Goal: Task Accomplishment & Management: Manage account settings

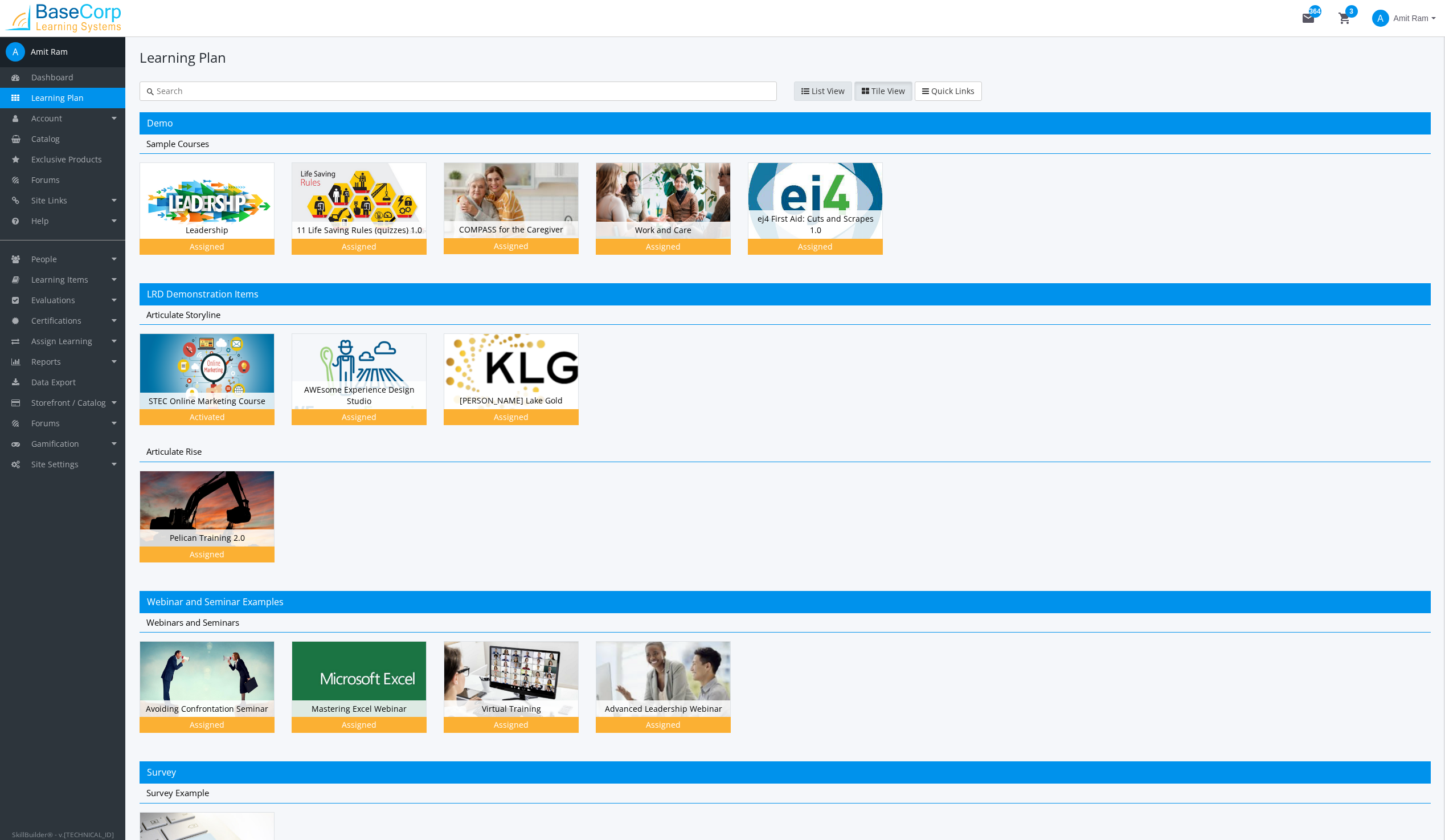
click at [819, 89] on span "List View" at bounding box center [828, 90] width 33 height 11
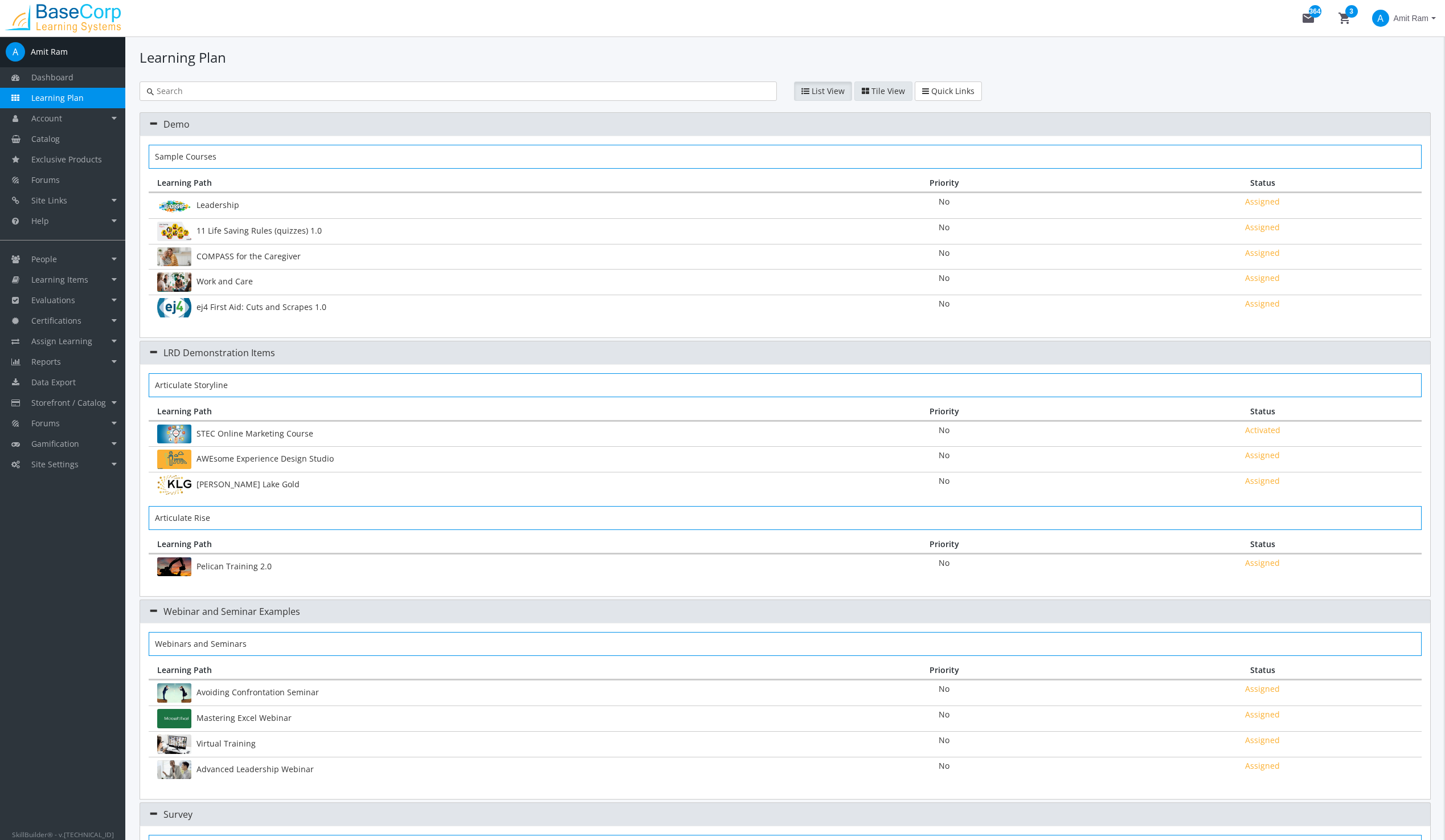
click at [879, 88] on span "Tile View" at bounding box center [888, 90] width 34 height 11
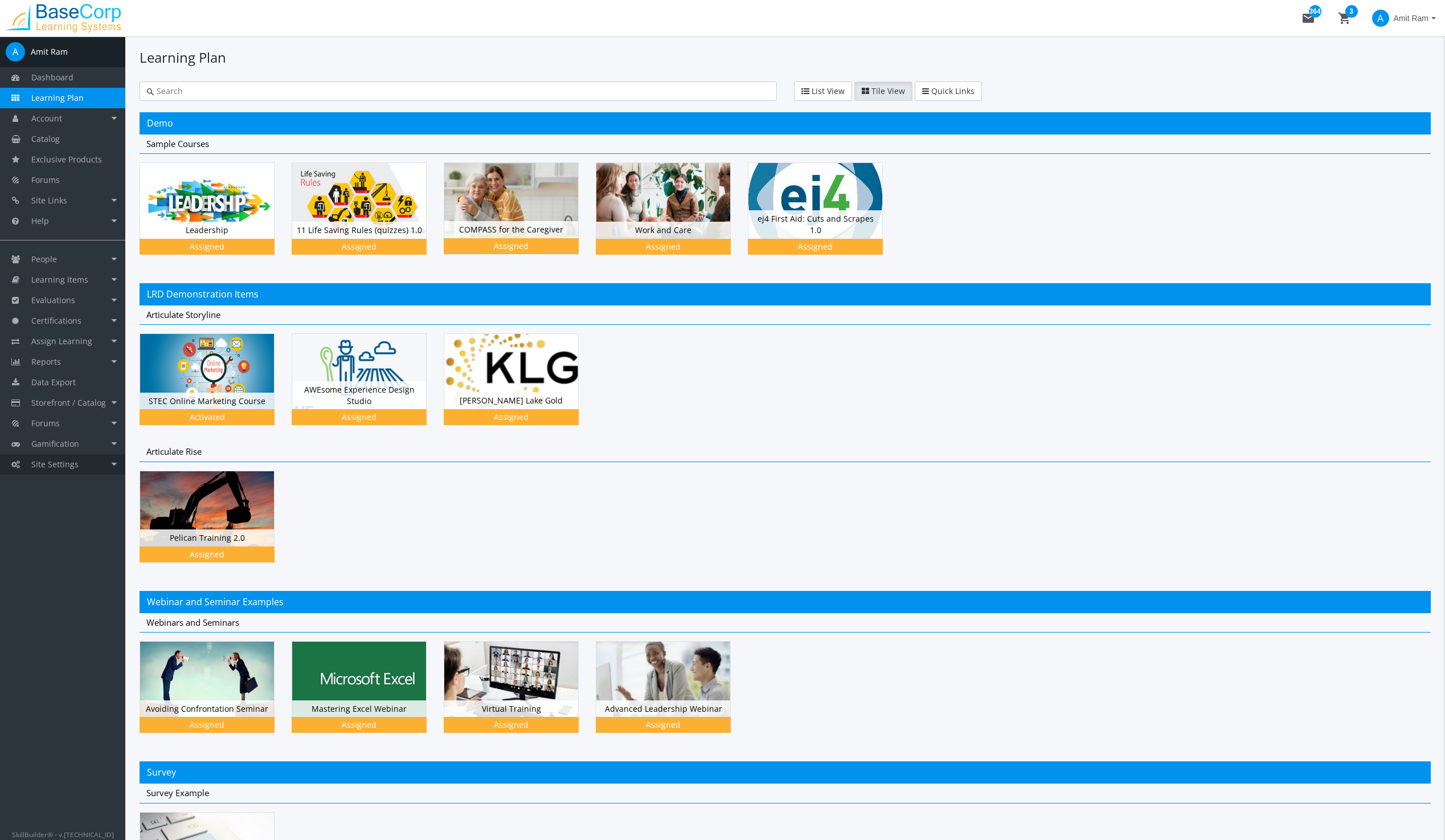
click at [48, 462] on span "Site Settings" at bounding box center [55, 464] width 47 height 11
click at [60, 466] on span "Site Settings" at bounding box center [55, 464] width 47 height 11
click at [210, 205] on img at bounding box center [207, 199] width 134 height 75
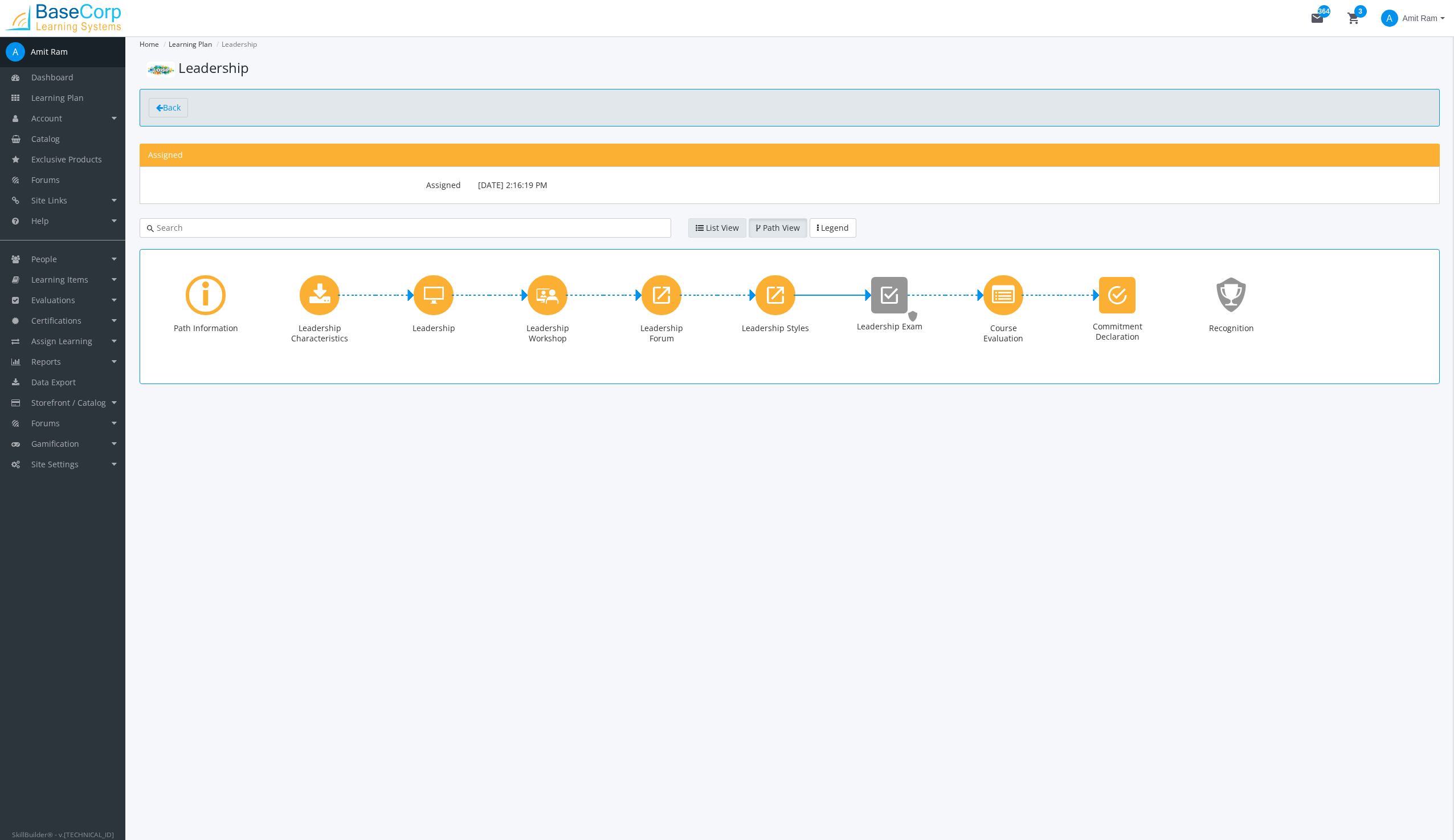
click at [716, 225] on span "List View" at bounding box center [722, 227] width 33 height 11
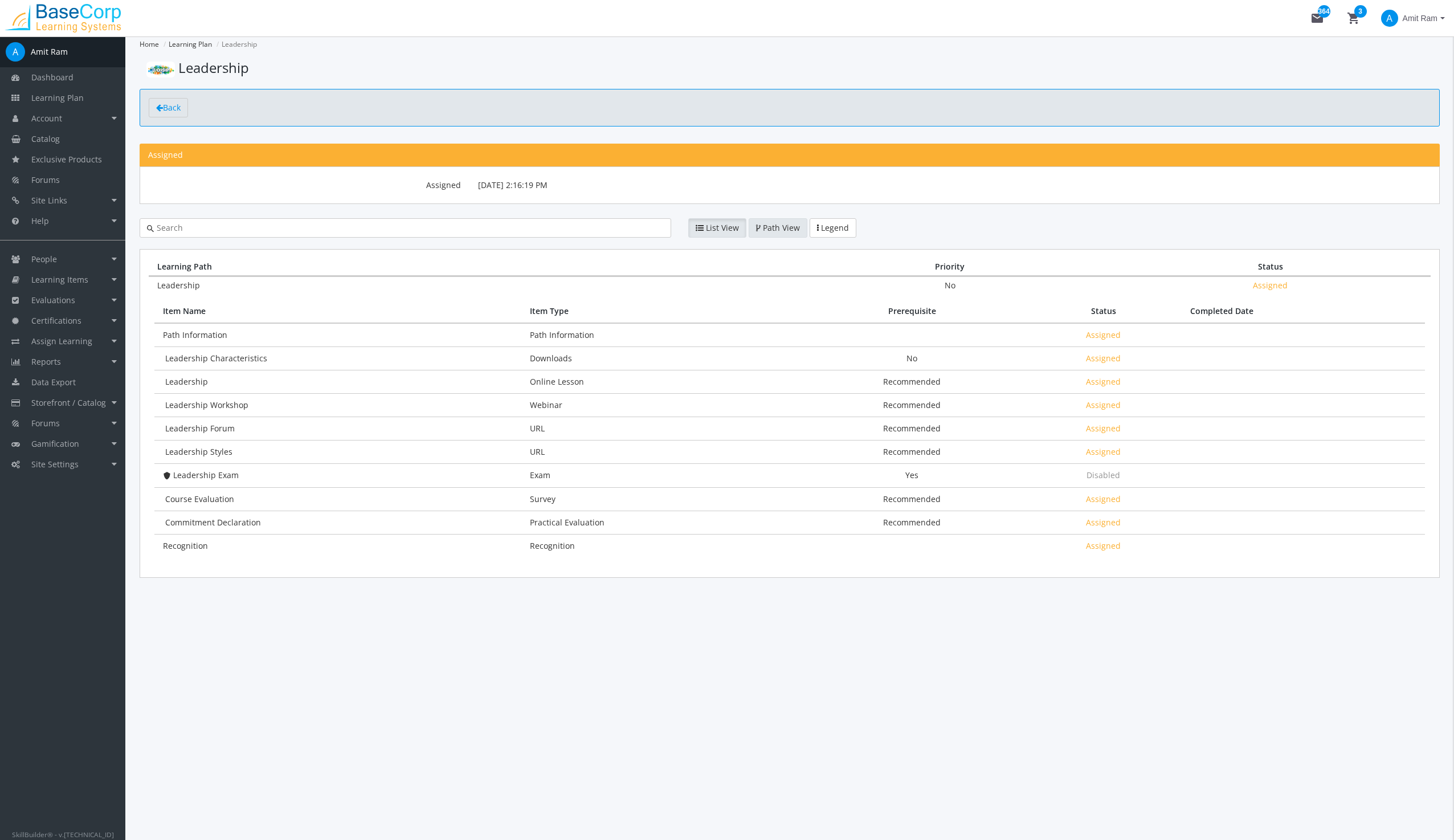
click at [763, 224] on span "Path View" at bounding box center [781, 227] width 37 height 11
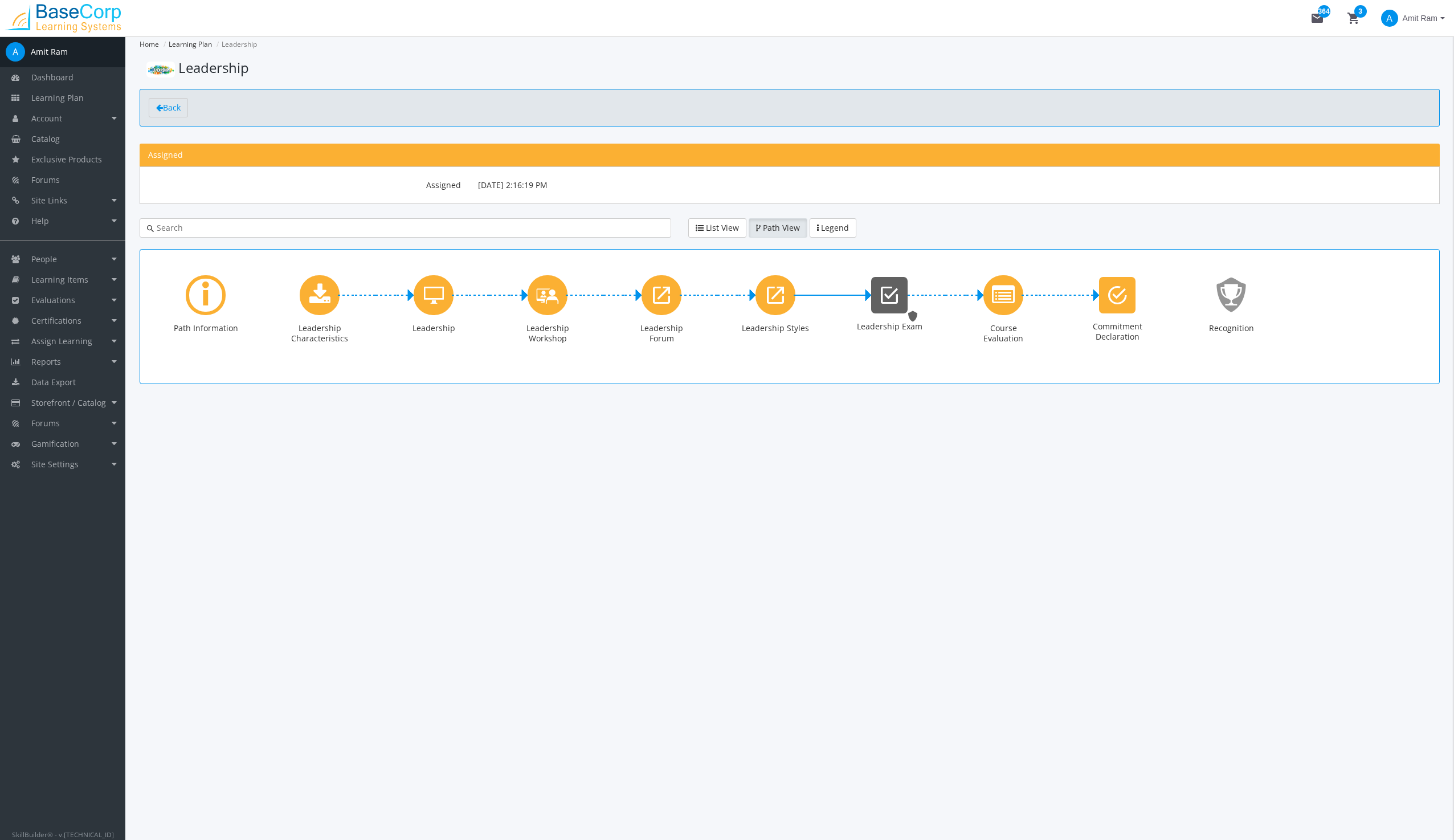
click at [885, 293] on icon "Leadership Exam" at bounding box center [889, 294] width 17 height 23
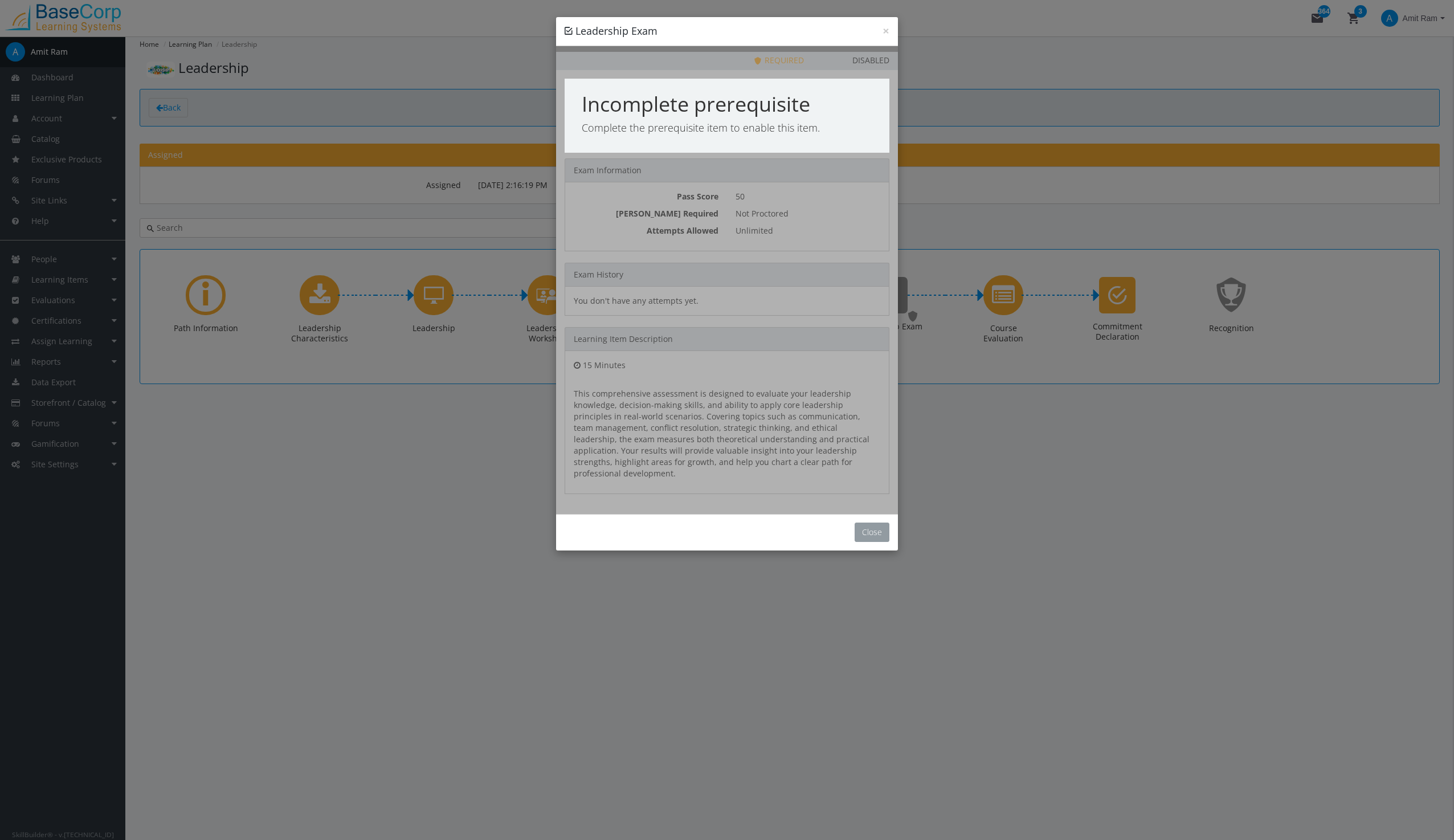
click at [874, 523] on button "Close" at bounding box center [872, 532] width 35 height 19
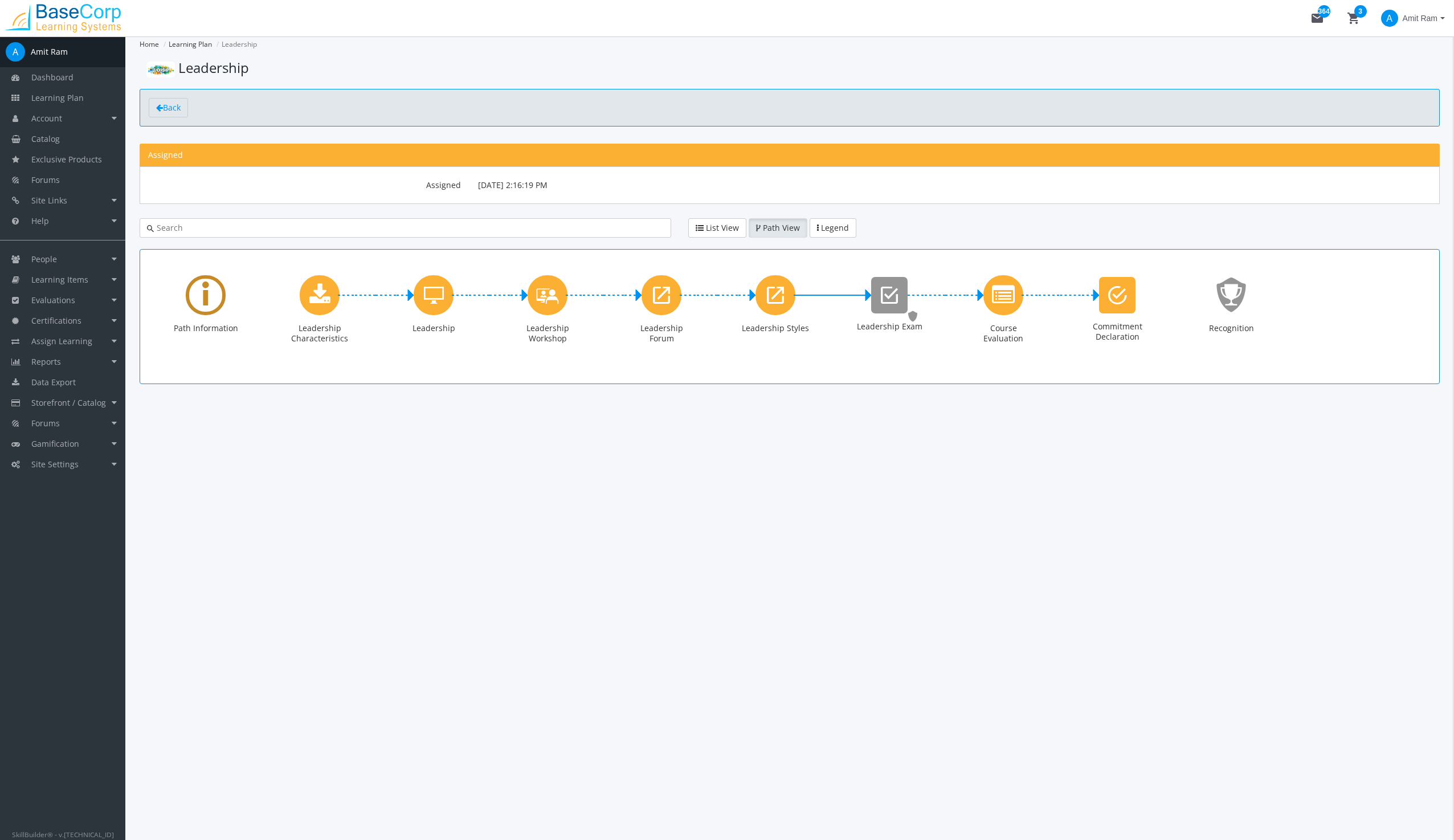
click at [204, 288] on icon "Learning Path" at bounding box center [205, 294] width 7 height 52
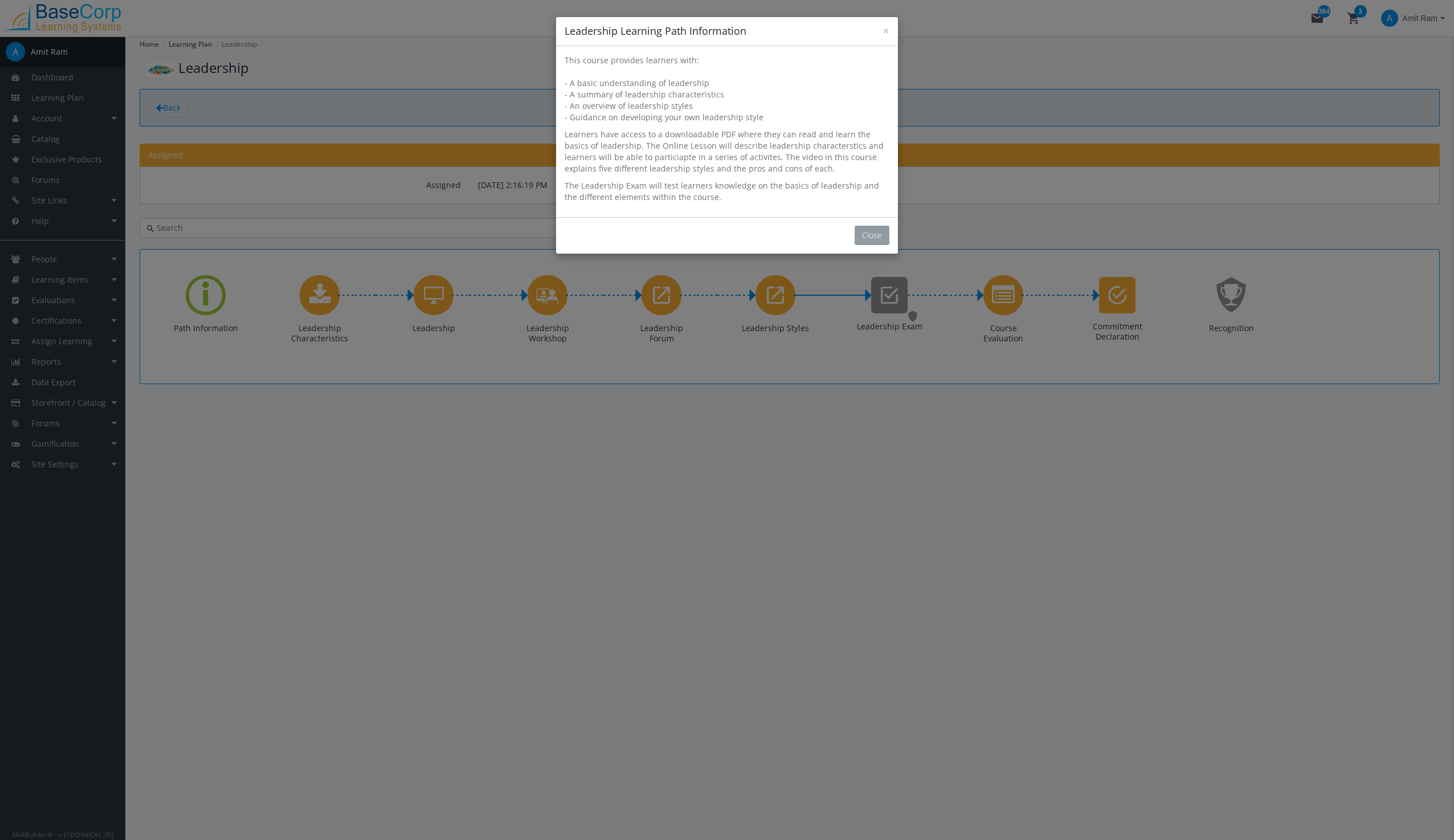
click at [873, 232] on button "Close" at bounding box center [872, 235] width 35 height 19
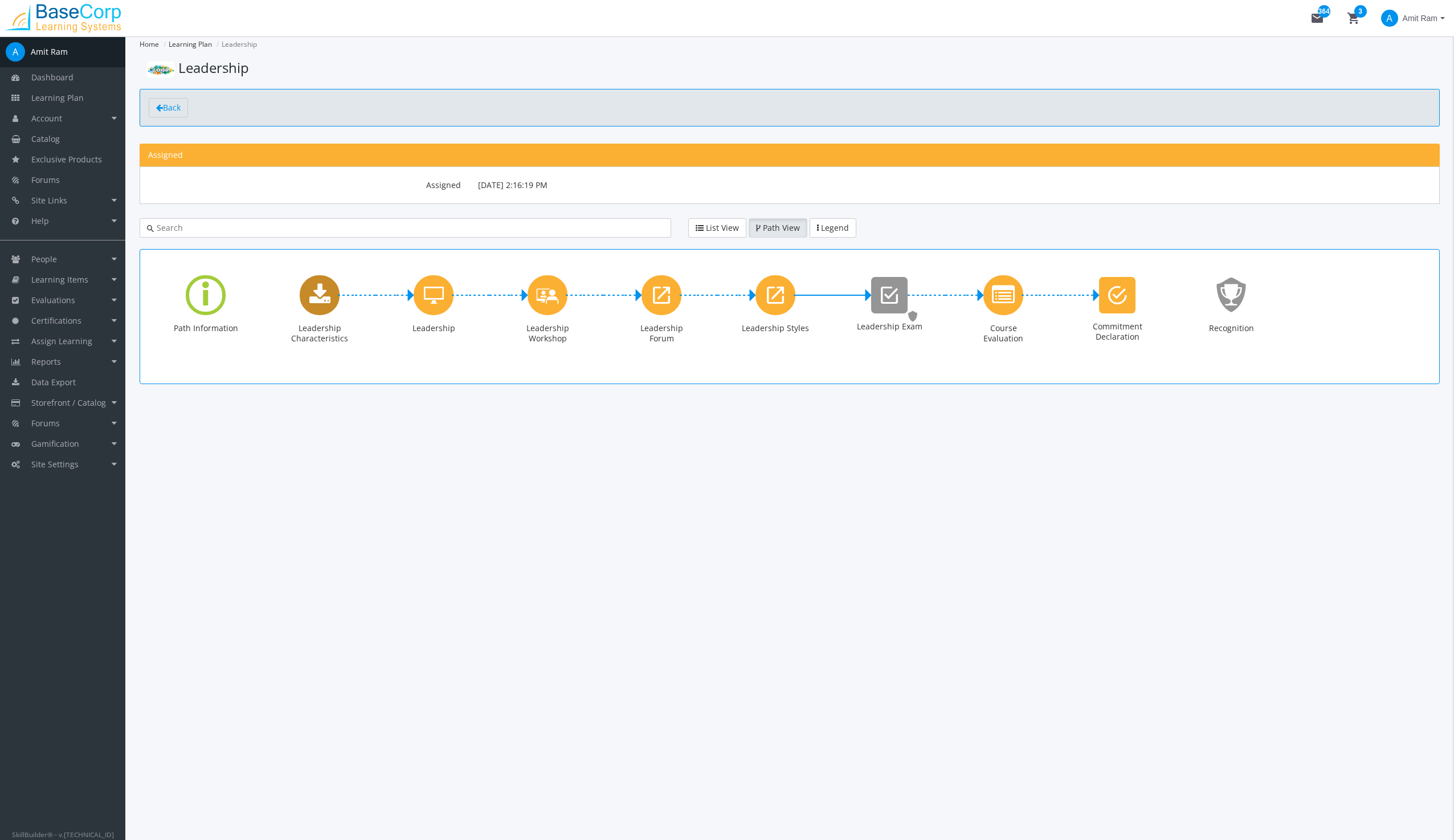
click at [318, 292] on icon "Leadership Characteristics" at bounding box center [320, 294] width 21 height 23
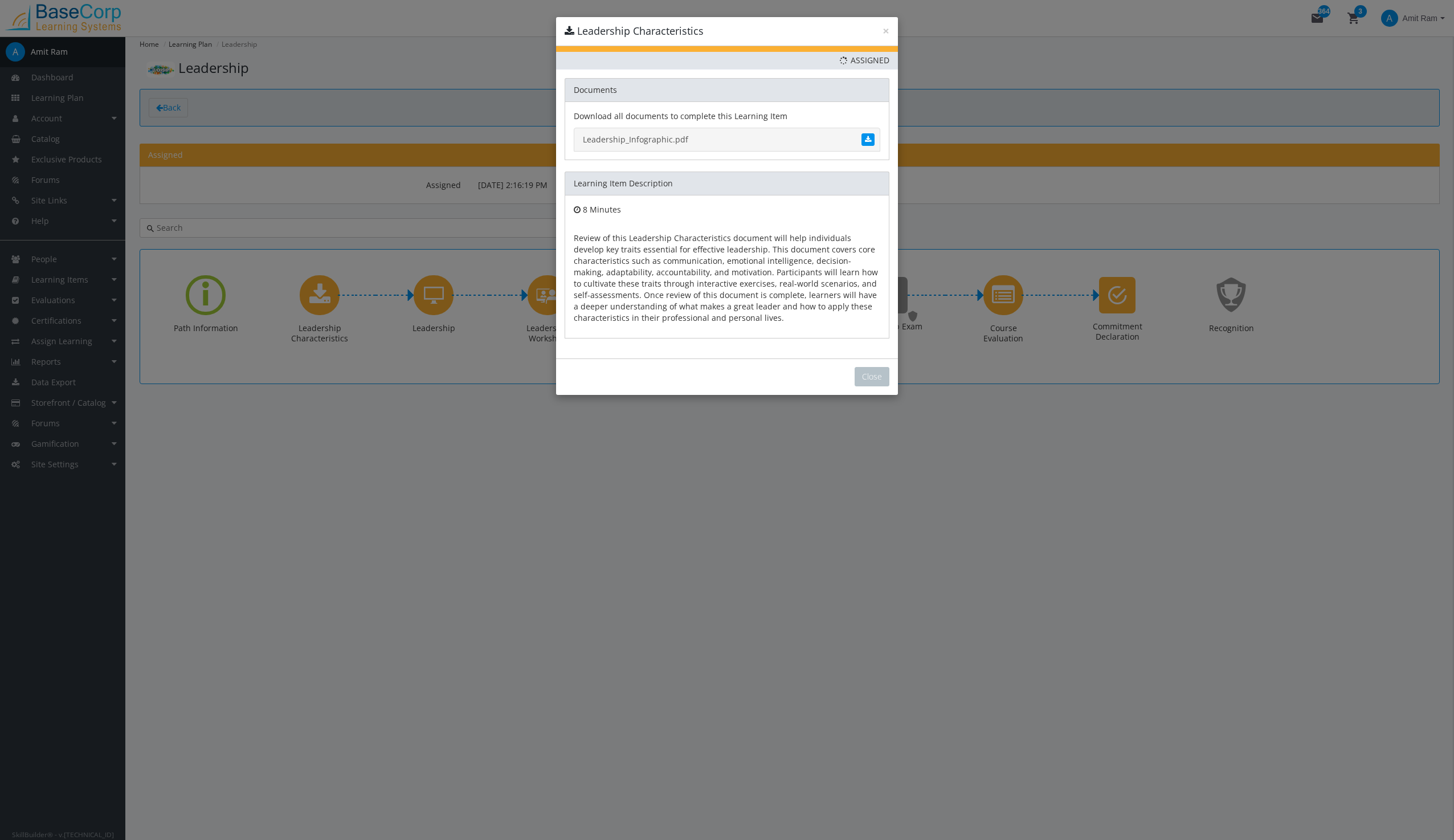
click at [653, 138] on link "Leadership_Infographic.pdf" at bounding box center [727, 139] width 307 height 24
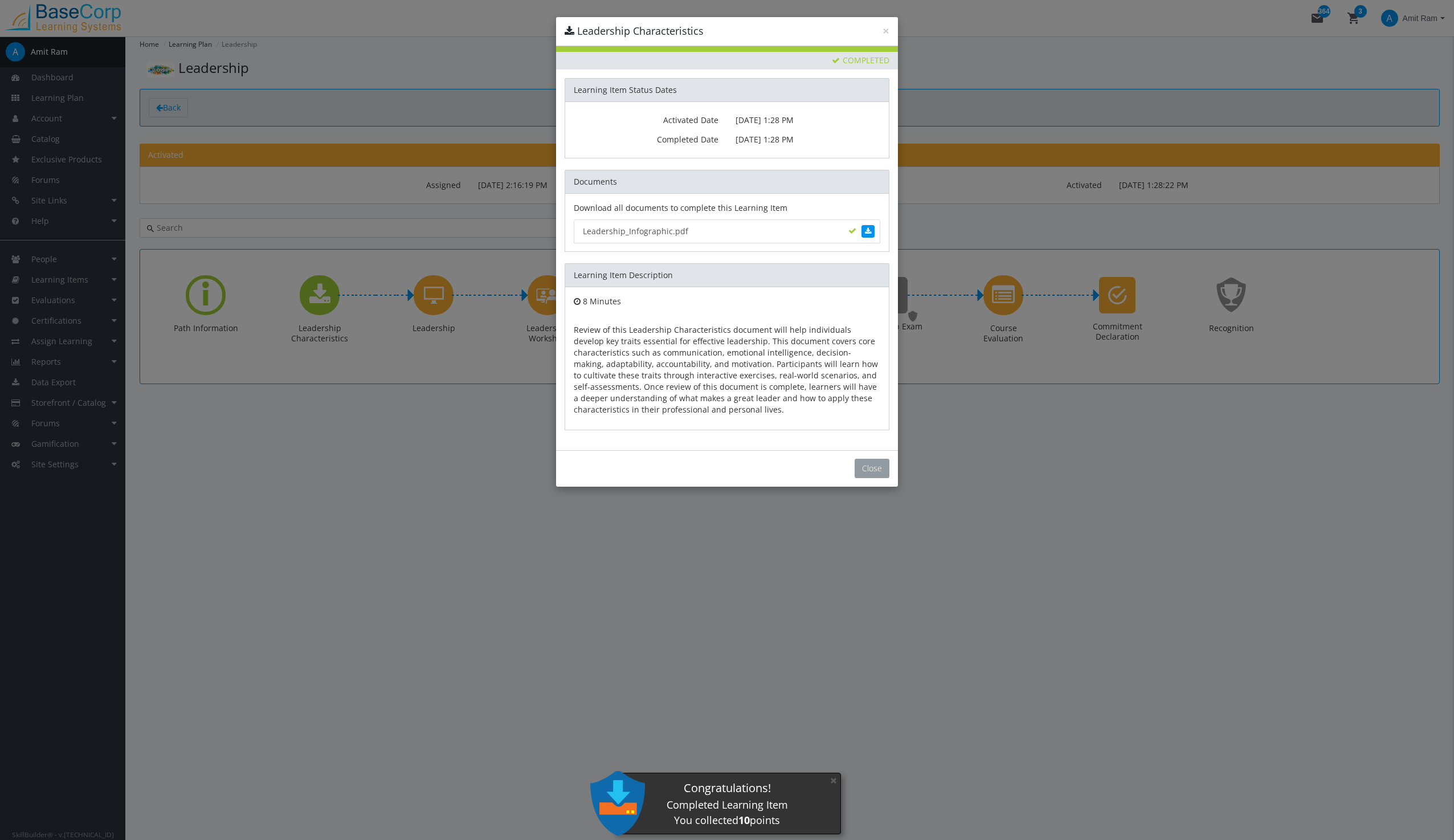
click at [876, 468] on button "Close" at bounding box center [872, 468] width 35 height 19
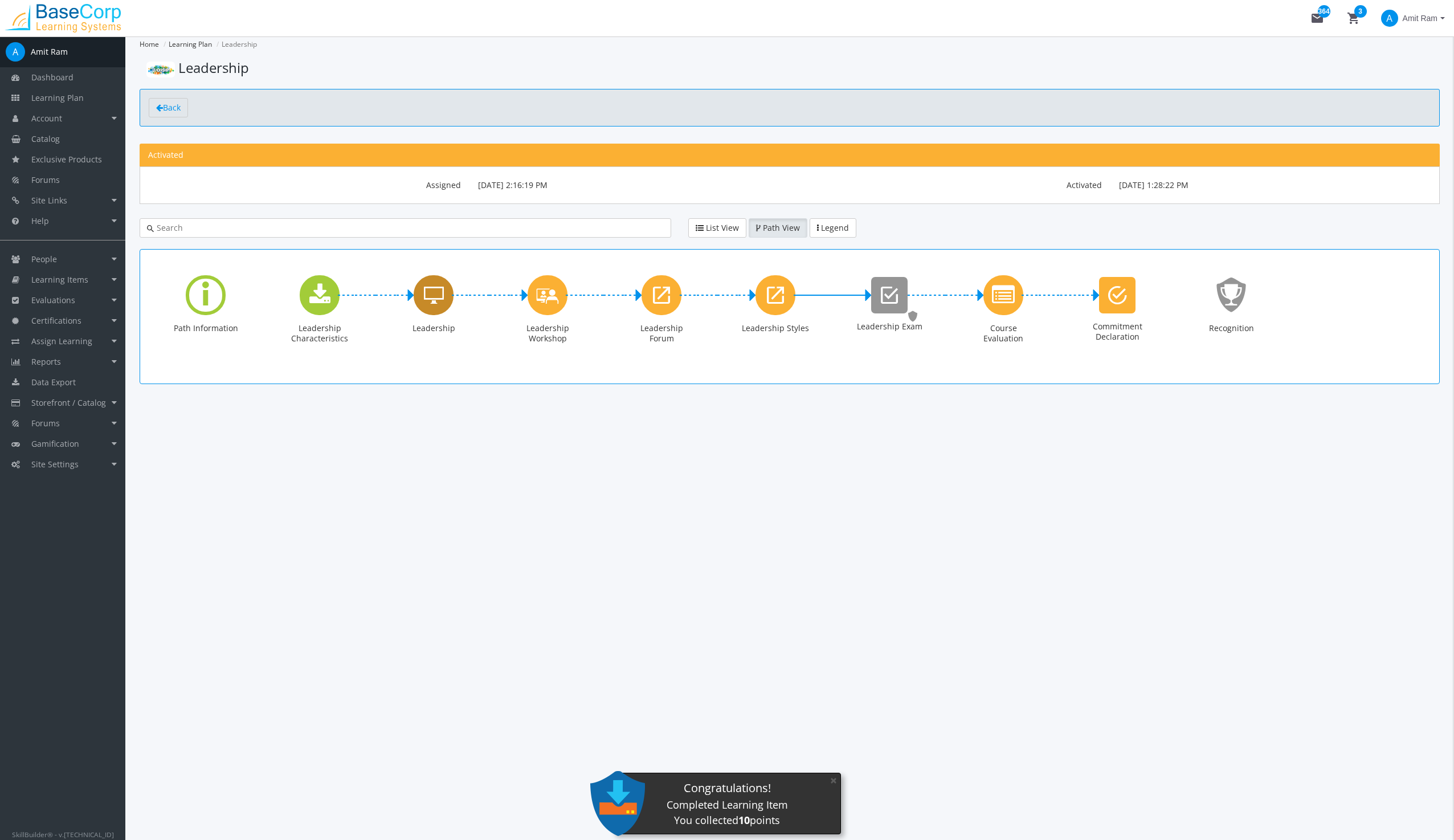
click at [433, 288] on icon "Leadership" at bounding box center [433, 294] width 20 height 23
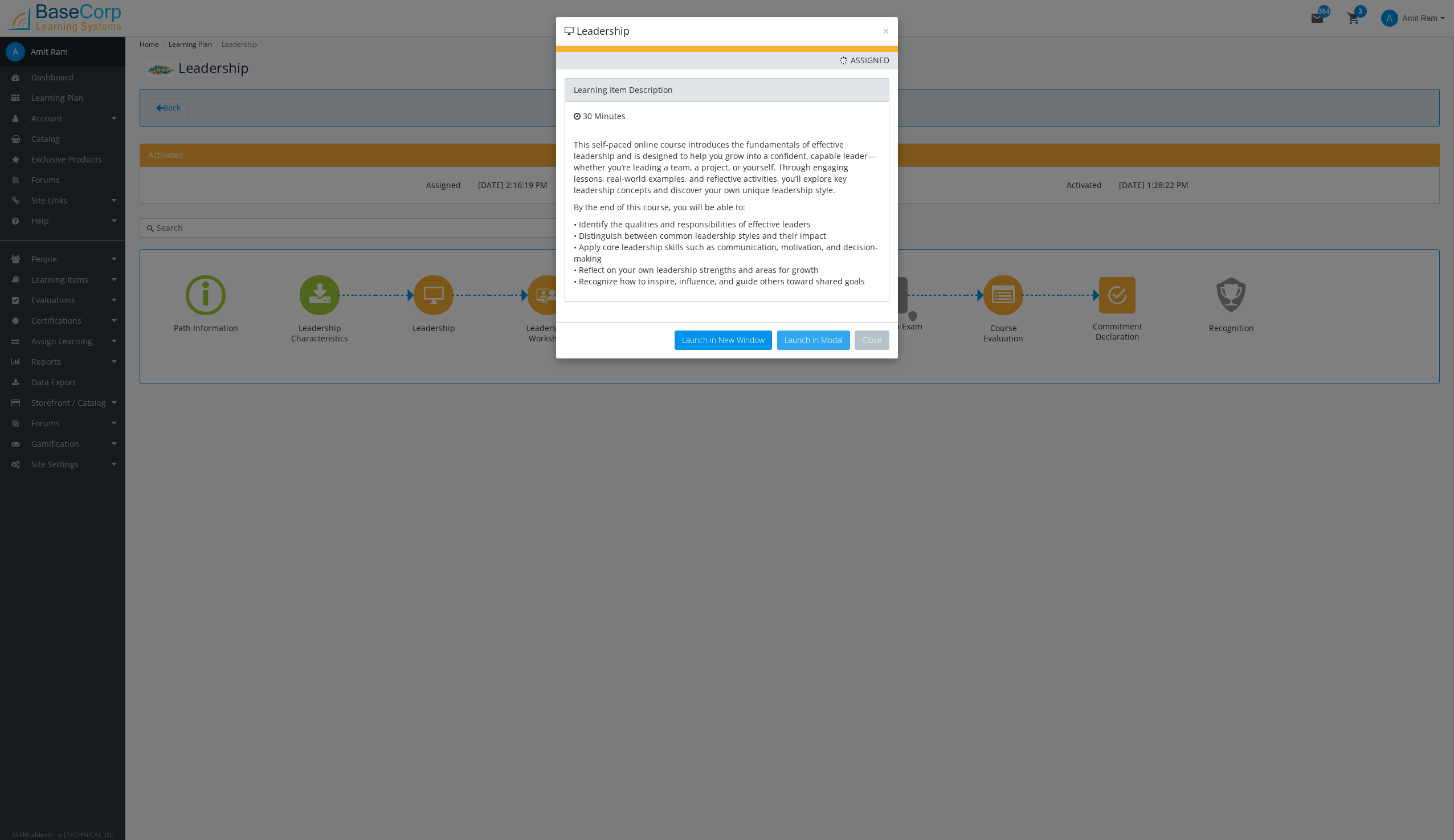
click at [798, 338] on button "Launch in Modal" at bounding box center [814, 340] width 73 height 19
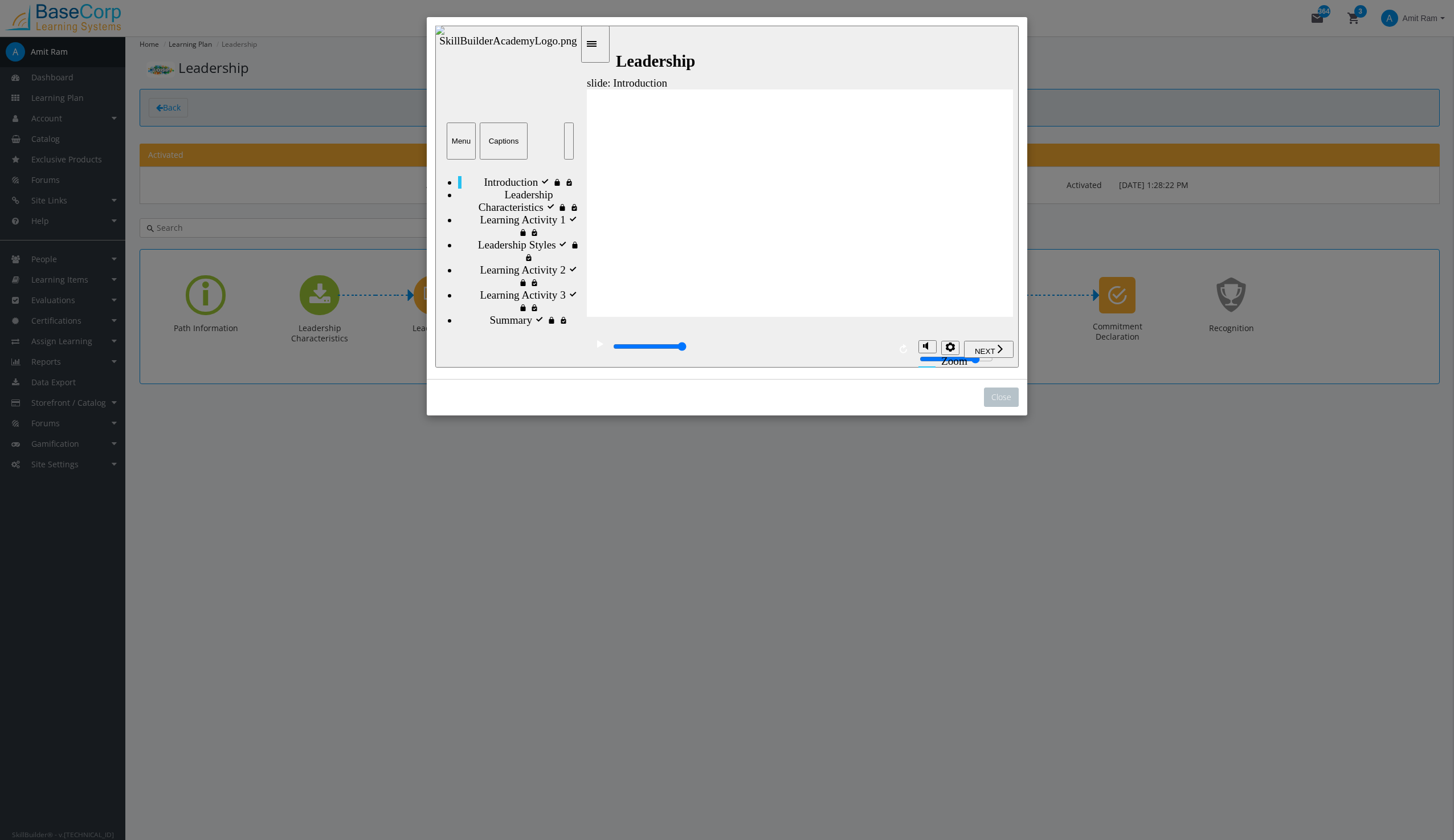
drag, startPoint x: 650, startPoint y: 349, endPoint x: 911, endPoint y: 351, distance: 261.0
click at [910, 351] on div "playback controls" at bounding box center [750, 349] width 326 height 37
click at [977, 347] on span "NEXT" at bounding box center [985, 351] width 20 height 8
click at [984, 347] on span "NEXT" at bounding box center [985, 351] width 20 height 8
click at [983, 348] on span "NEXT" at bounding box center [985, 351] width 20 height 8
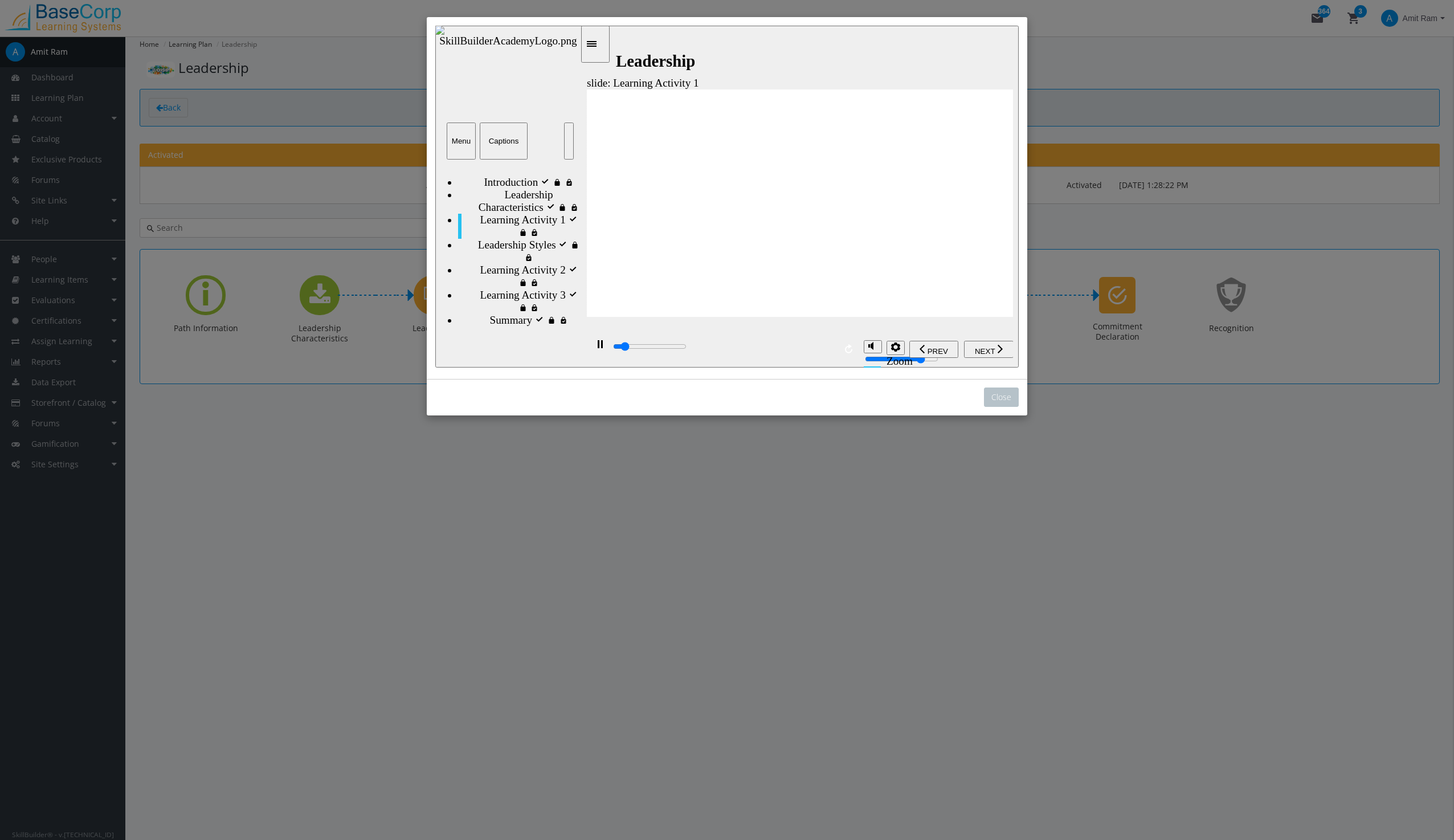
click at [982, 349] on span "NEXT" at bounding box center [985, 351] width 20 height 8
click at [517, 276] on span "Learning Activity 2" at bounding box center [522, 270] width 85 height 12
click at [987, 349] on span "NEXT" at bounding box center [985, 351] width 20 height 8
click at [454, 139] on div "Menu" at bounding box center [461, 141] width 20 height 8
click at [504, 138] on div "Captions" at bounding box center [504, 141] width 39 height 8
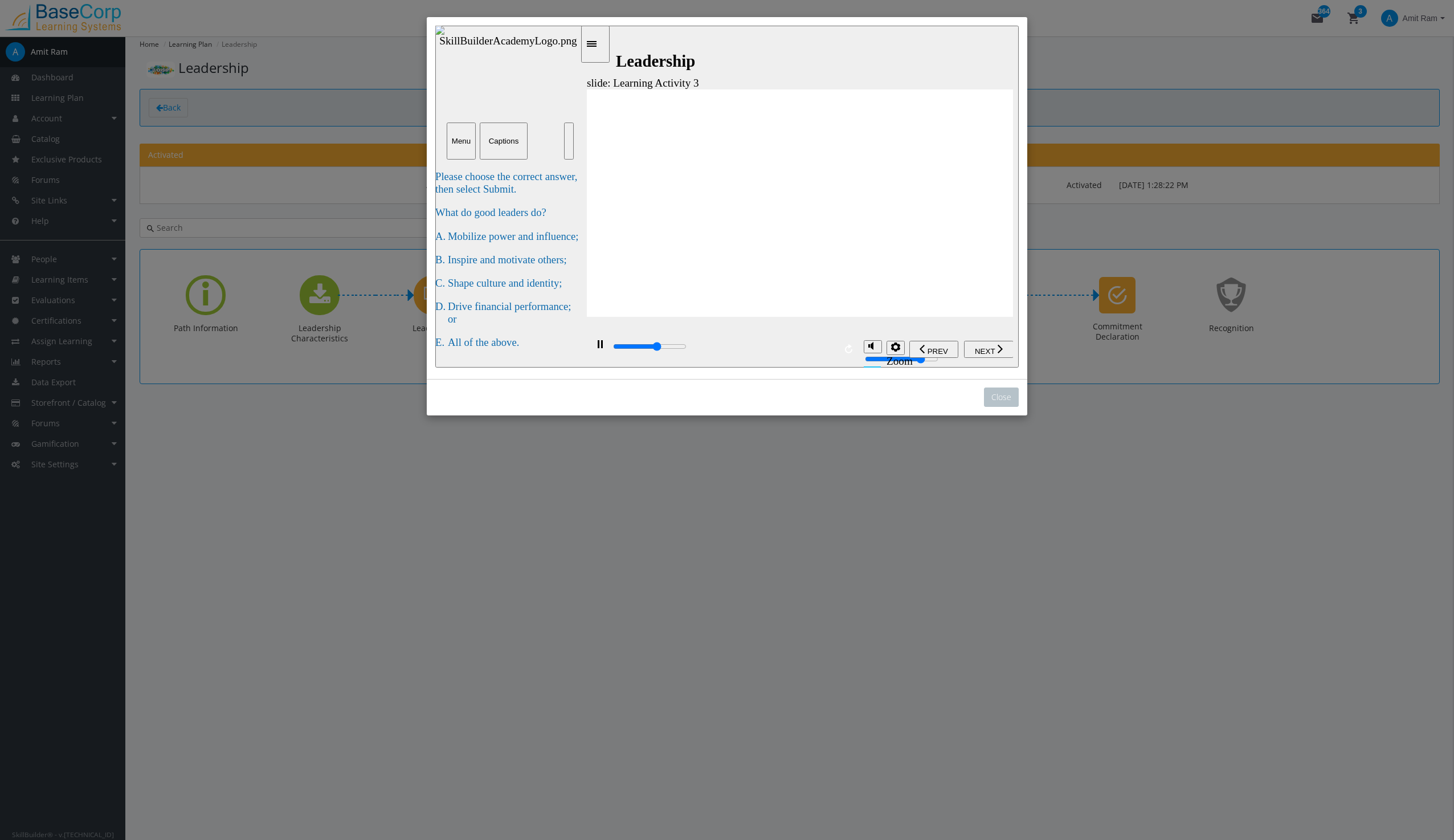
click at [591, 347] on div "play/pause" at bounding box center [600, 350] width 19 height 19
click at [450, 133] on button "Menu" at bounding box center [461, 141] width 29 height 37
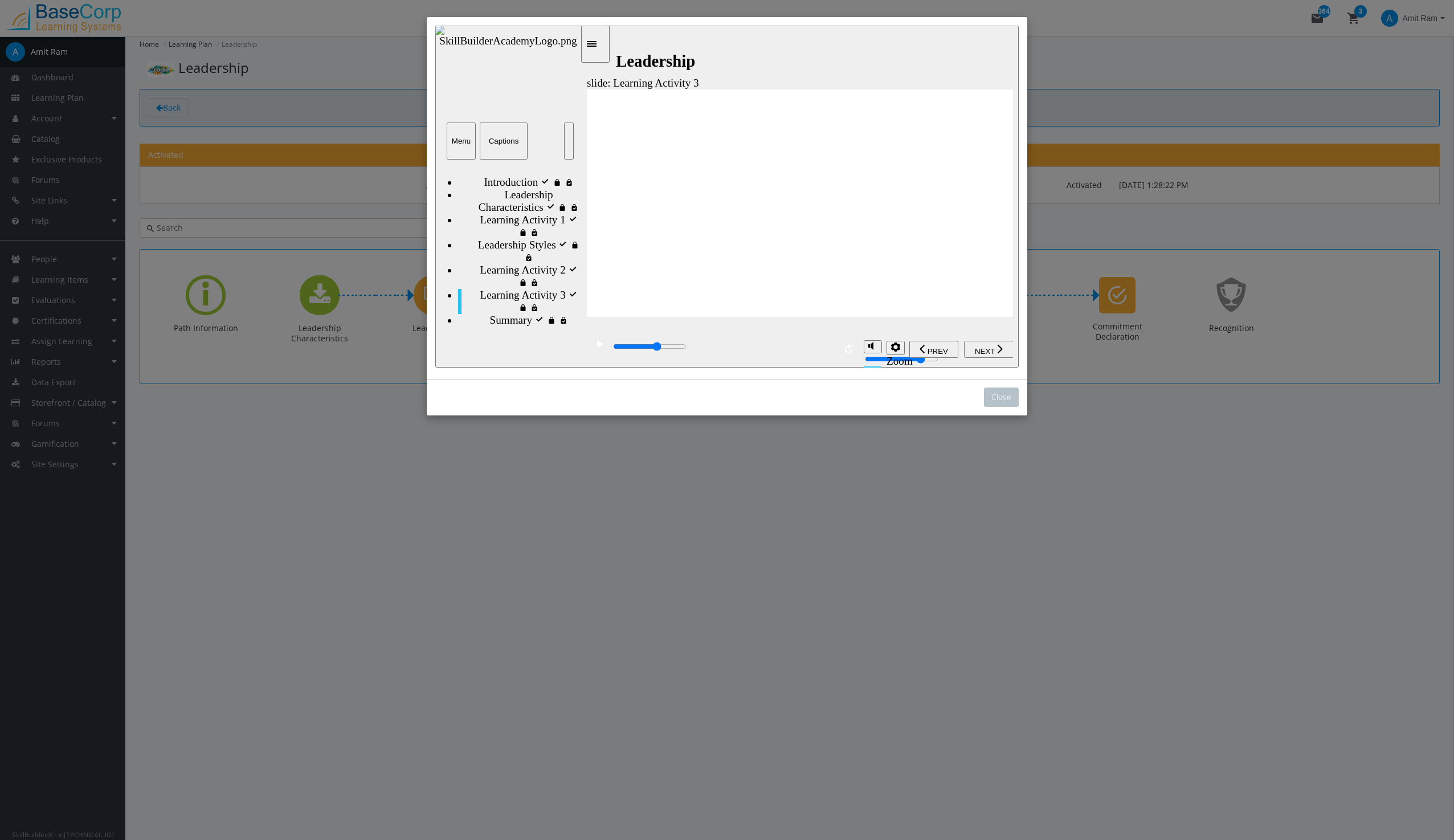
click at [484, 176] on span "Introduction visited" at bounding box center [526, 182] width 86 height 12
click at [507, 132] on button "Captions" at bounding box center [504, 141] width 48 height 37
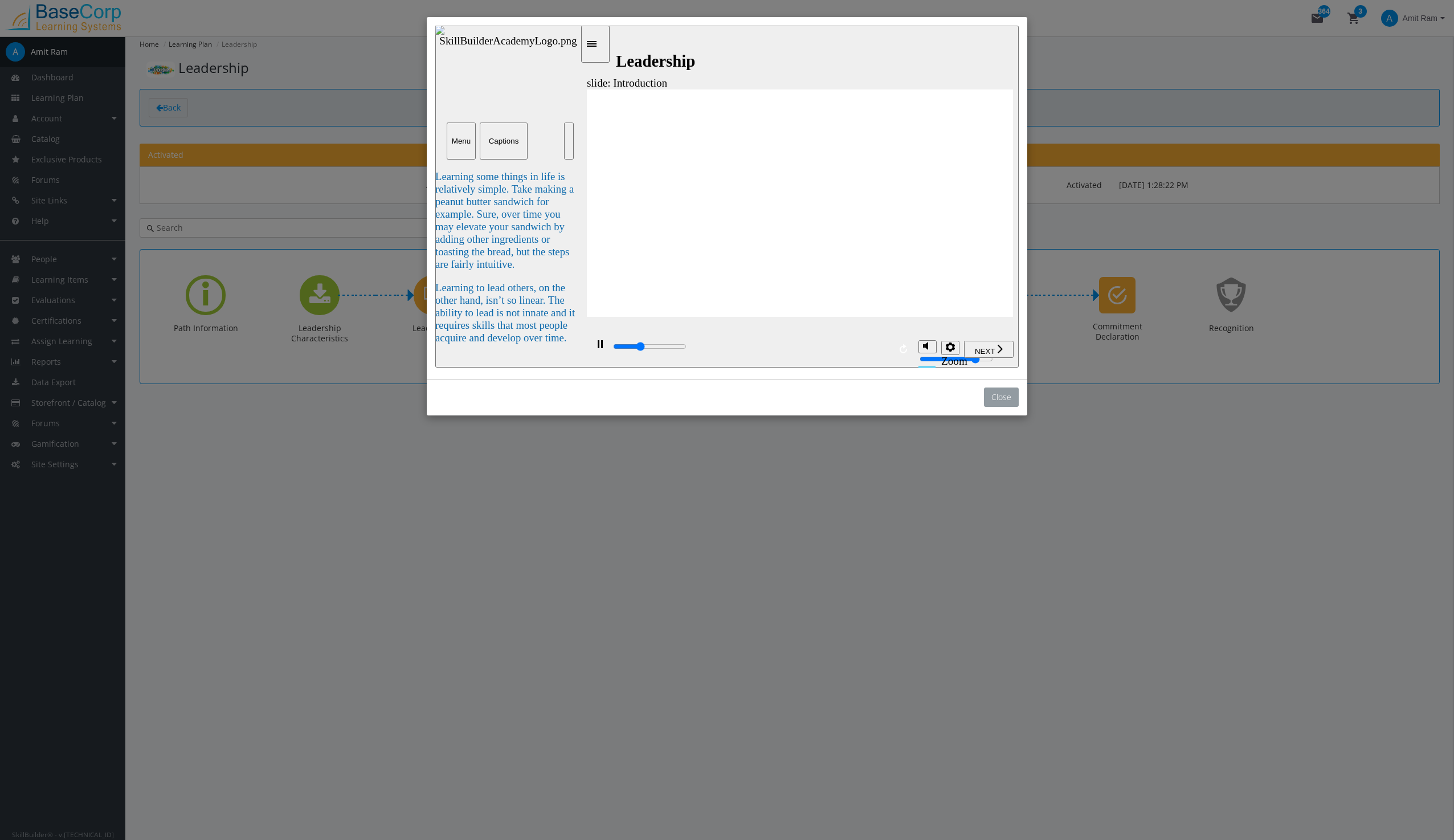
click at [994, 396] on button "Close" at bounding box center [1001, 397] width 35 height 19
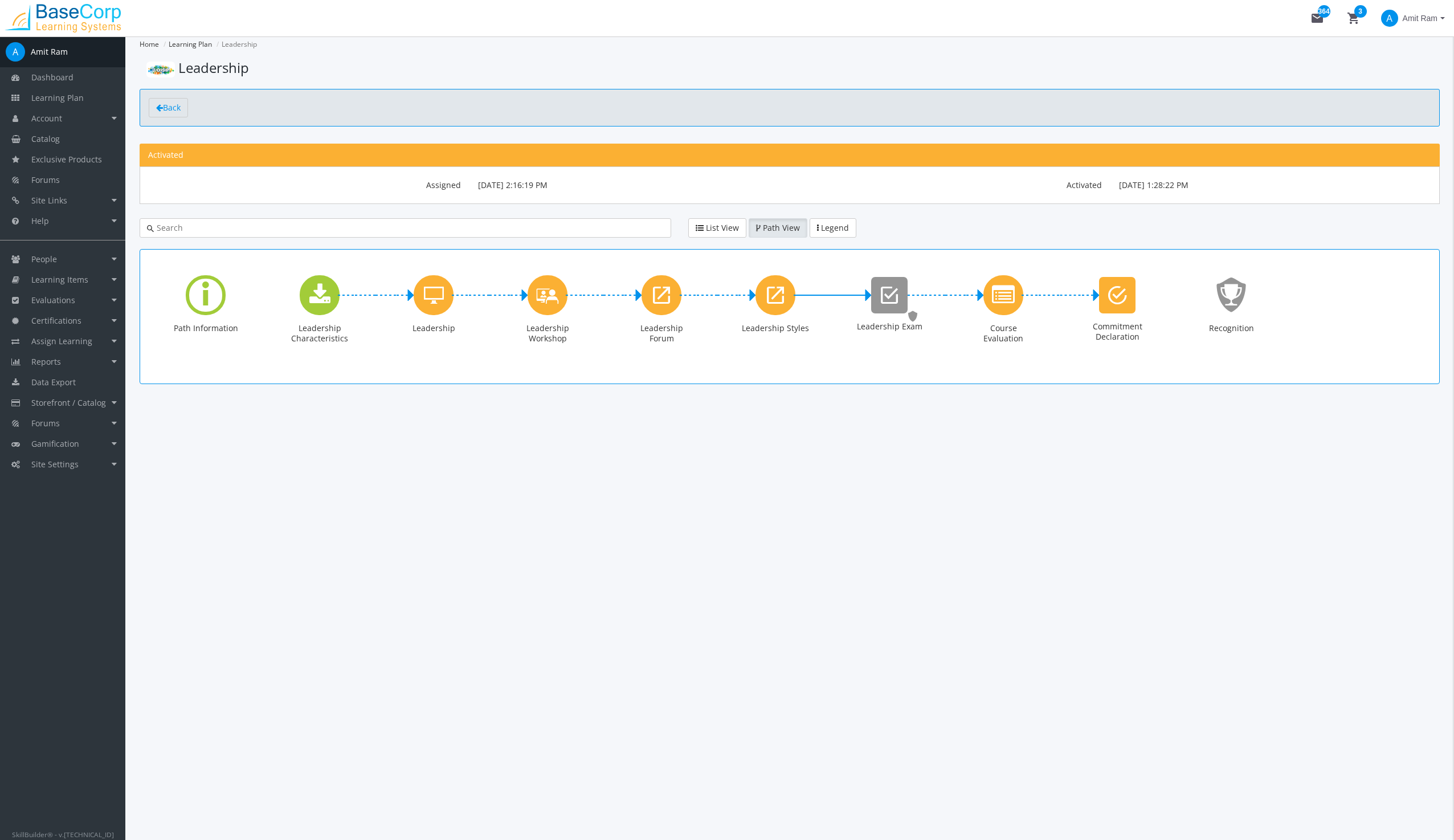
type input "9300"
click at [548, 289] on icon "Leadership Workshop" at bounding box center [547, 294] width 23 height 32
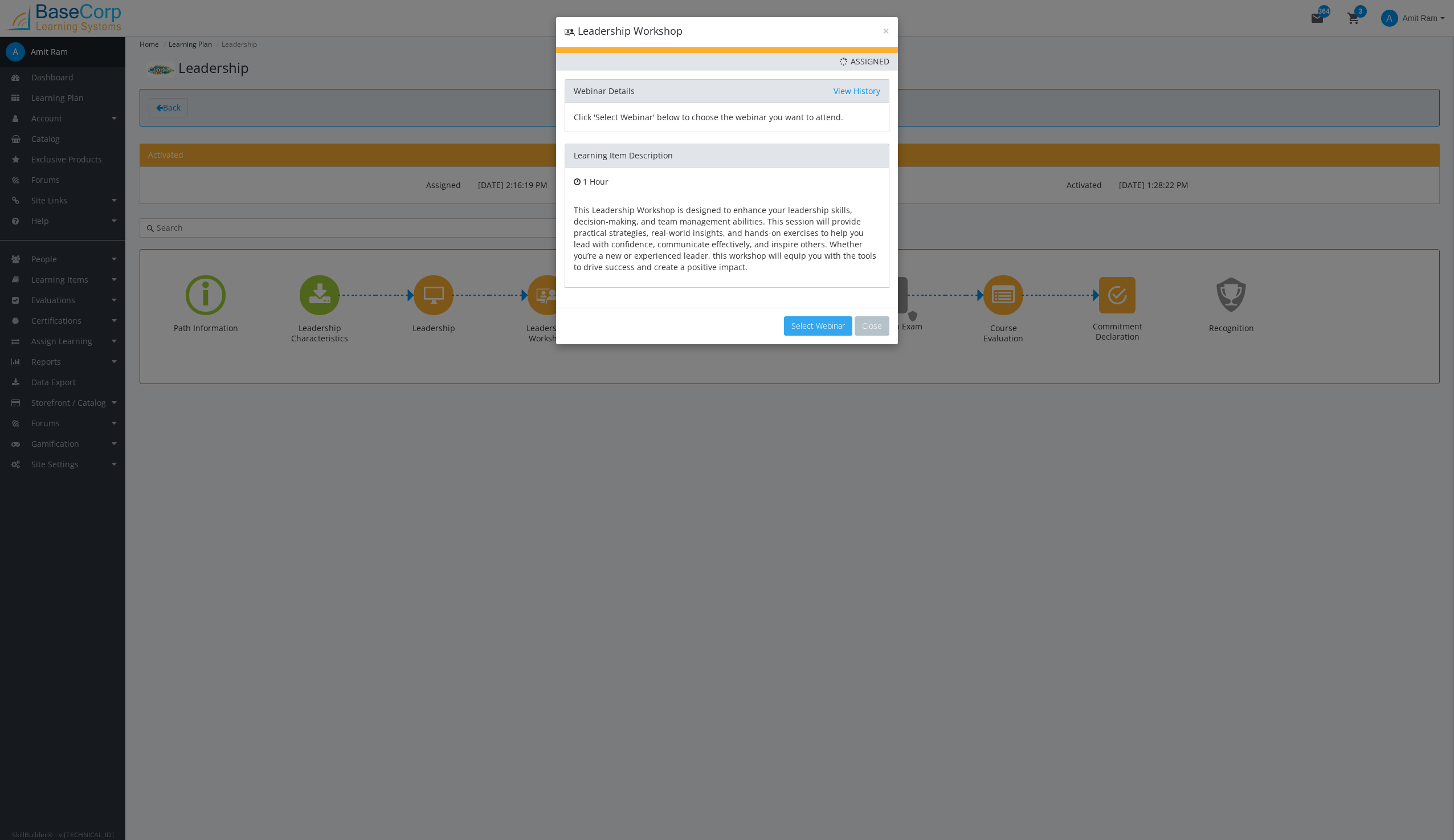
click at [806, 324] on button "Select Webinar" at bounding box center [818, 326] width 68 height 19
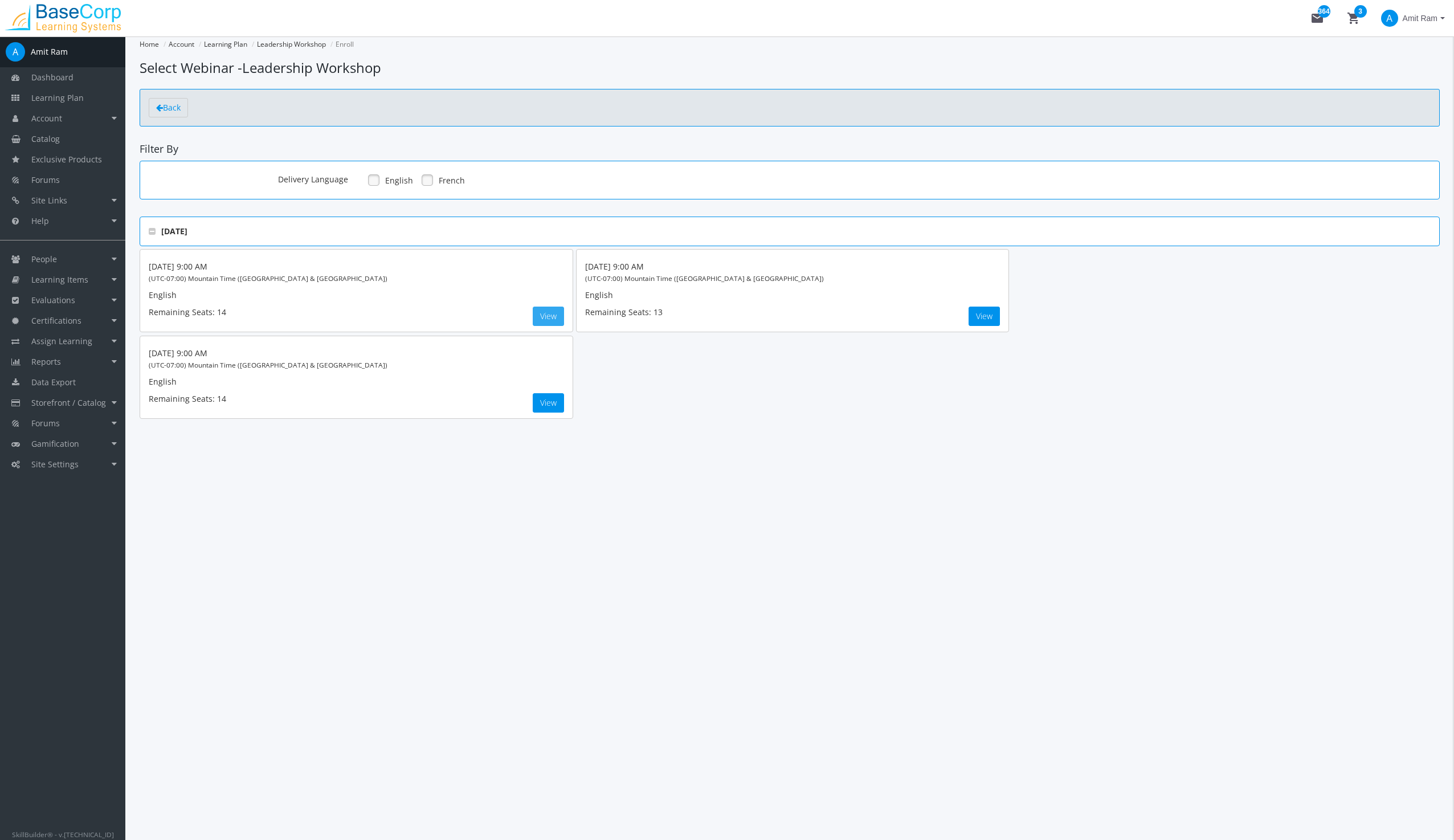
click at [549, 318] on button "View" at bounding box center [548, 316] width 32 height 19
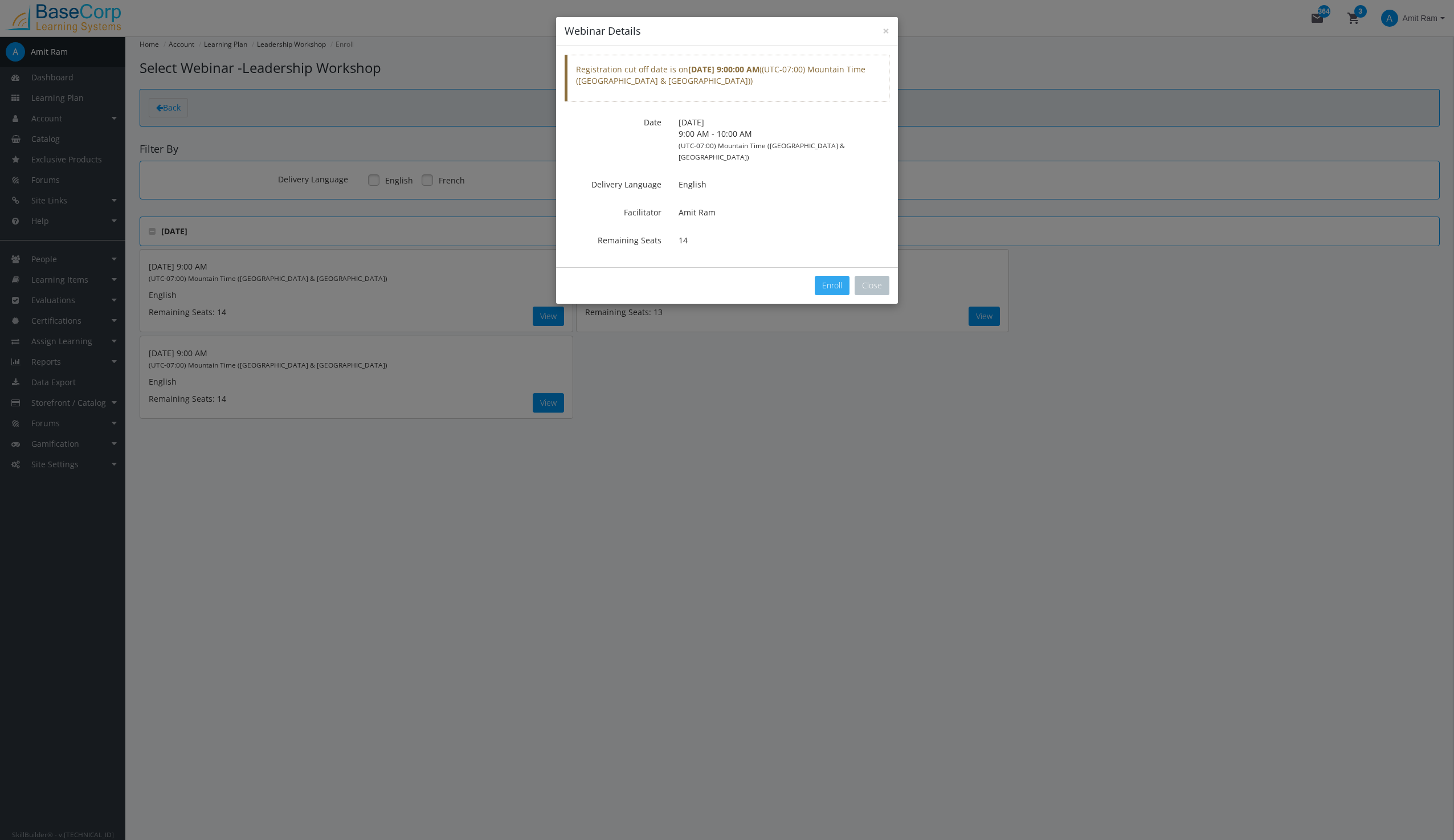
click at [841, 276] on button "Enroll" at bounding box center [832, 285] width 35 height 19
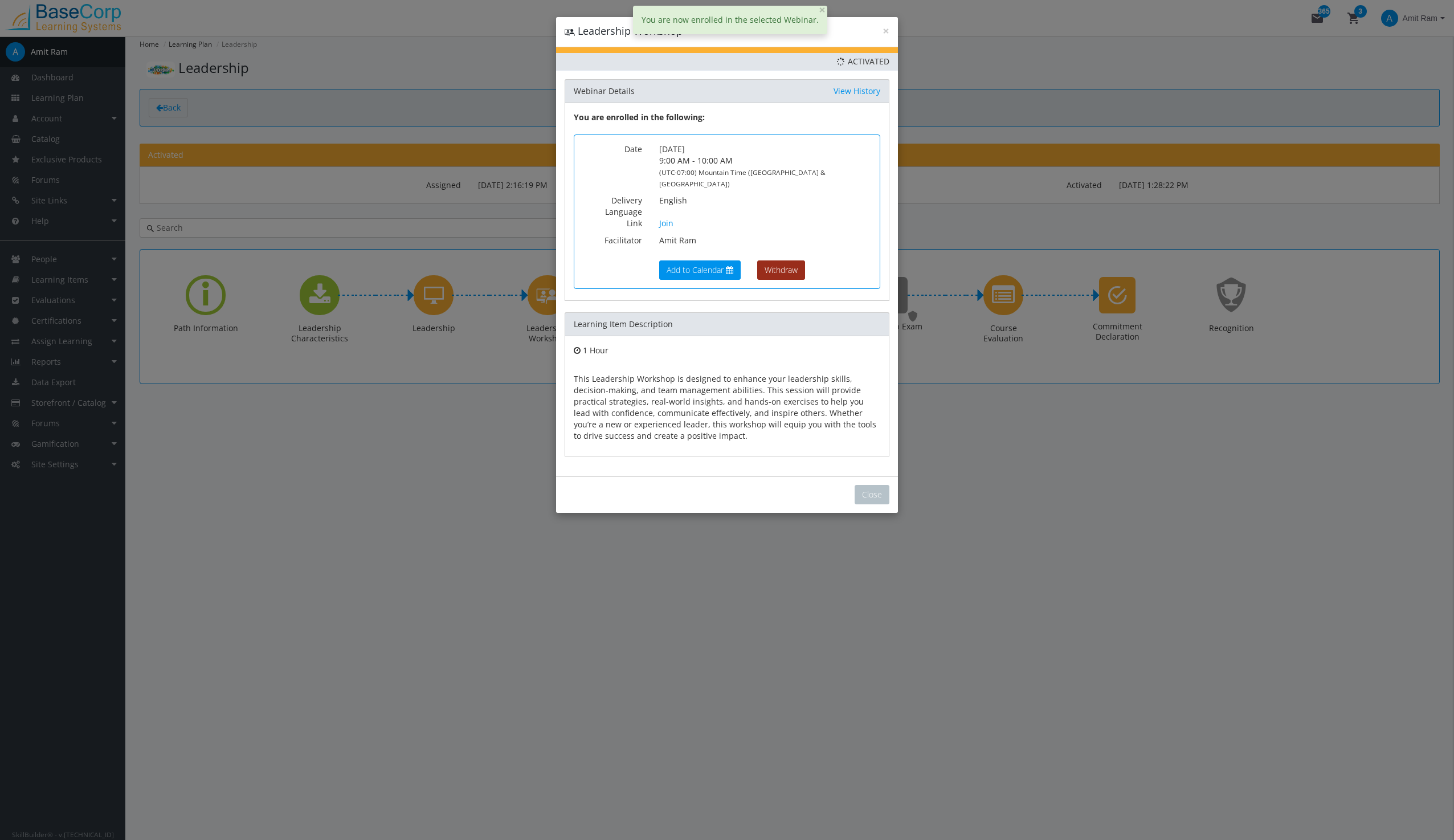
click at [776, 260] on button "Withdraw" at bounding box center [781, 270] width 48 height 19
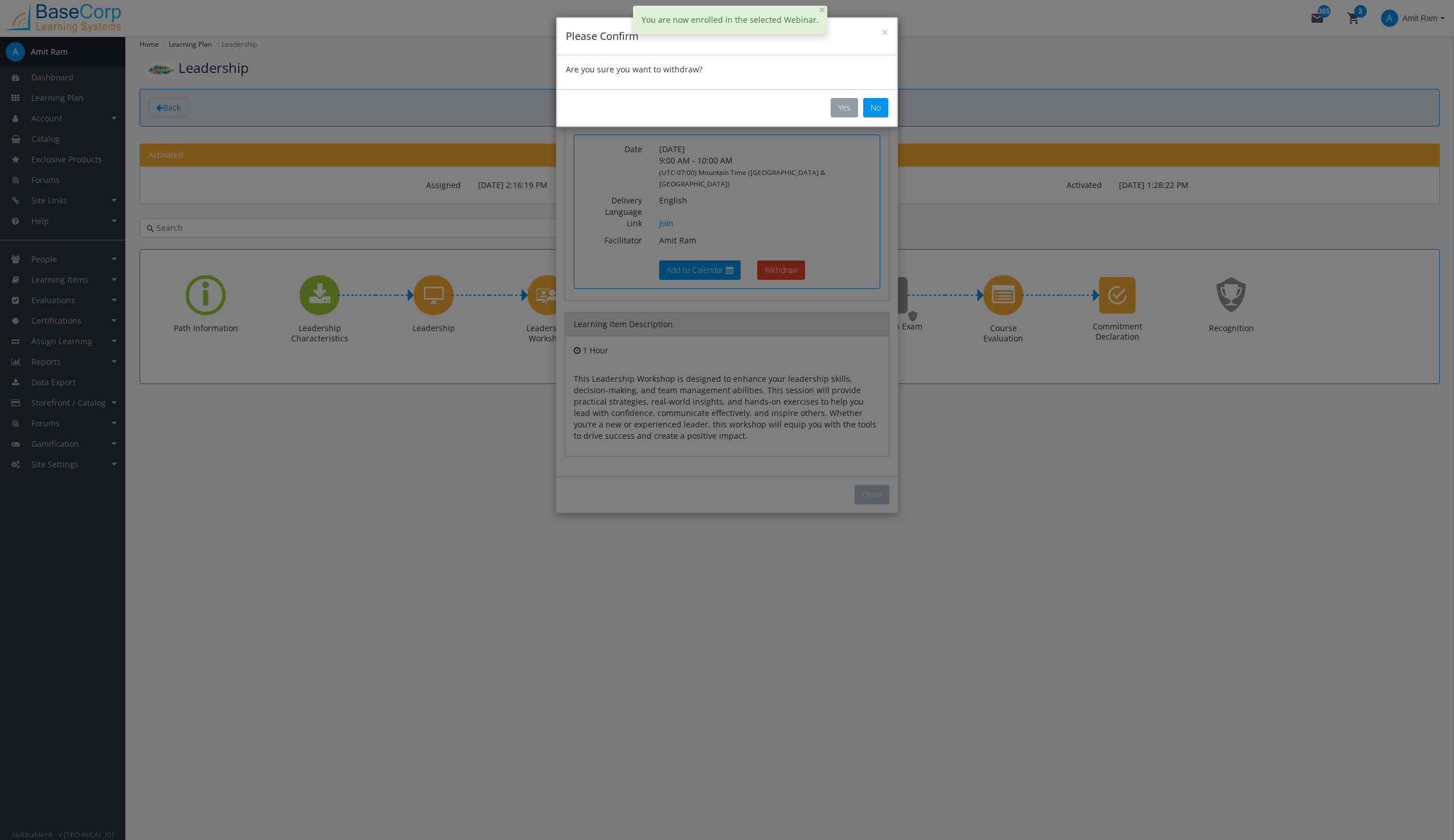
click at [850, 105] on button "Yes" at bounding box center [844, 108] width 27 height 19
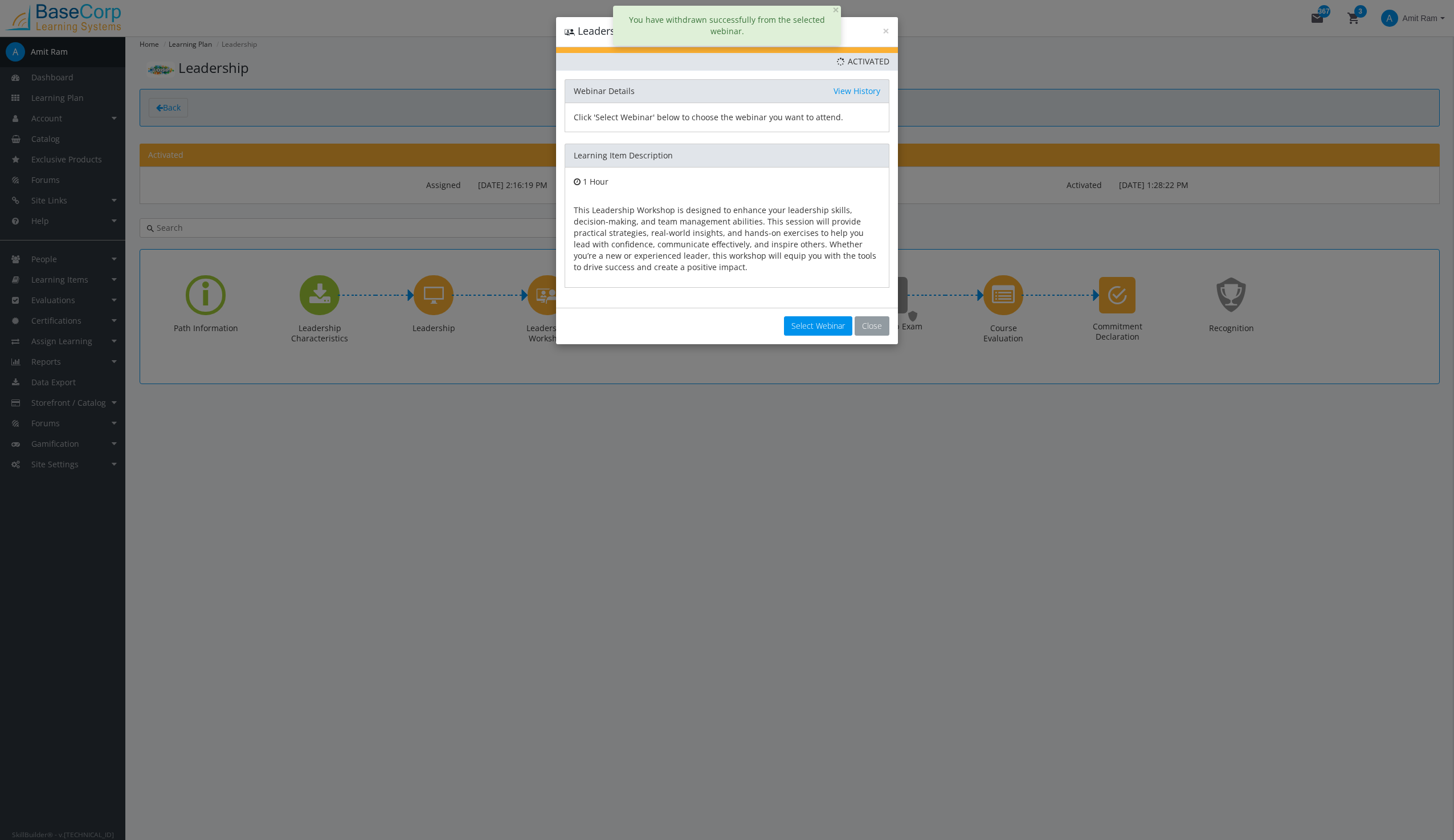
click at [874, 328] on button "Close" at bounding box center [872, 326] width 35 height 19
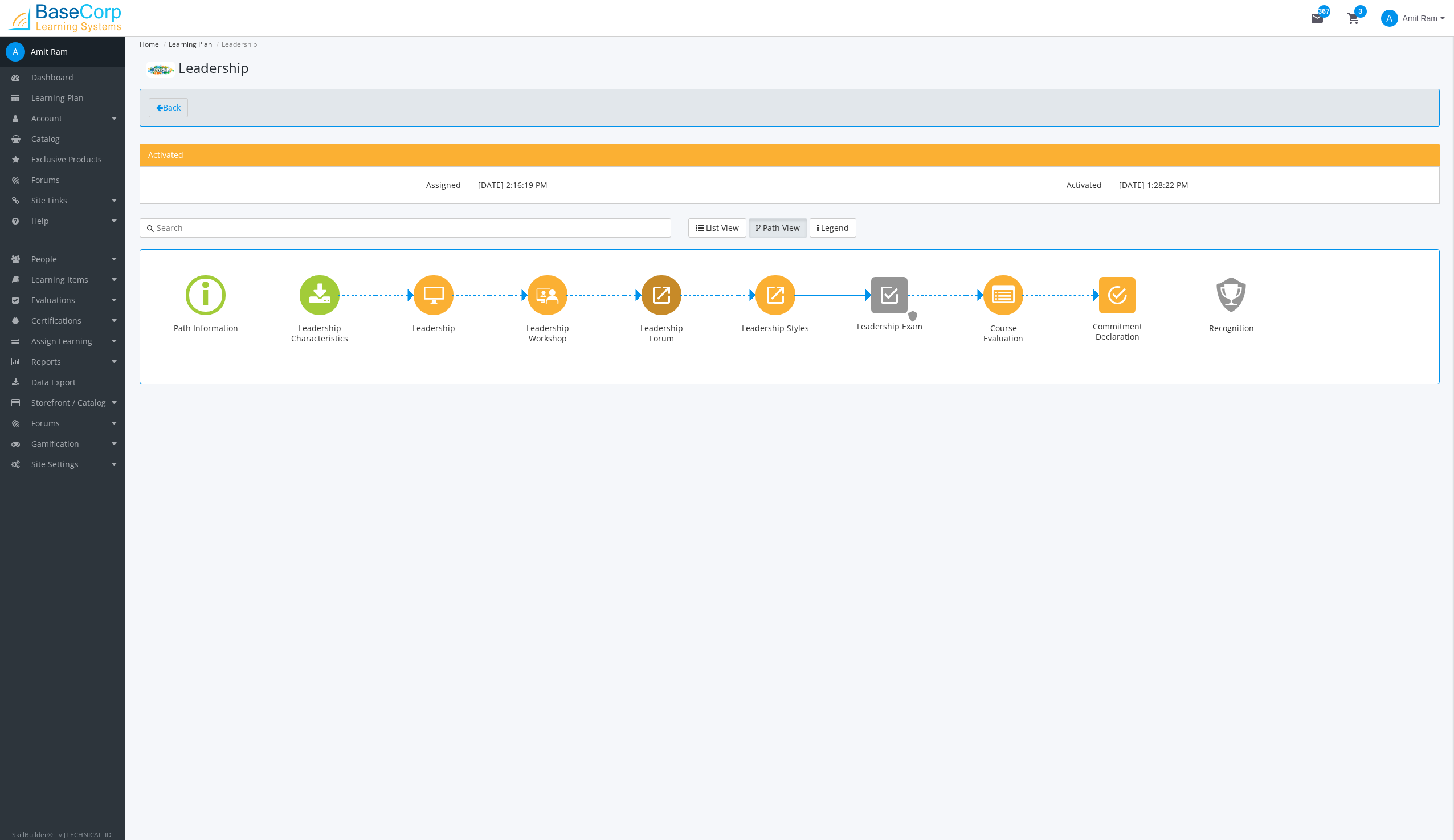
click at [659, 292] on icon "Leadership Forum" at bounding box center [661, 294] width 17 height 23
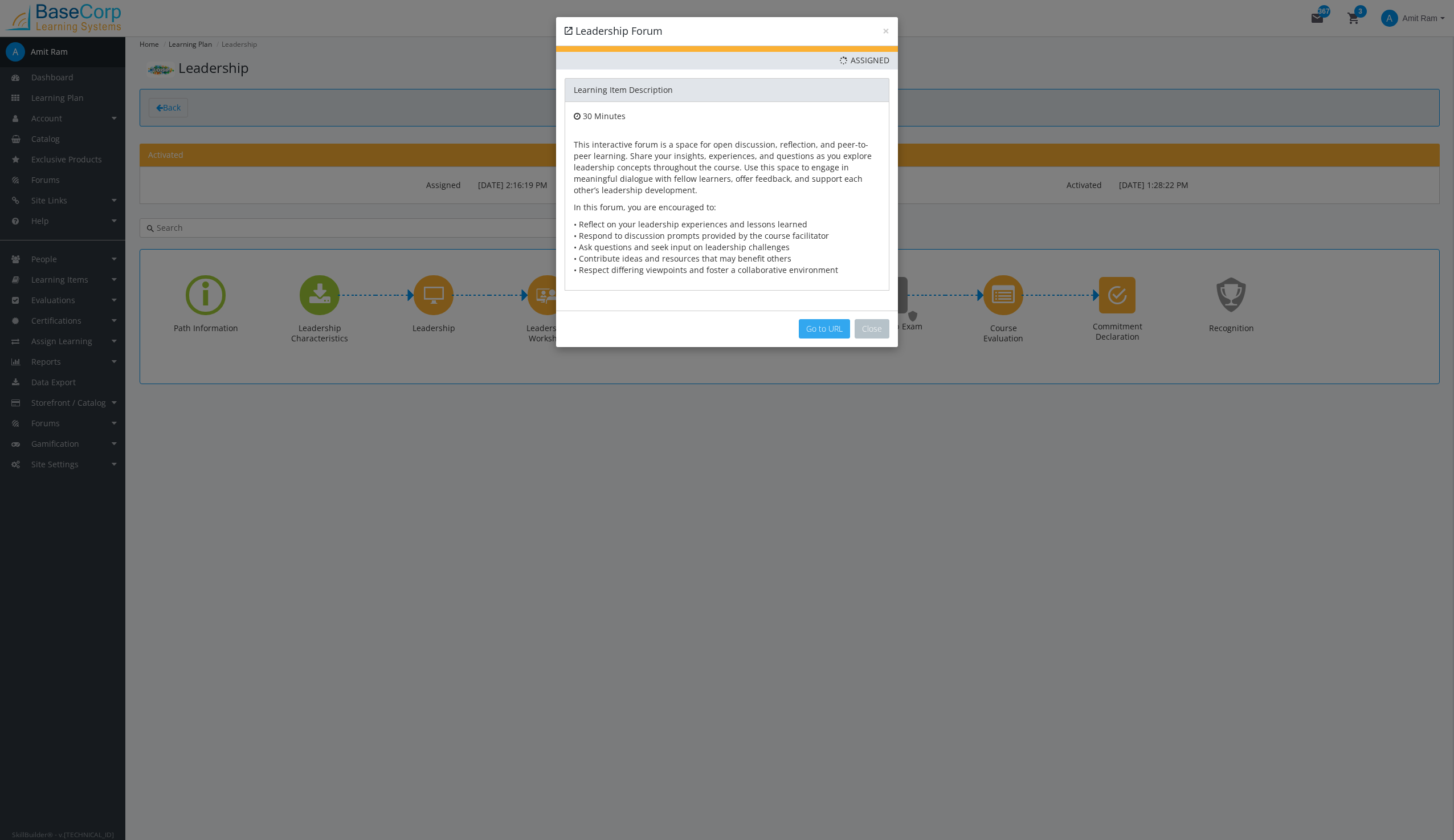
click at [826, 326] on link "Go to URL" at bounding box center [824, 329] width 51 height 19
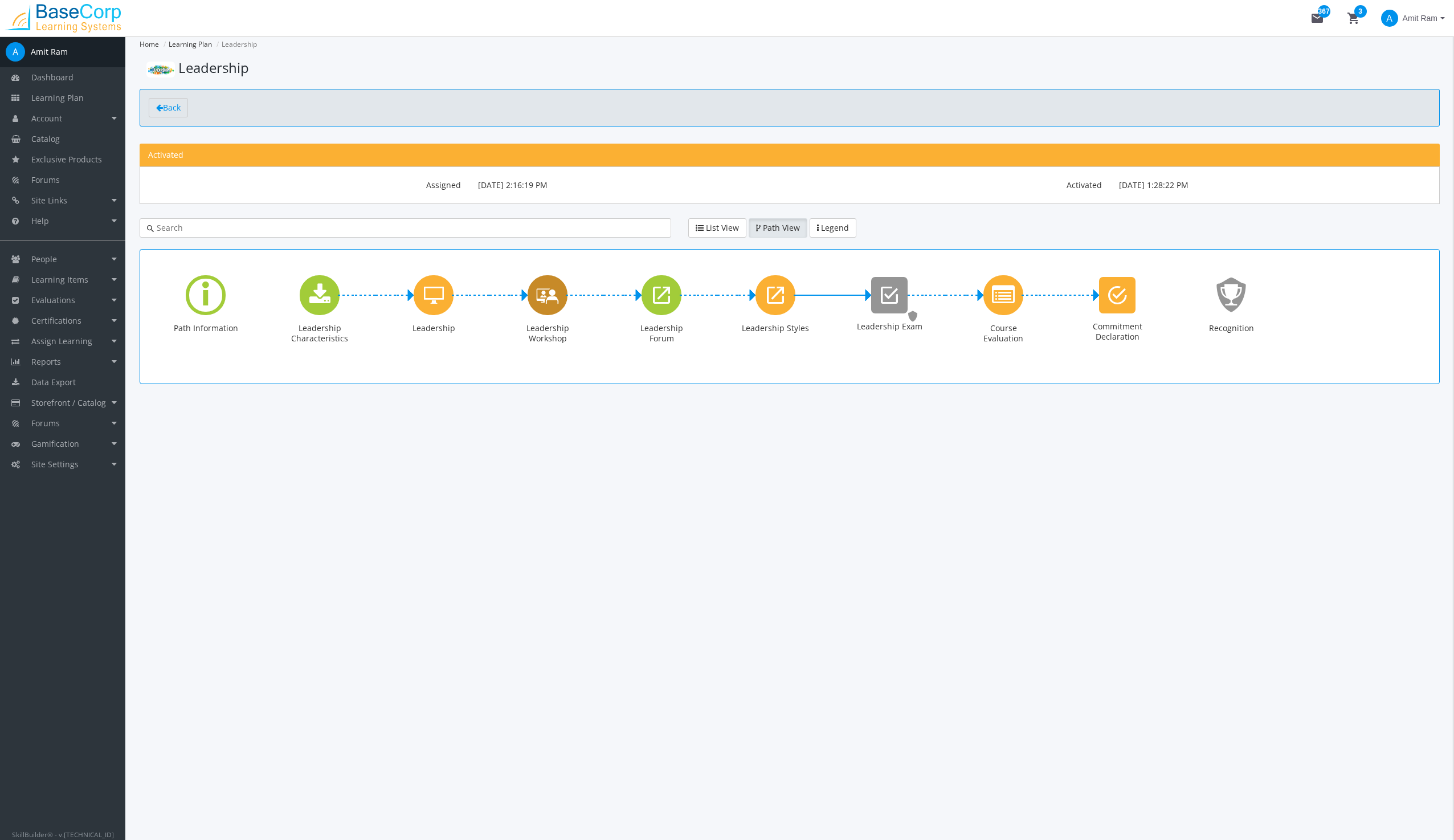
click at [540, 296] on icon "Leadership Workshop" at bounding box center [547, 294] width 23 height 32
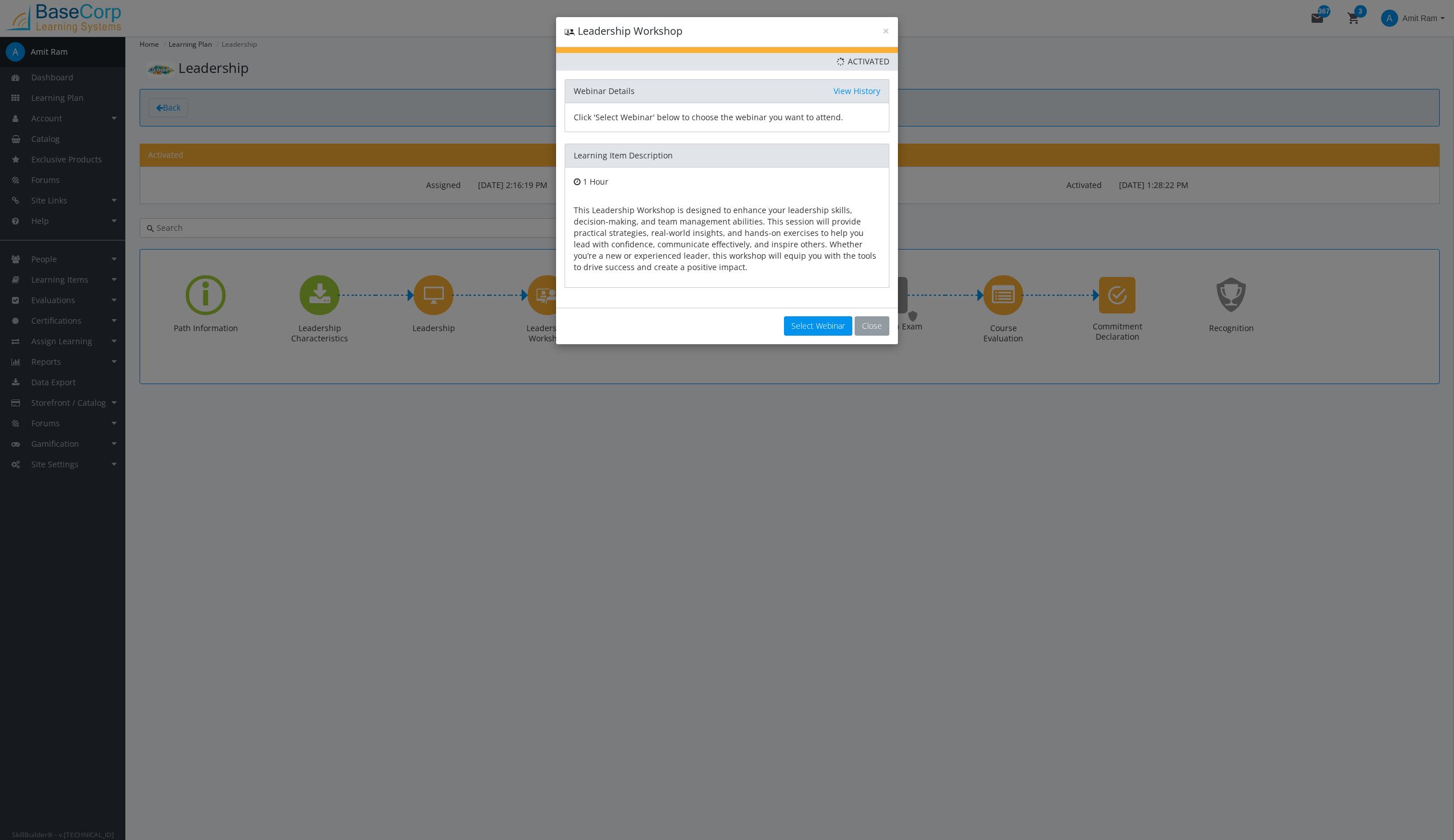
click at [865, 325] on button "Close" at bounding box center [872, 326] width 35 height 19
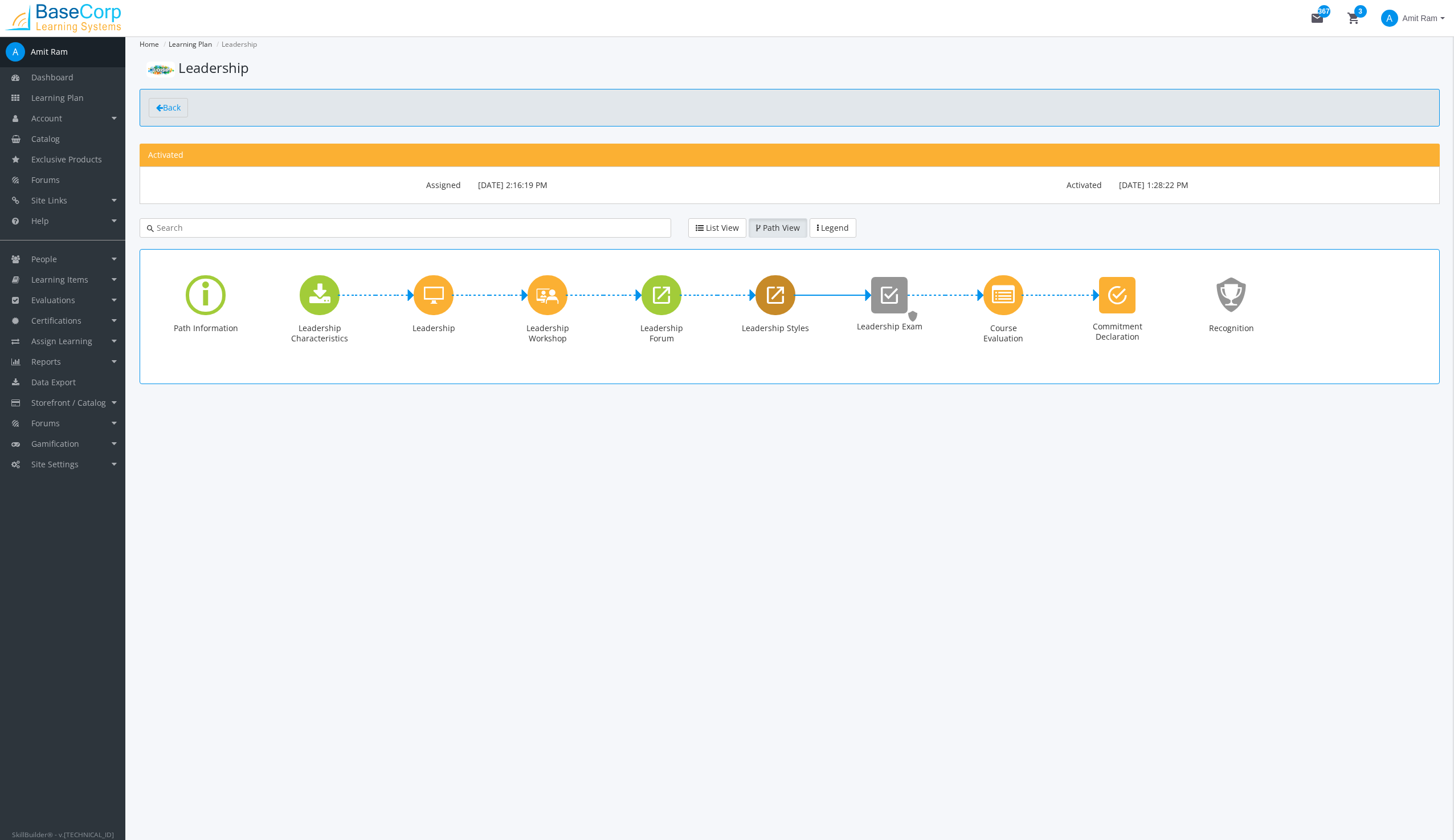
click at [770, 292] on icon "Leadership Styles" at bounding box center [775, 294] width 17 height 23
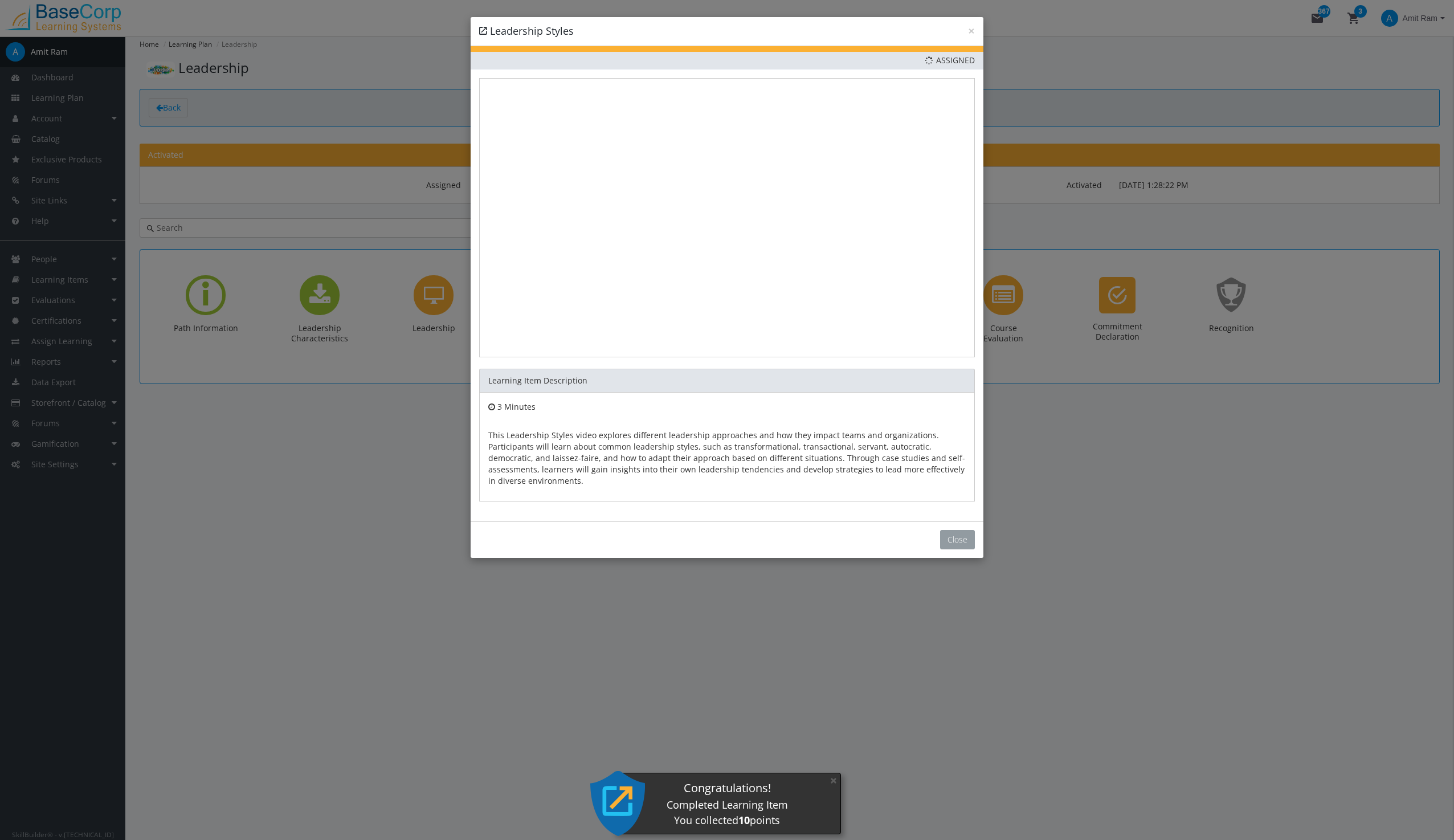
click at [953, 540] on button "Close" at bounding box center [957, 540] width 35 height 19
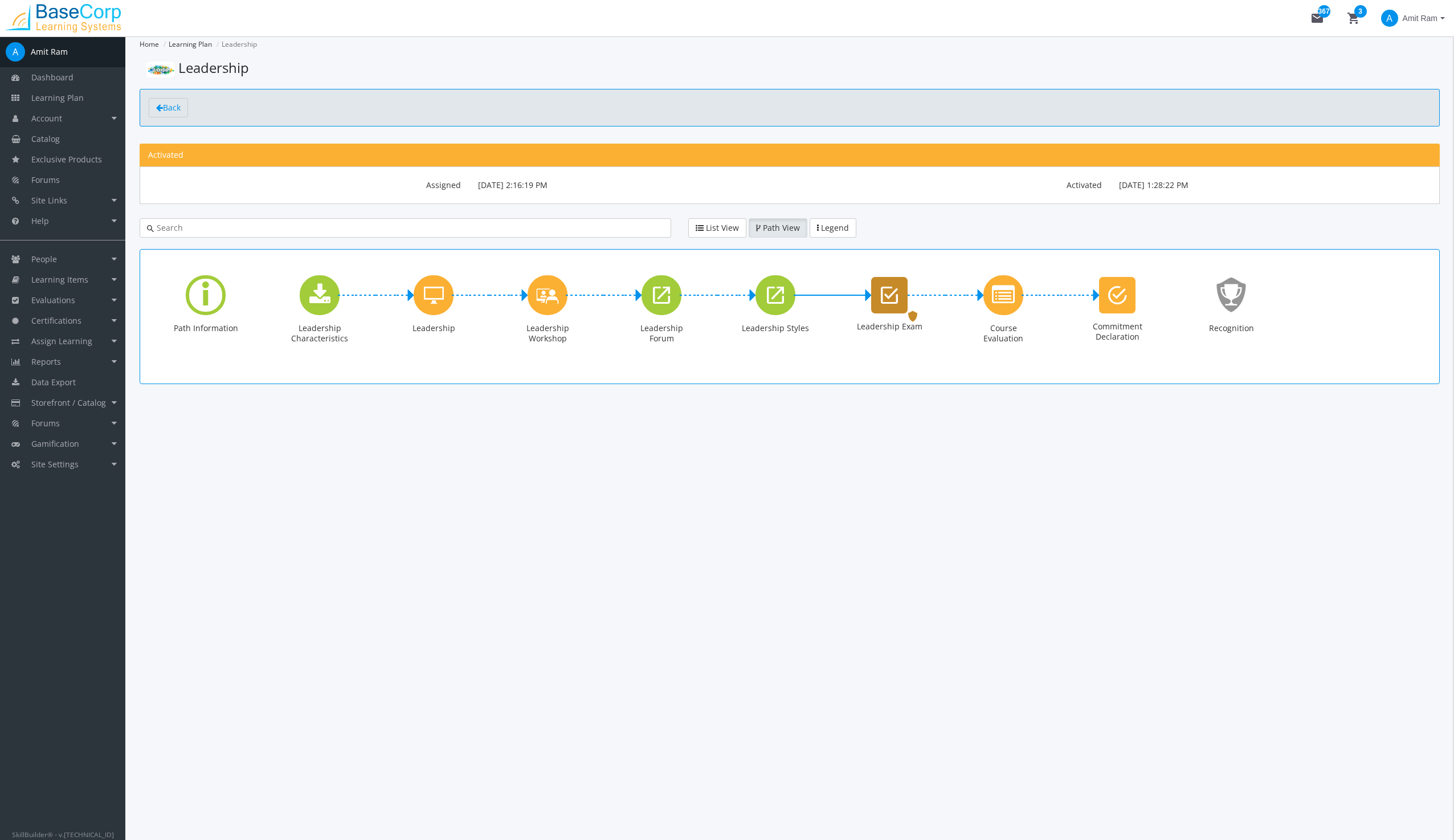
click at [891, 289] on icon "Leadership Exam" at bounding box center [889, 294] width 17 height 23
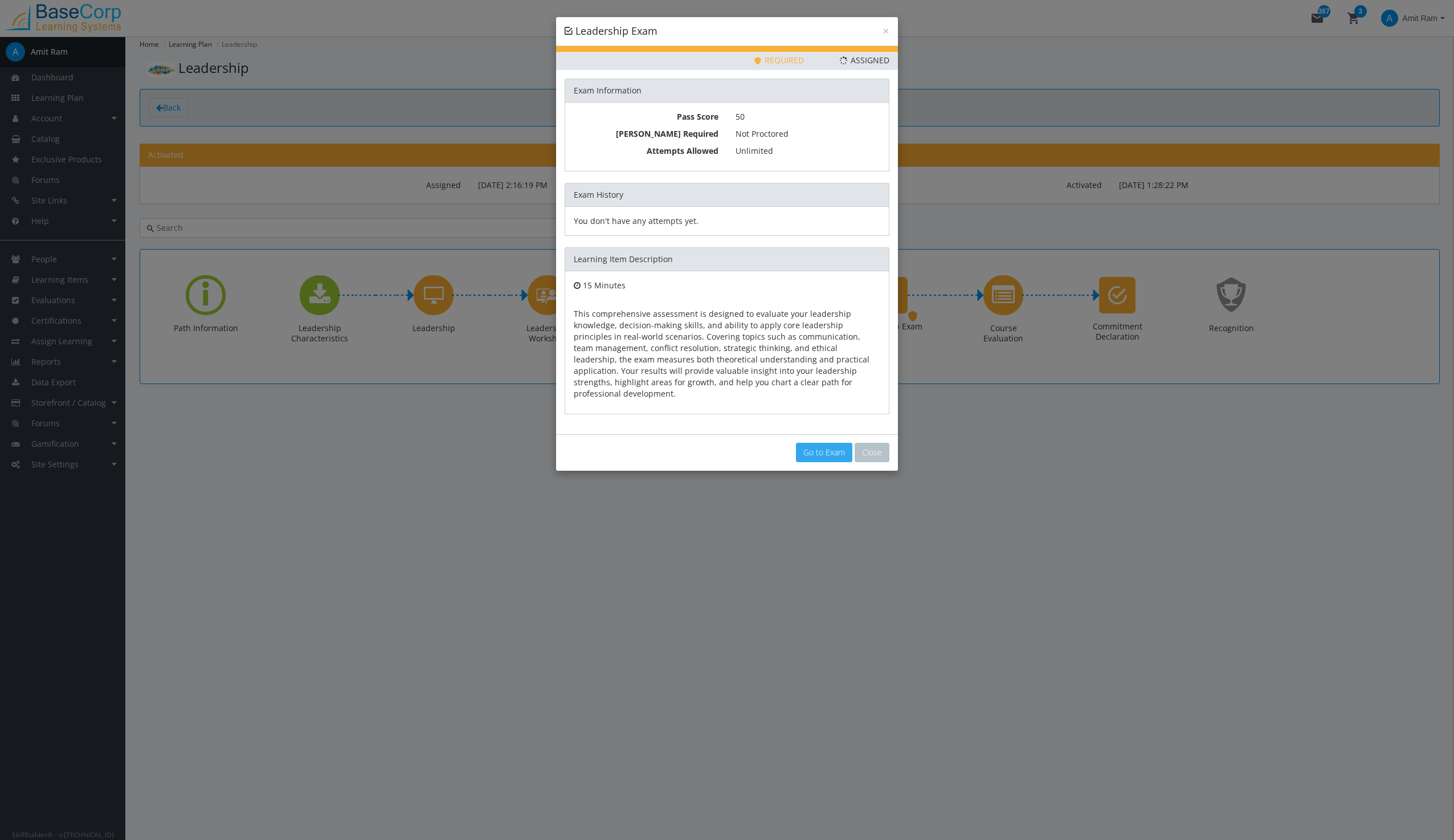
click at [818, 443] on link "Go to Exam" at bounding box center [824, 453] width 56 height 19
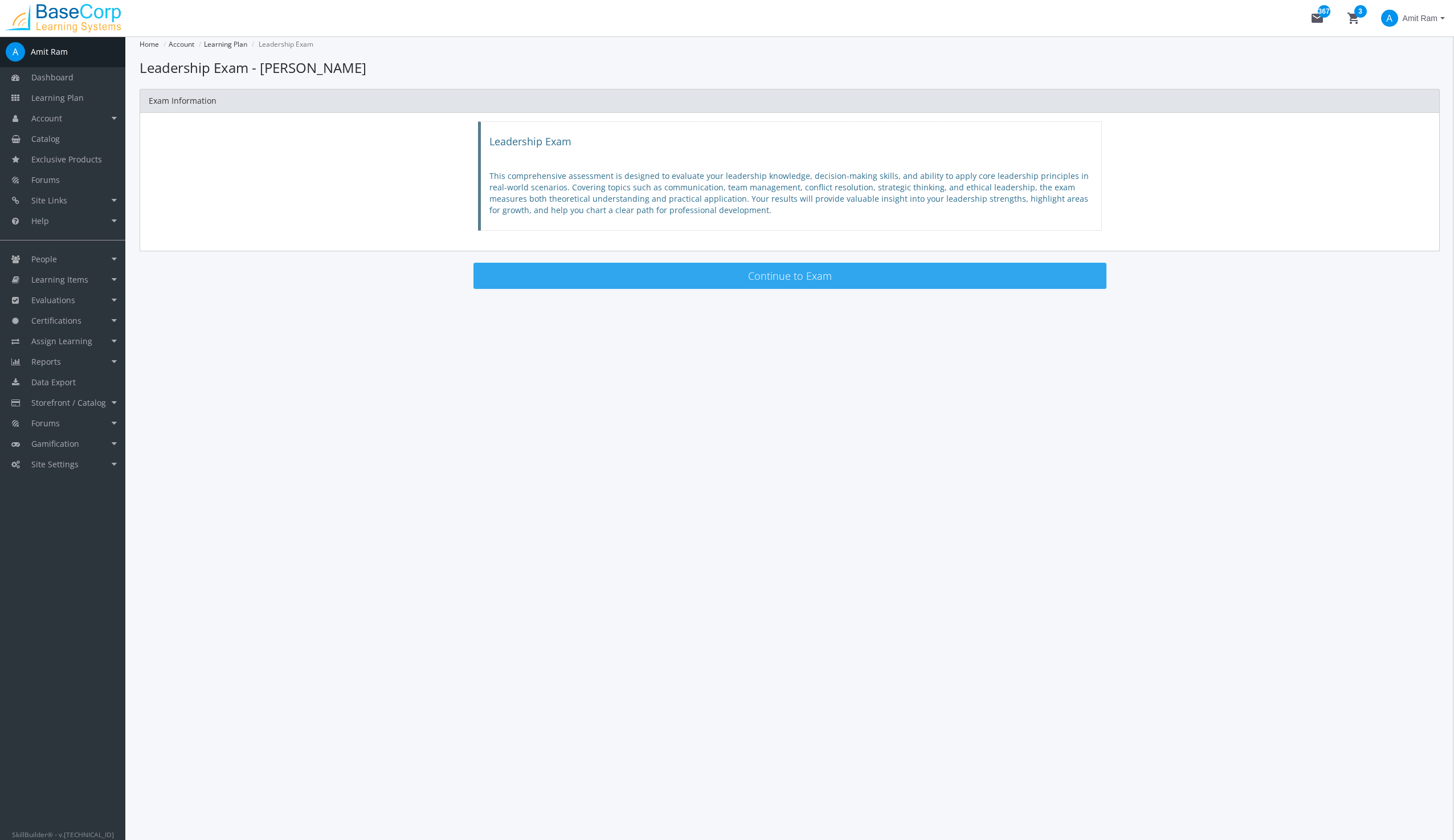
click at [759, 271] on button "Continue to Exam" at bounding box center [790, 276] width 633 height 26
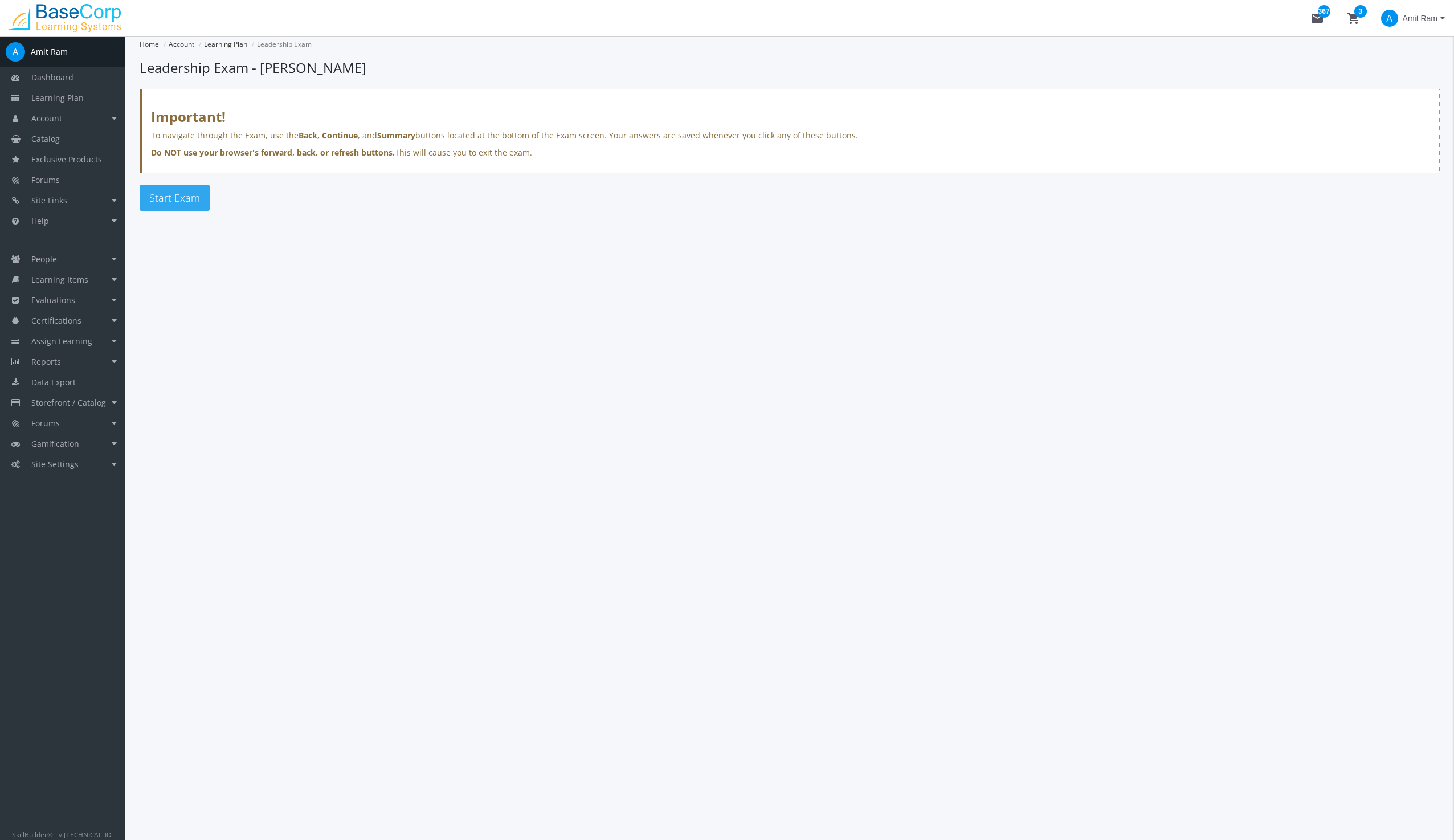
click at [166, 192] on span "Start Exam" at bounding box center [174, 198] width 51 height 14
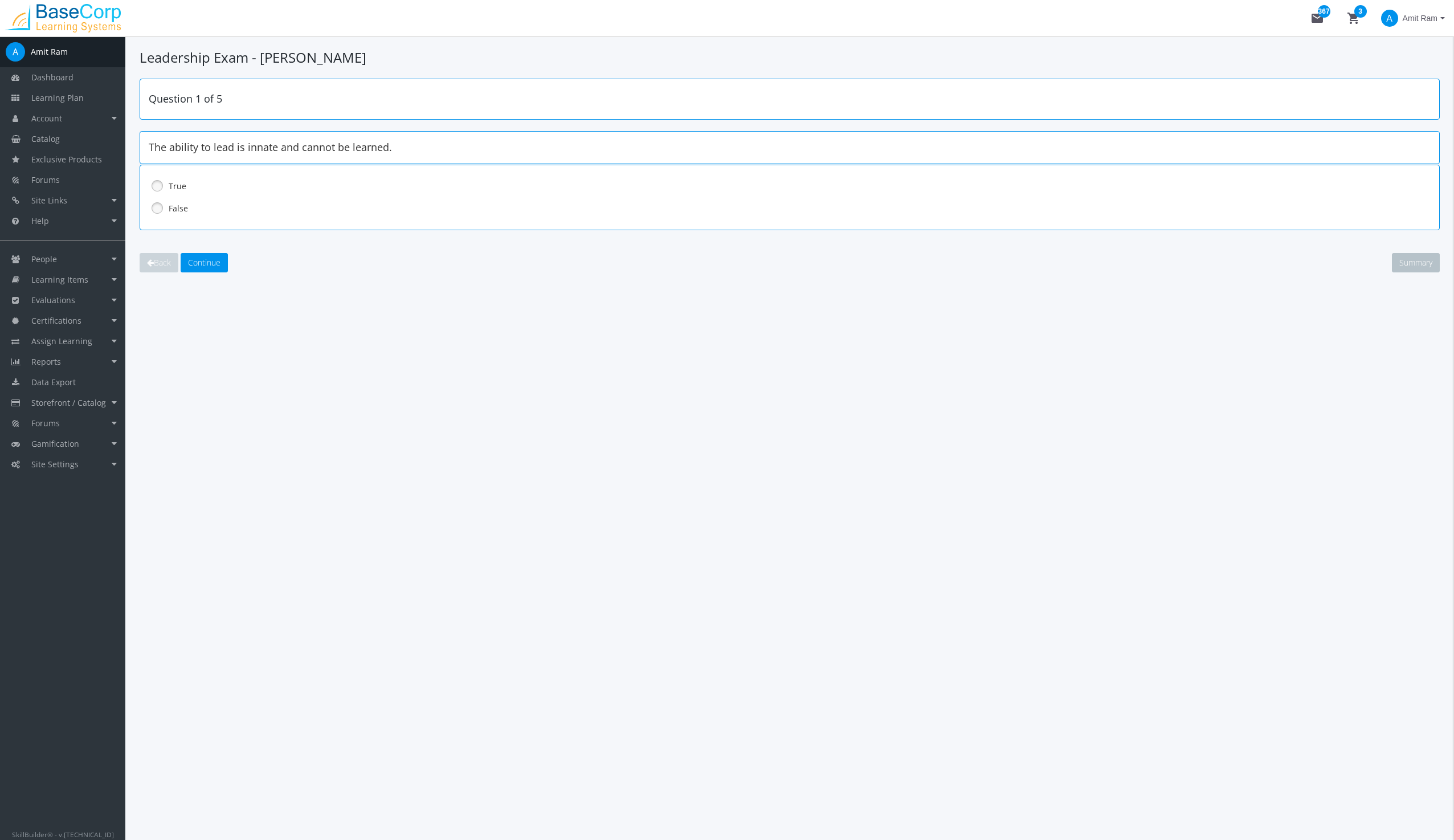
click at [156, 207] on link at bounding box center [157, 208] width 17 height 17
click at [202, 262] on span "Continue" at bounding box center [204, 262] width 32 height 11
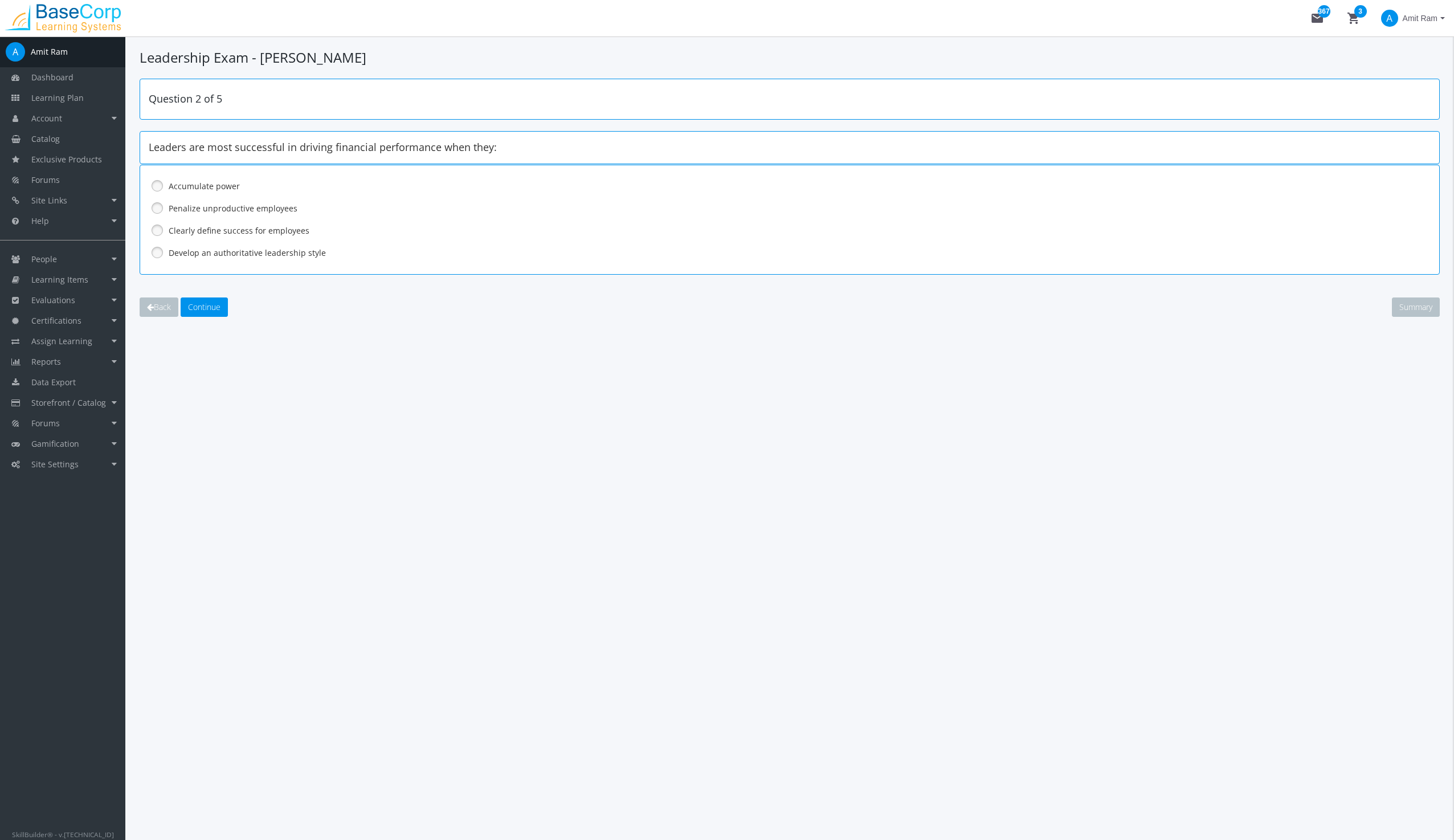
click at [155, 229] on link at bounding box center [157, 230] width 17 height 17
click at [202, 299] on button "Continue" at bounding box center [204, 307] width 47 height 19
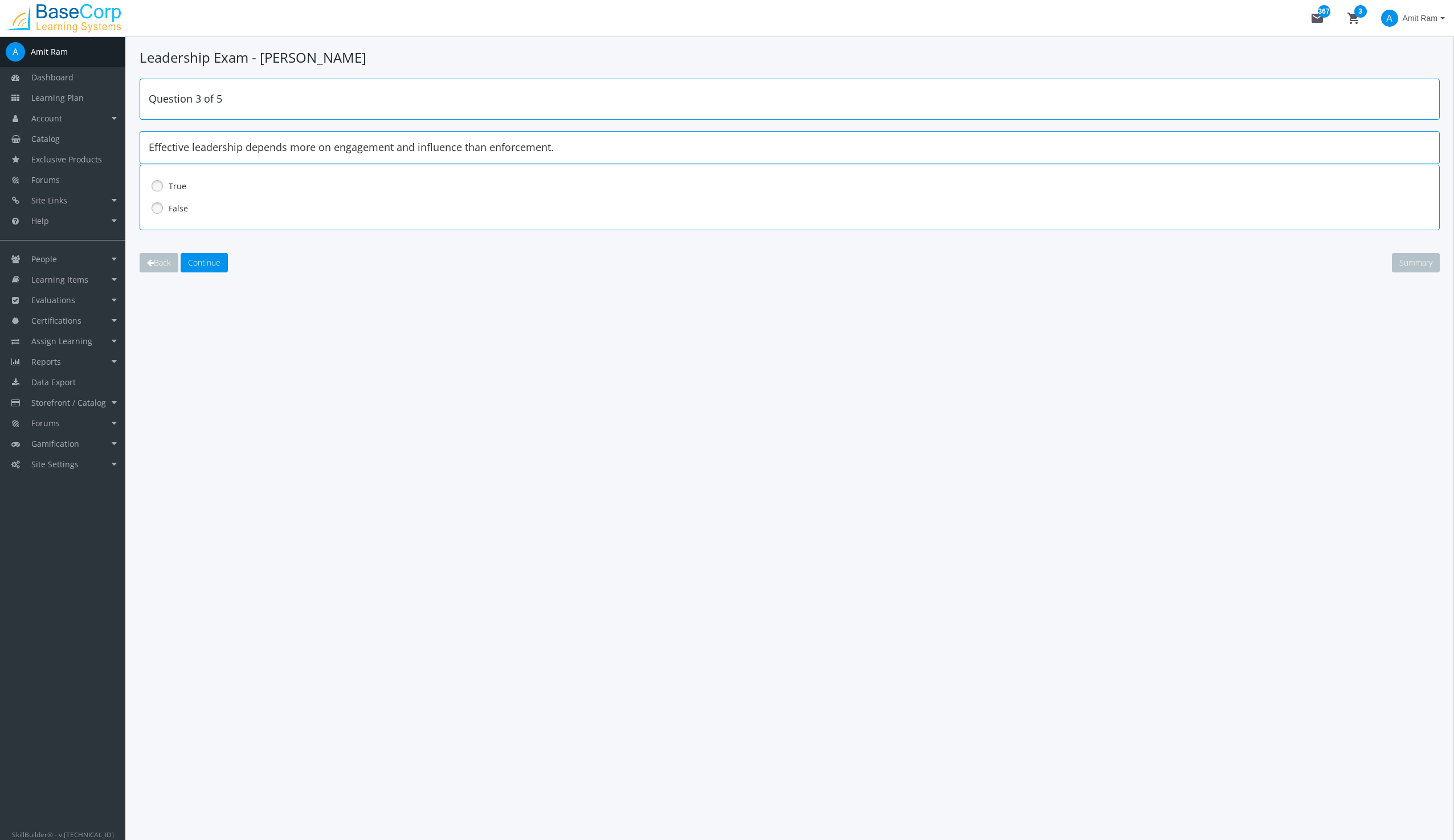
click at [158, 181] on link at bounding box center [157, 185] width 17 height 17
click at [205, 263] on span "Continue" at bounding box center [204, 262] width 32 height 11
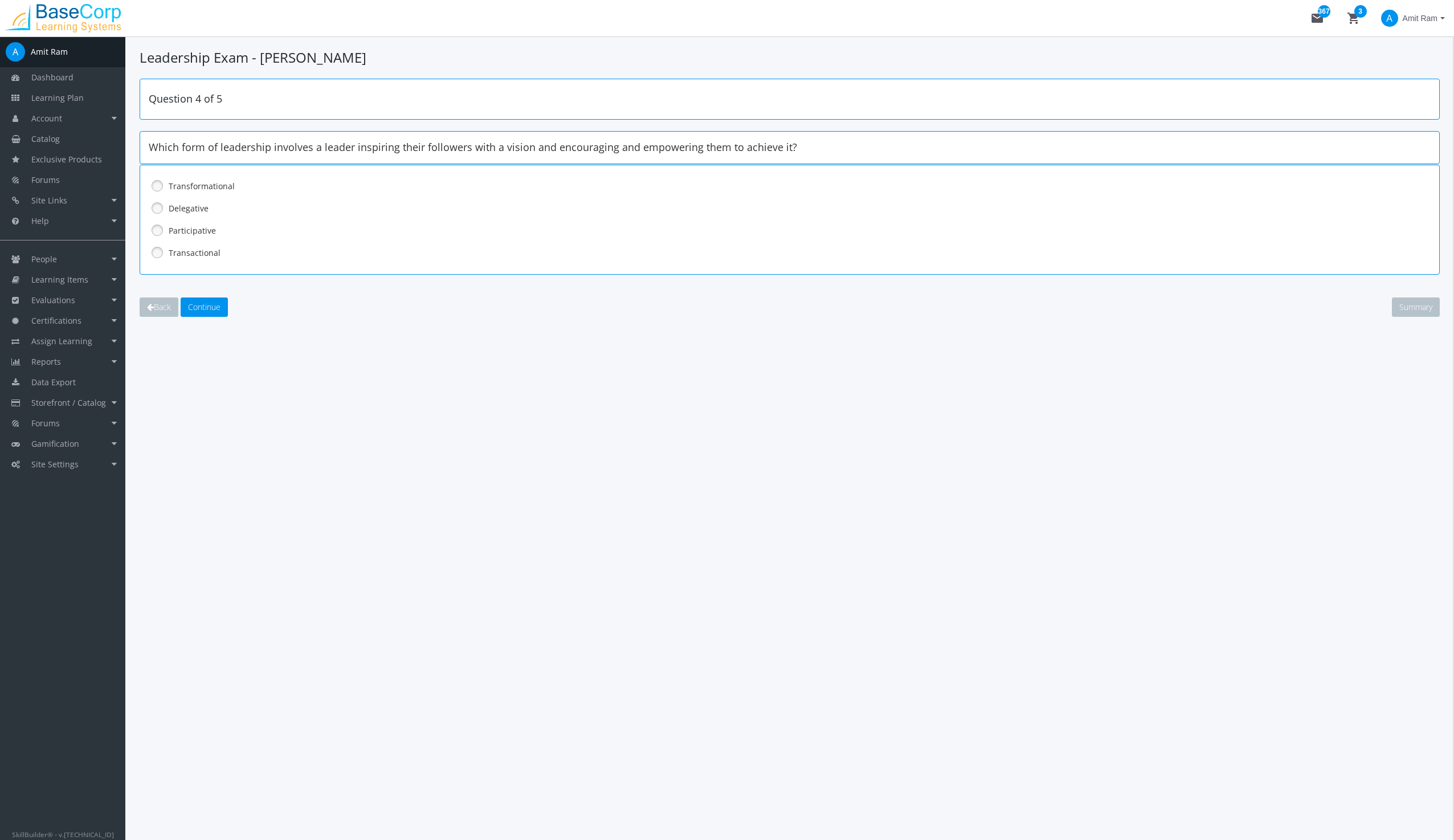
click at [159, 229] on link at bounding box center [157, 230] width 17 height 17
click at [203, 304] on span "Continue" at bounding box center [204, 307] width 32 height 11
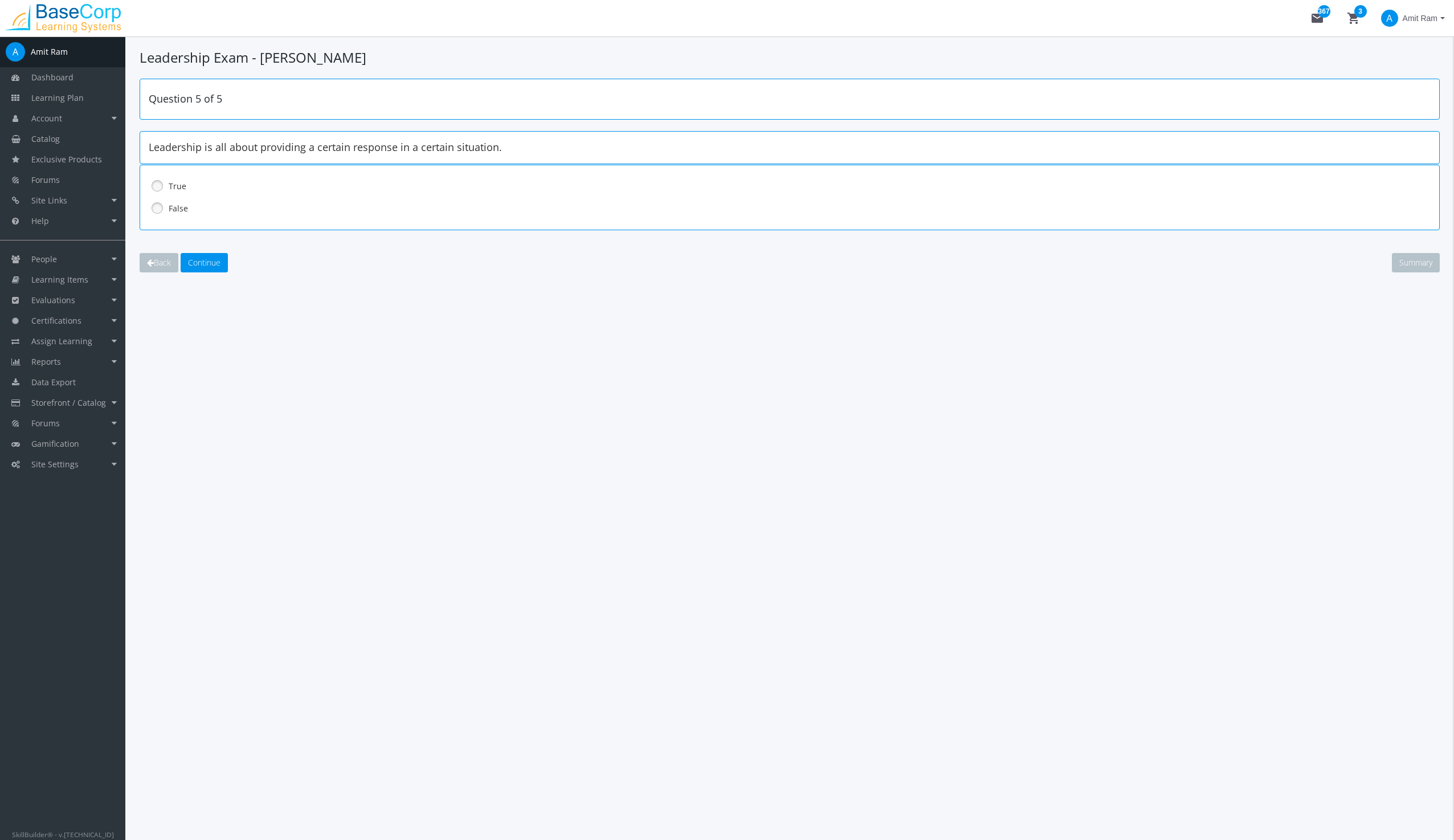
drag, startPoint x: 160, startPoint y: 184, endPoint x: 161, endPoint y: 193, distance: 9.1
click at [160, 185] on link at bounding box center [157, 185] width 17 height 17
click at [199, 259] on span "Continue" at bounding box center [204, 262] width 32 height 11
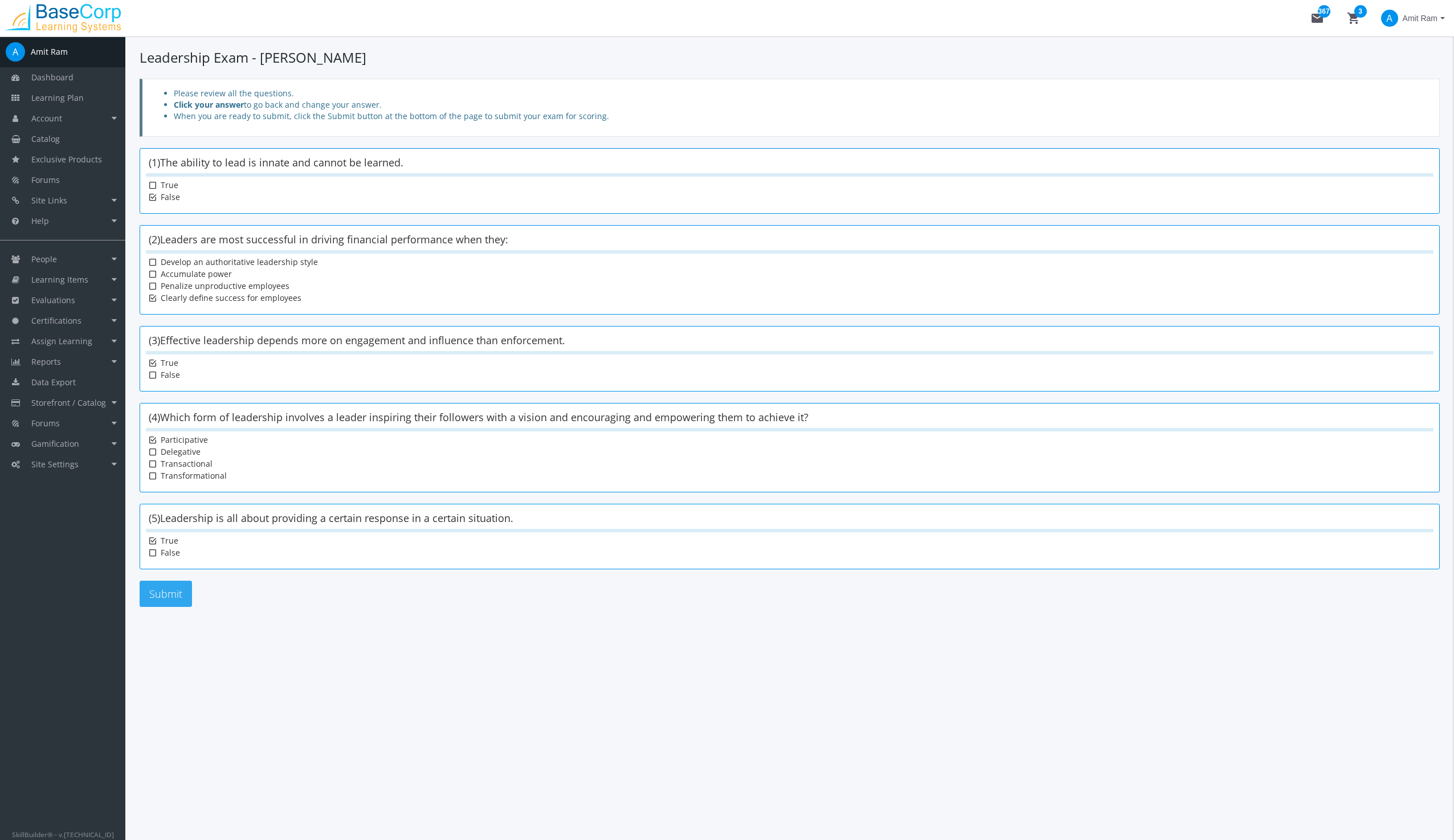
click at [167, 592] on button "Submit" at bounding box center [165, 593] width 52 height 26
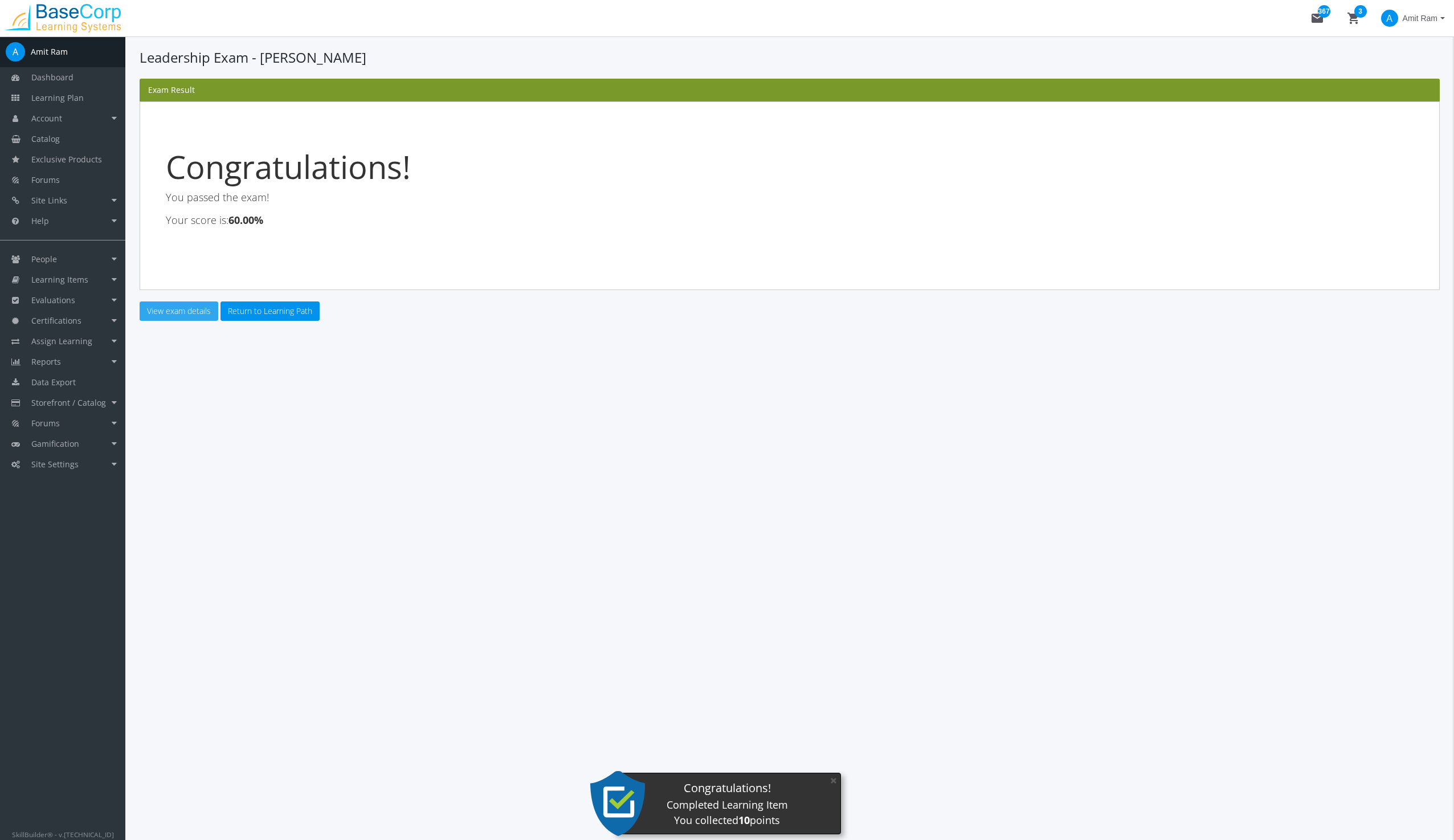
click at [186, 306] on link "View exam details" at bounding box center [179, 311] width 79 height 19
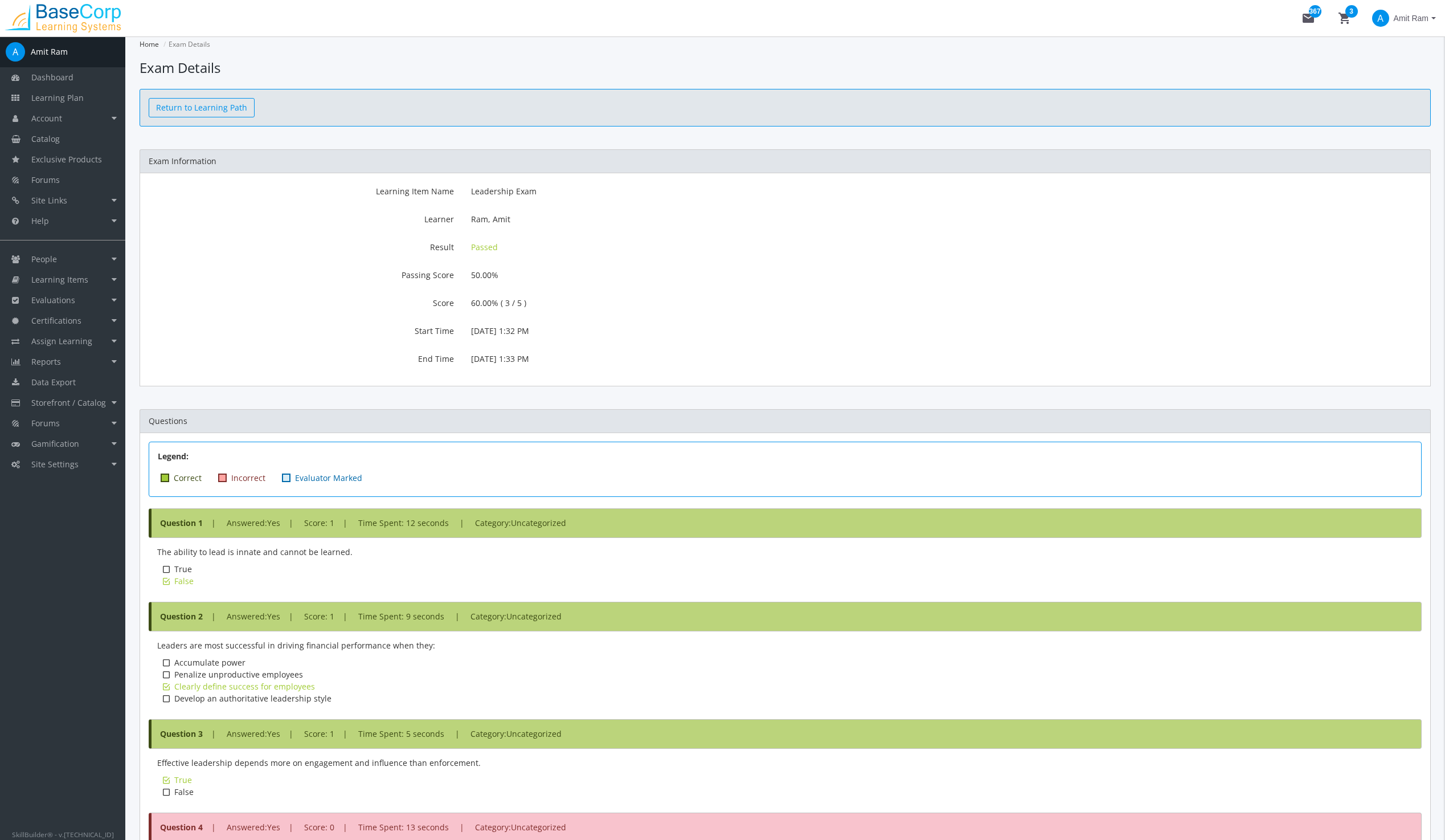
click at [187, 104] on link "Return to Learning Path" at bounding box center [201, 108] width 106 height 19
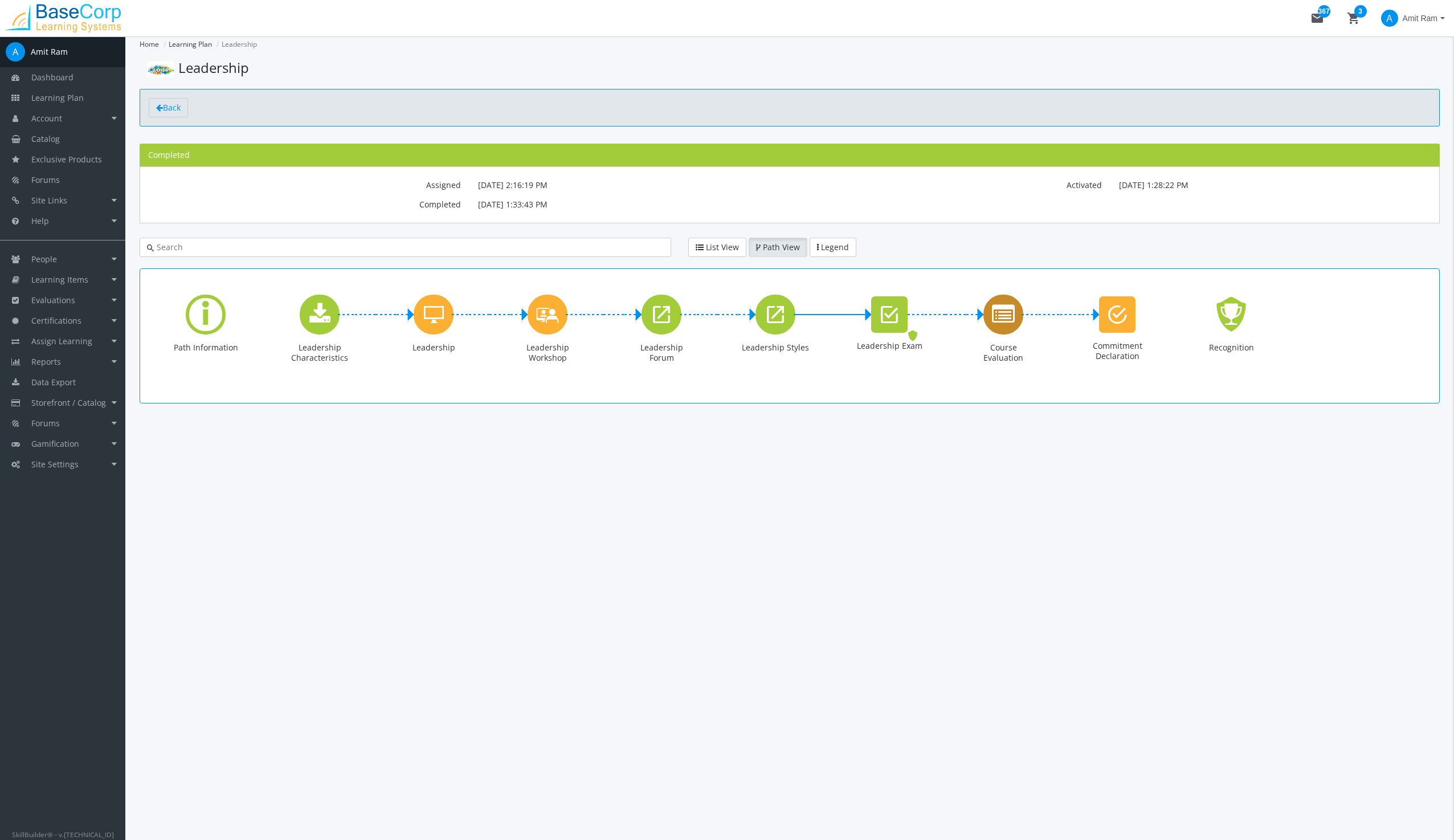
click at [1007, 309] on icon "Course Evaluation" at bounding box center [1003, 314] width 23 height 23
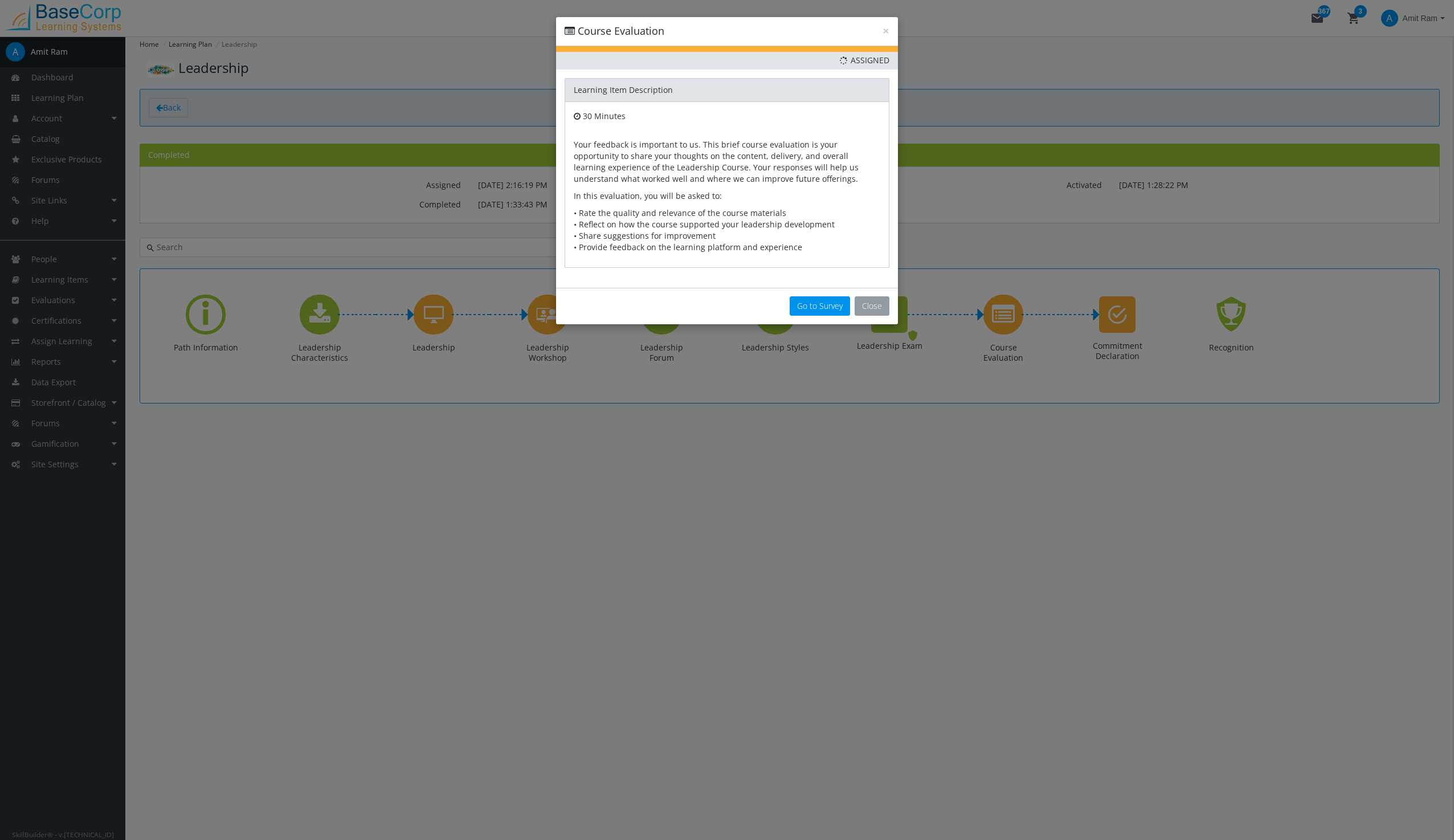
click at [875, 307] on button "Close" at bounding box center [872, 306] width 35 height 19
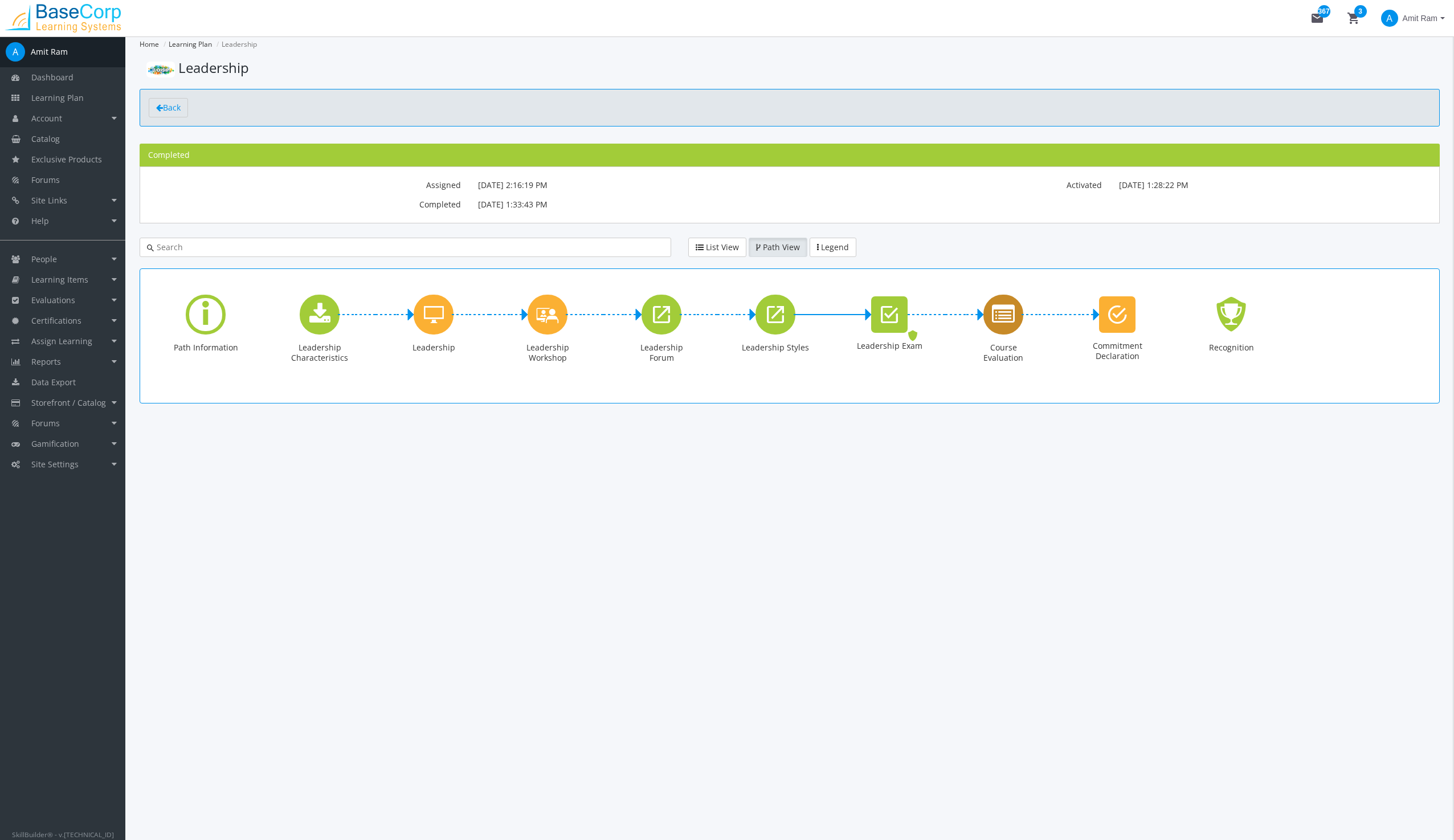
click at [1001, 311] on icon "Course Evaluation" at bounding box center [1003, 314] width 23 height 23
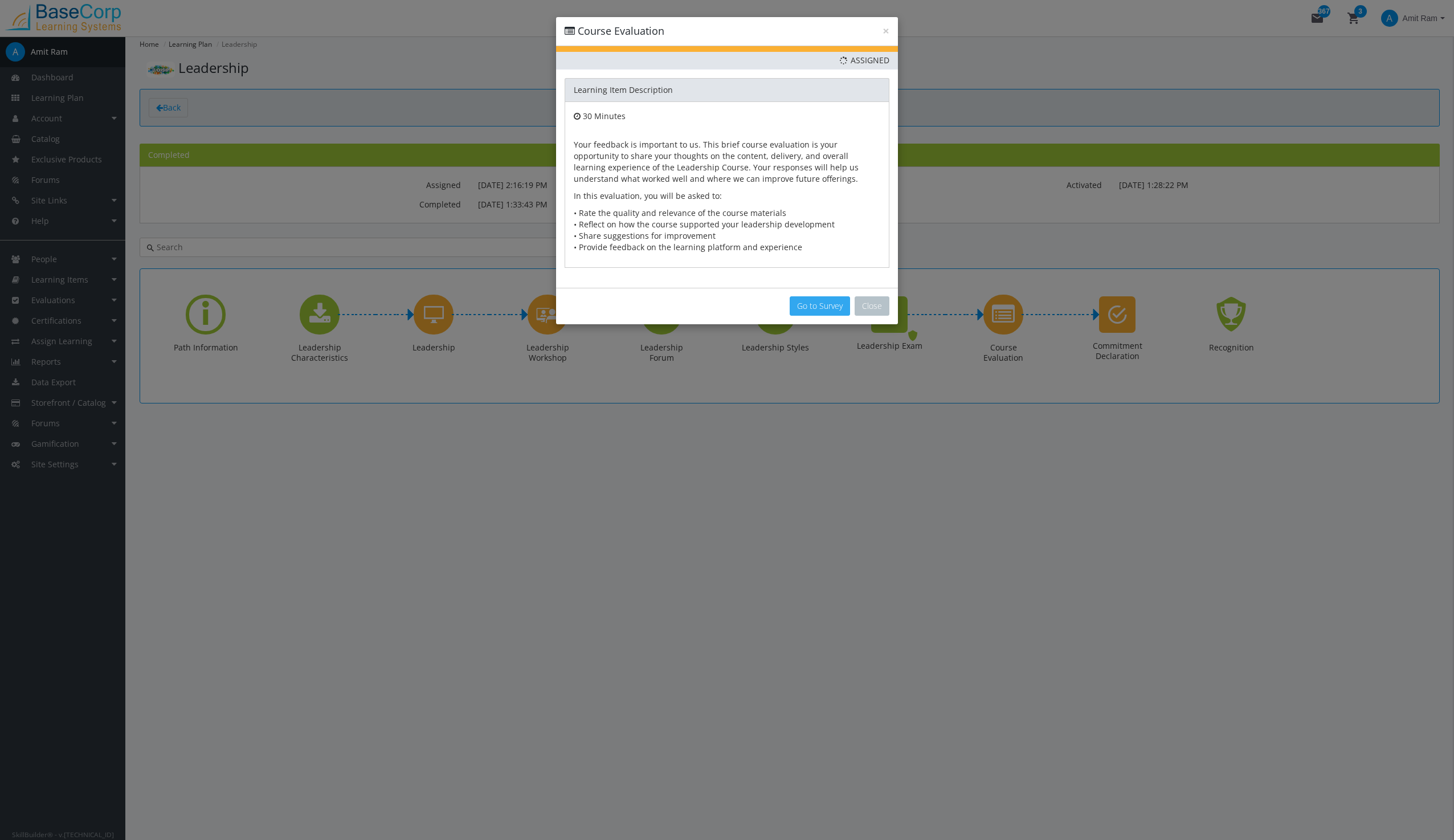
click at [823, 305] on button "Go to Survey" at bounding box center [820, 306] width 61 height 19
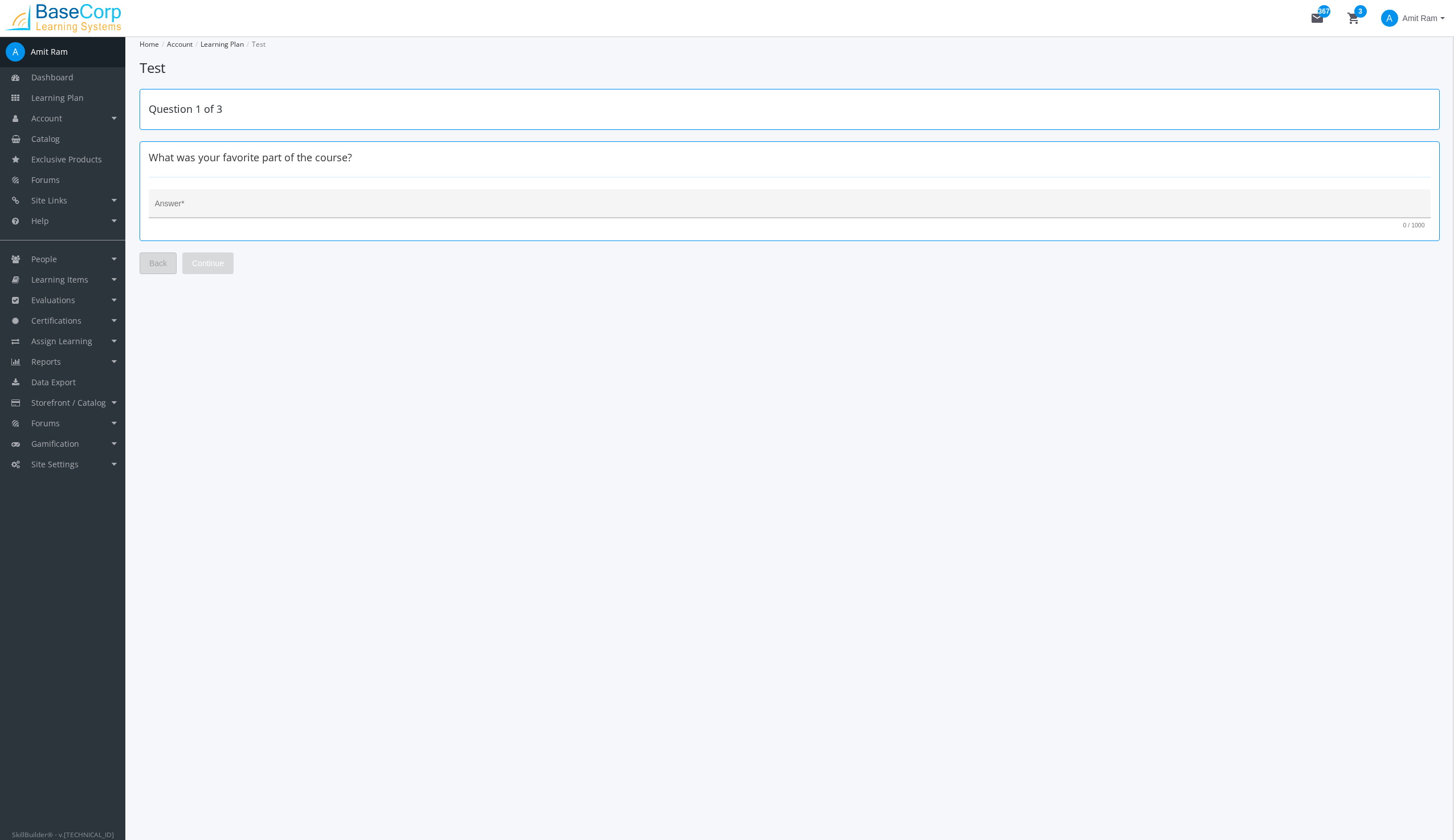
click at [245, 204] on textarea "Answer *" at bounding box center [790, 208] width 1270 height 12
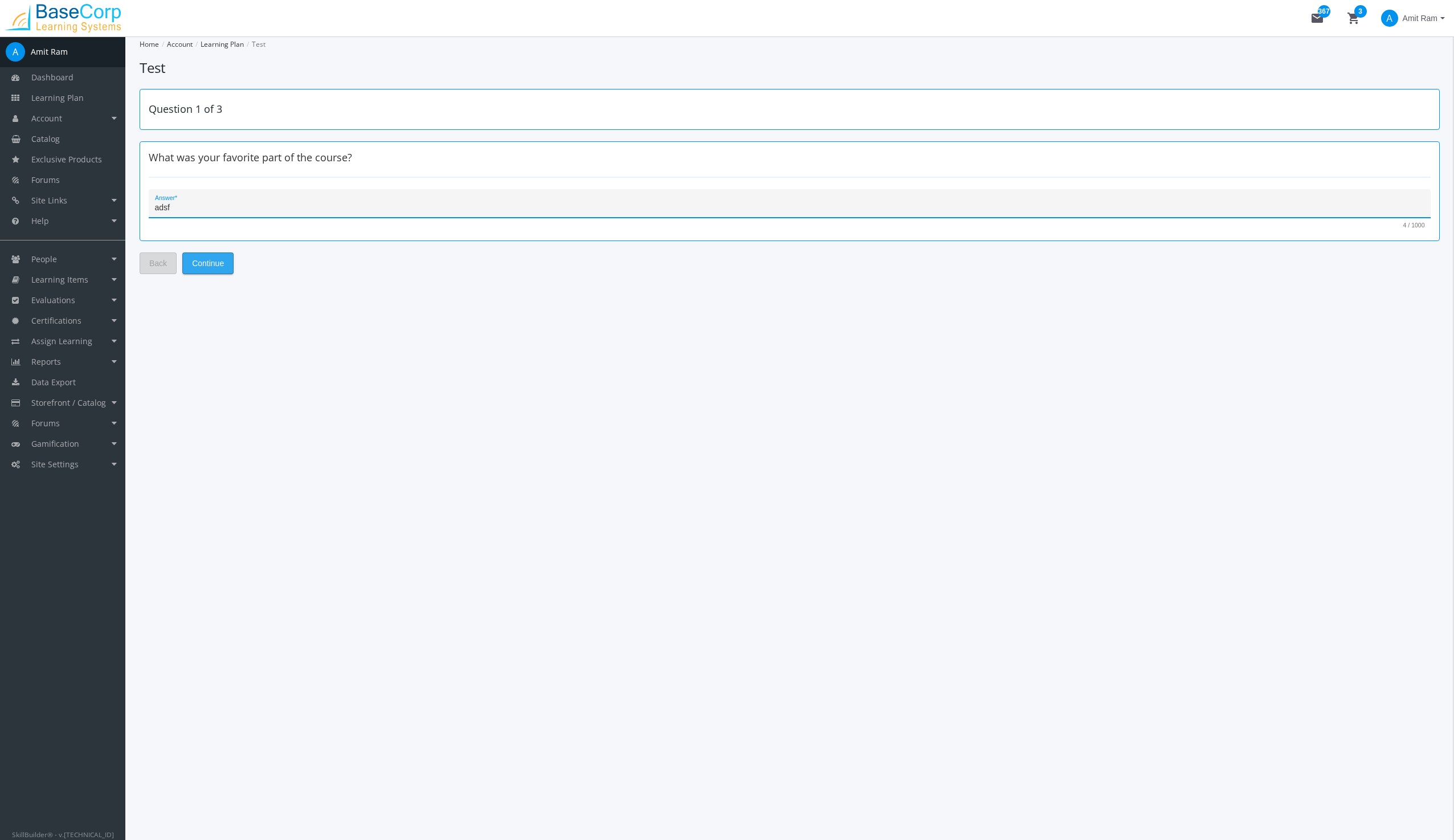
type textarea "adsf"
click at [207, 257] on span "Continue" at bounding box center [207, 263] width 32 height 21
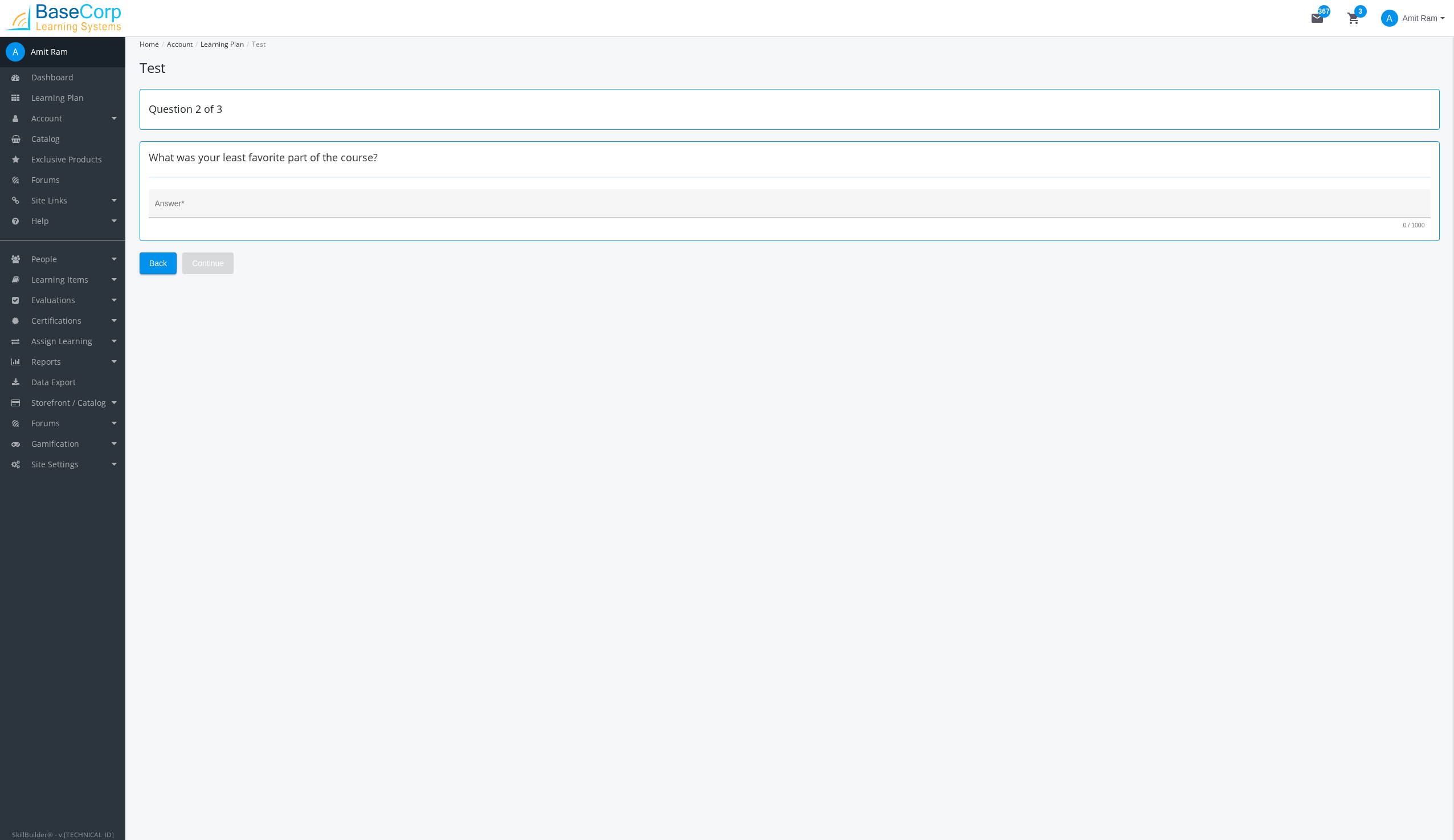
click at [227, 203] on textarea "Answer *" at bounding box center [790, 208] width 1270 height 12
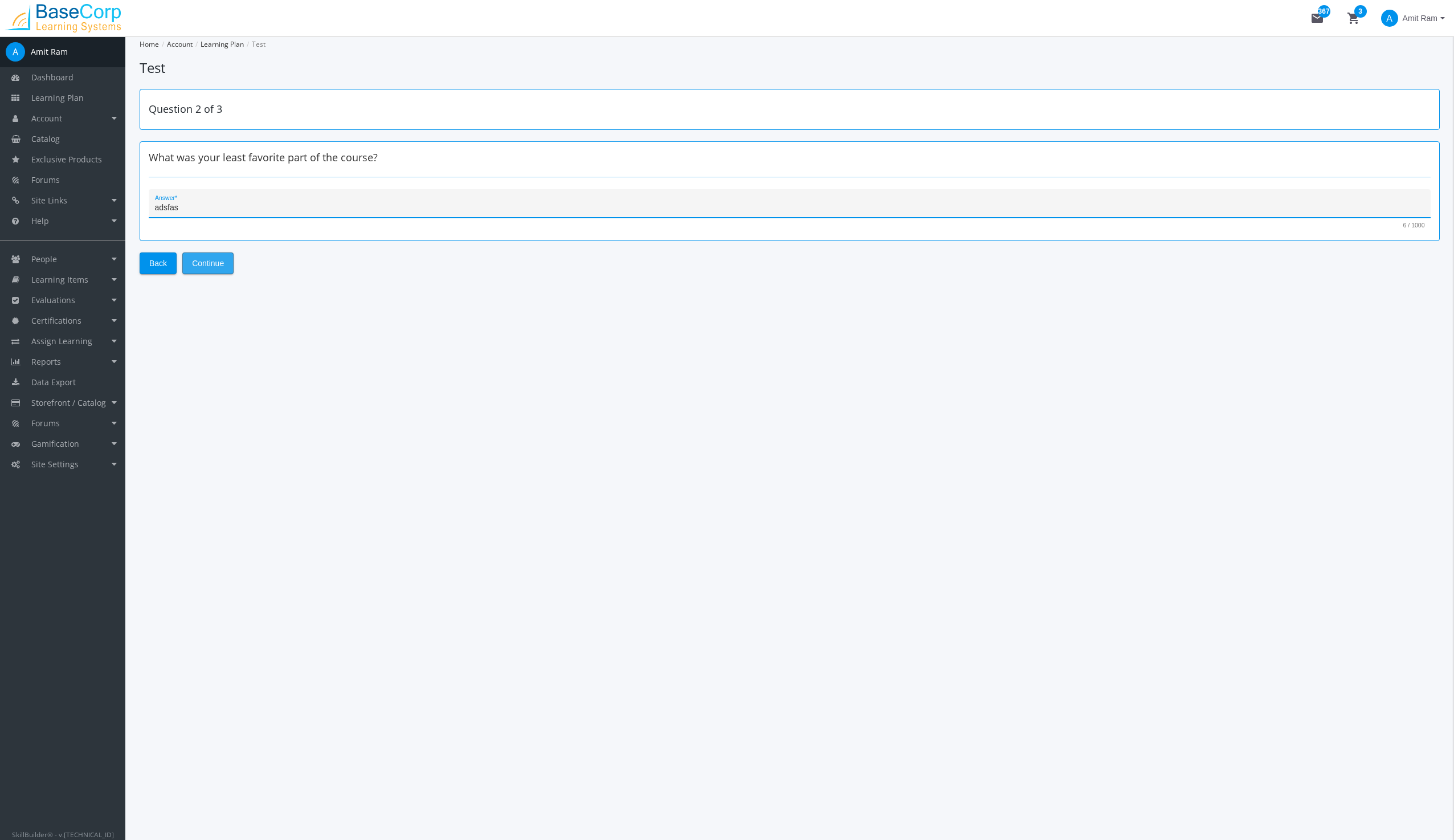
type textarea "adsfas"
click at [214, 260] on span "Continue" at bounding box center [207, 263] width 32 height 21
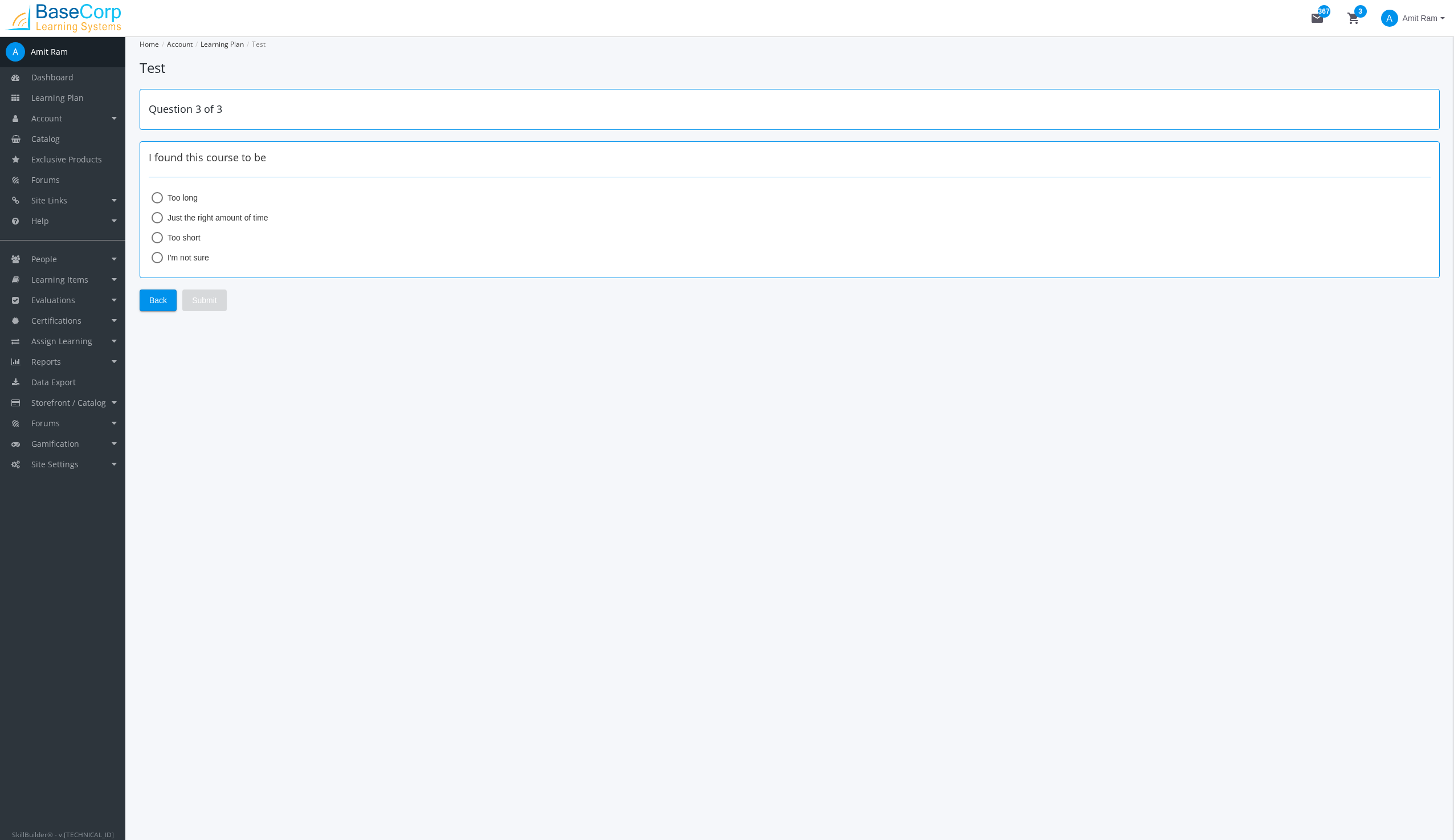
click at [157, 236] on span at bounding box center [158, 238] width 12 height 12
click at [157, 236] on input "Too short" at bounding box center [158, 240] width 12 height 12
radio input "true"
click at [153, 234] on span at bounding box center [158, 238] width 12 height 12
click at [153, 234] on input "Too short" at bounding box center [158, 240] width 12 height 12
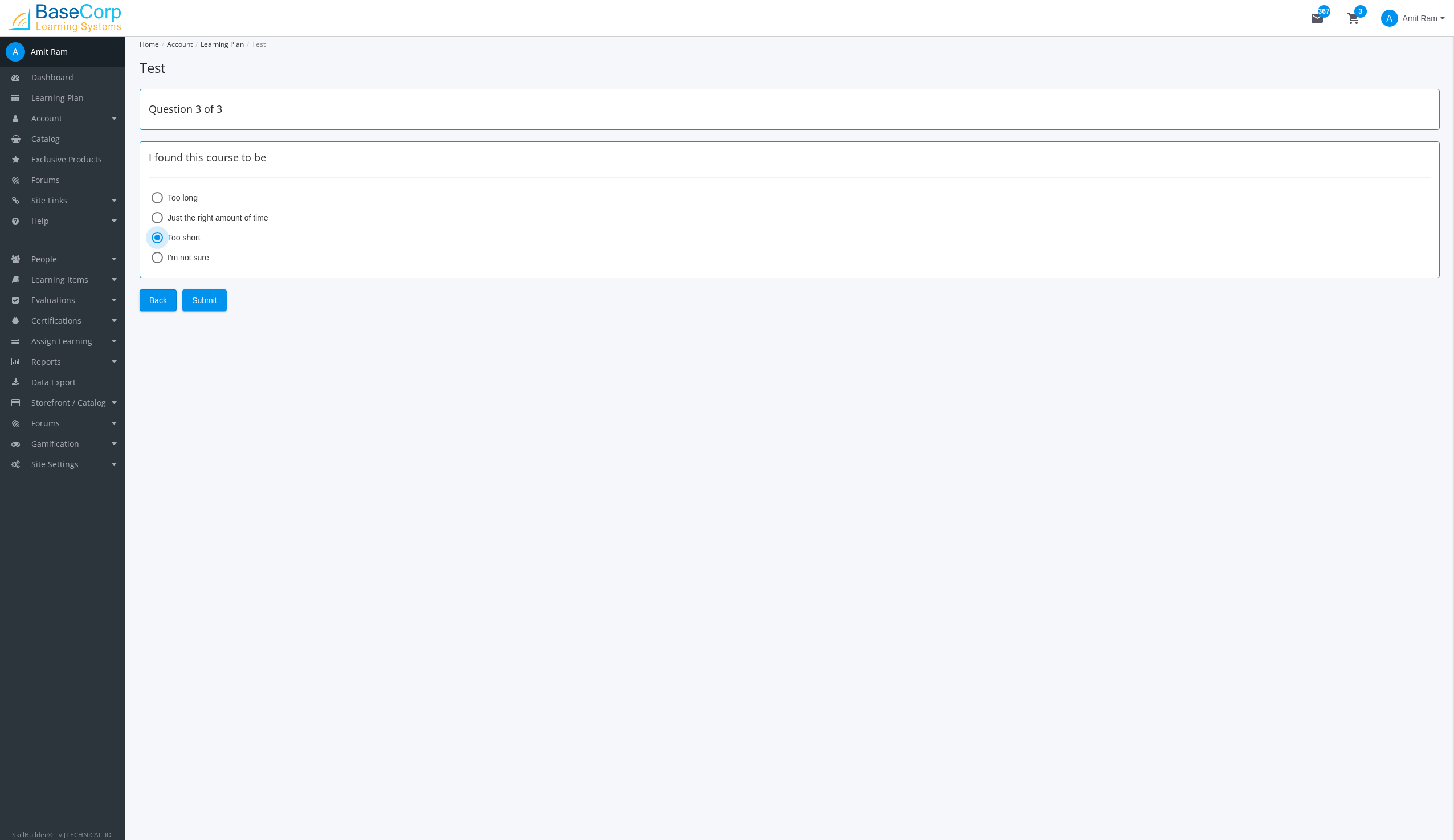
click at [156, 234] on span at bounding box center [158, 238] width 12 height 12
click at [156, 234] on input "Too short" at bounding box center [158, 240] width 12 height 12
click at [158, 236] on span at bounding box center [157, 238] width 6 height 6
click at [158, 236] on input "Too short" at bounding box center [158, 240] width 12 height 12
click at [201, 300] on span "Submit" at bounding box center [204, 300] width 25 height 21
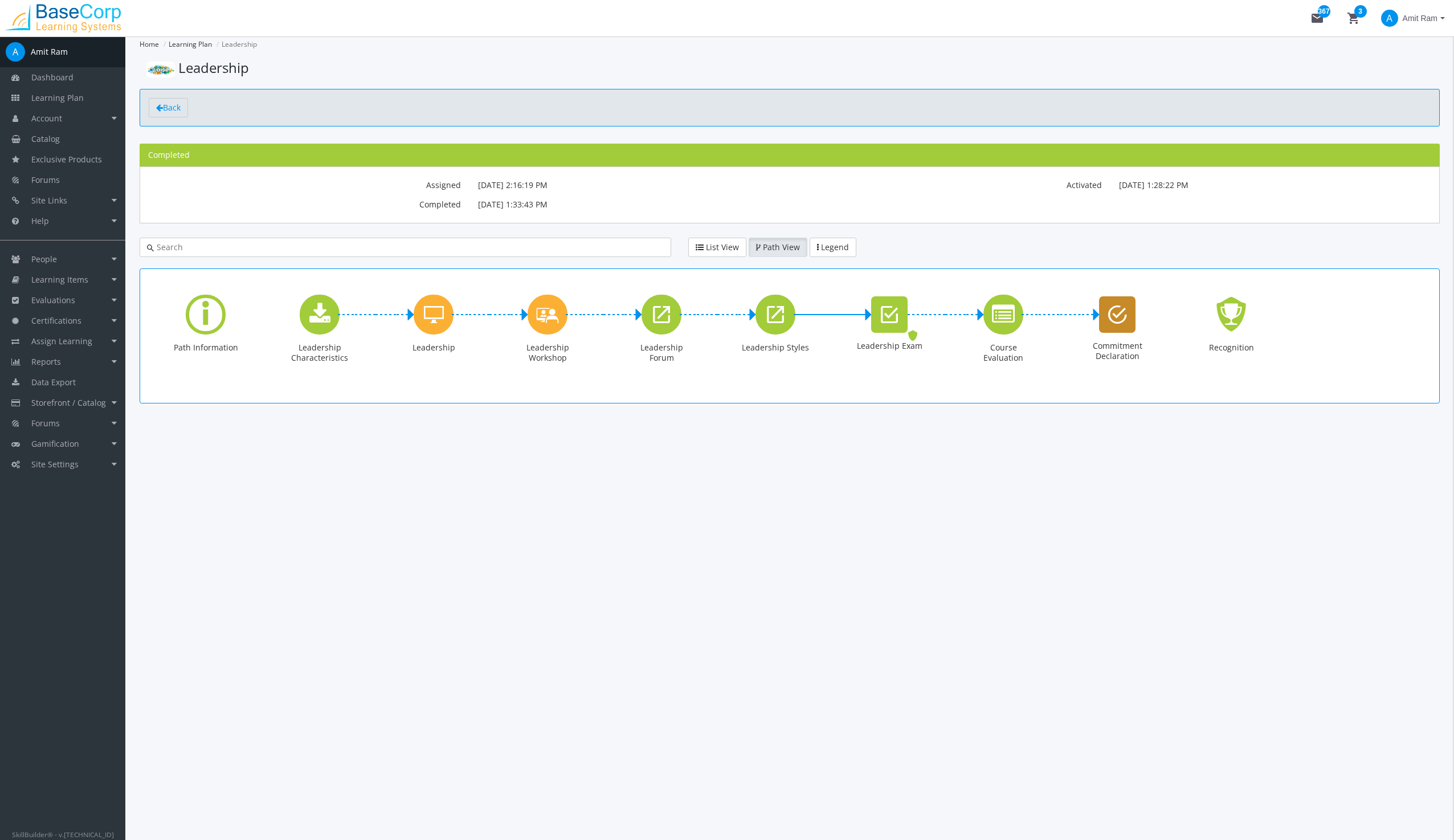
click at [1121, 309] on icon "Commitment Declaration" at bounding box center [1117, 314] width 19 height 23
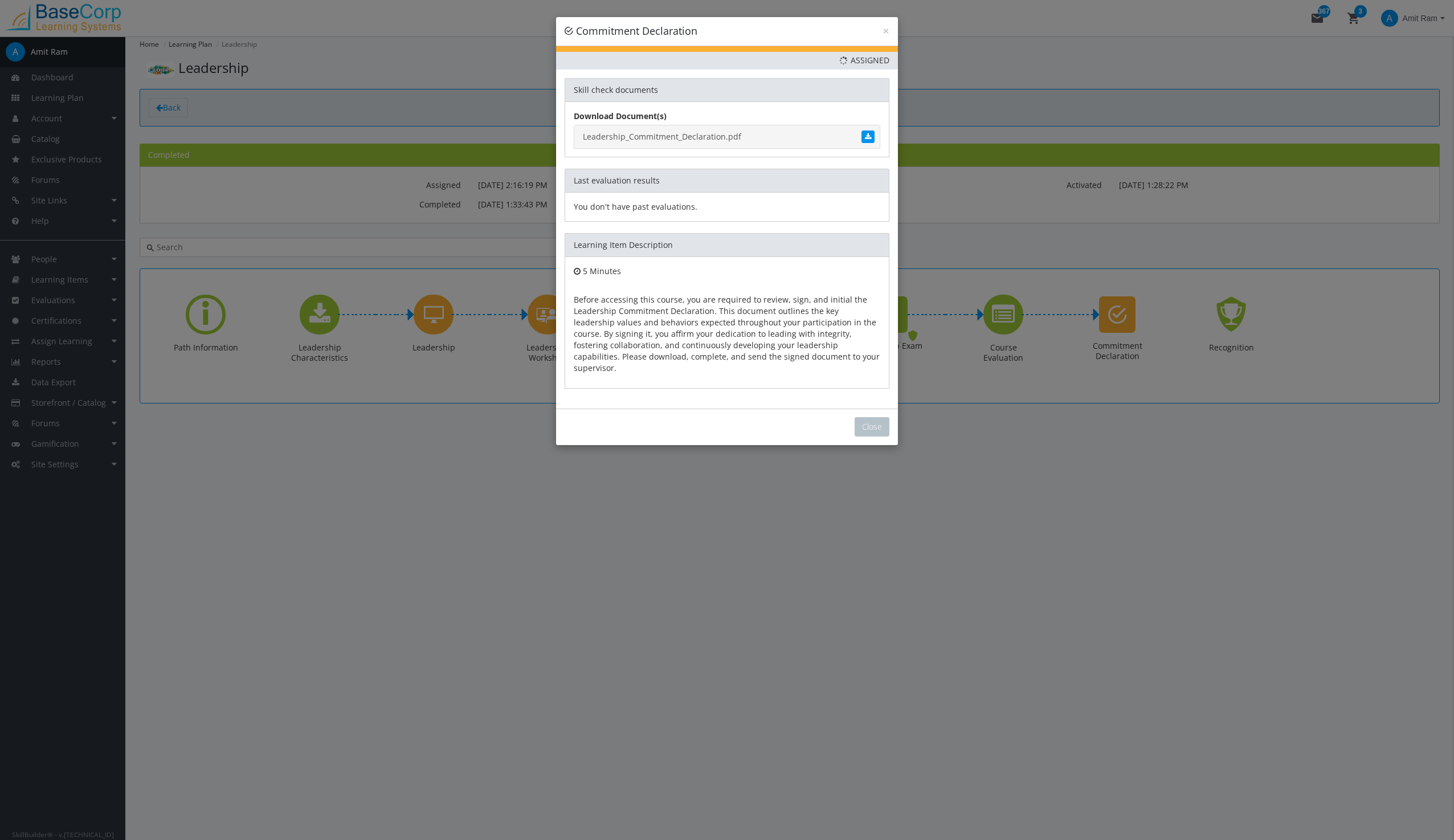
click at [706, 132] on link "Leadership_Commitment_Declaration.pdf" at bounding box center [727, 136] width 307 height 24
click at [780, 139] on link "Leadership_Commitment_Declaration.pdf" at bounding box center [727, 136] width 307 height 24
click at [870, 417] on button "Close" at bounding box center [872, 427] width 35 height 19
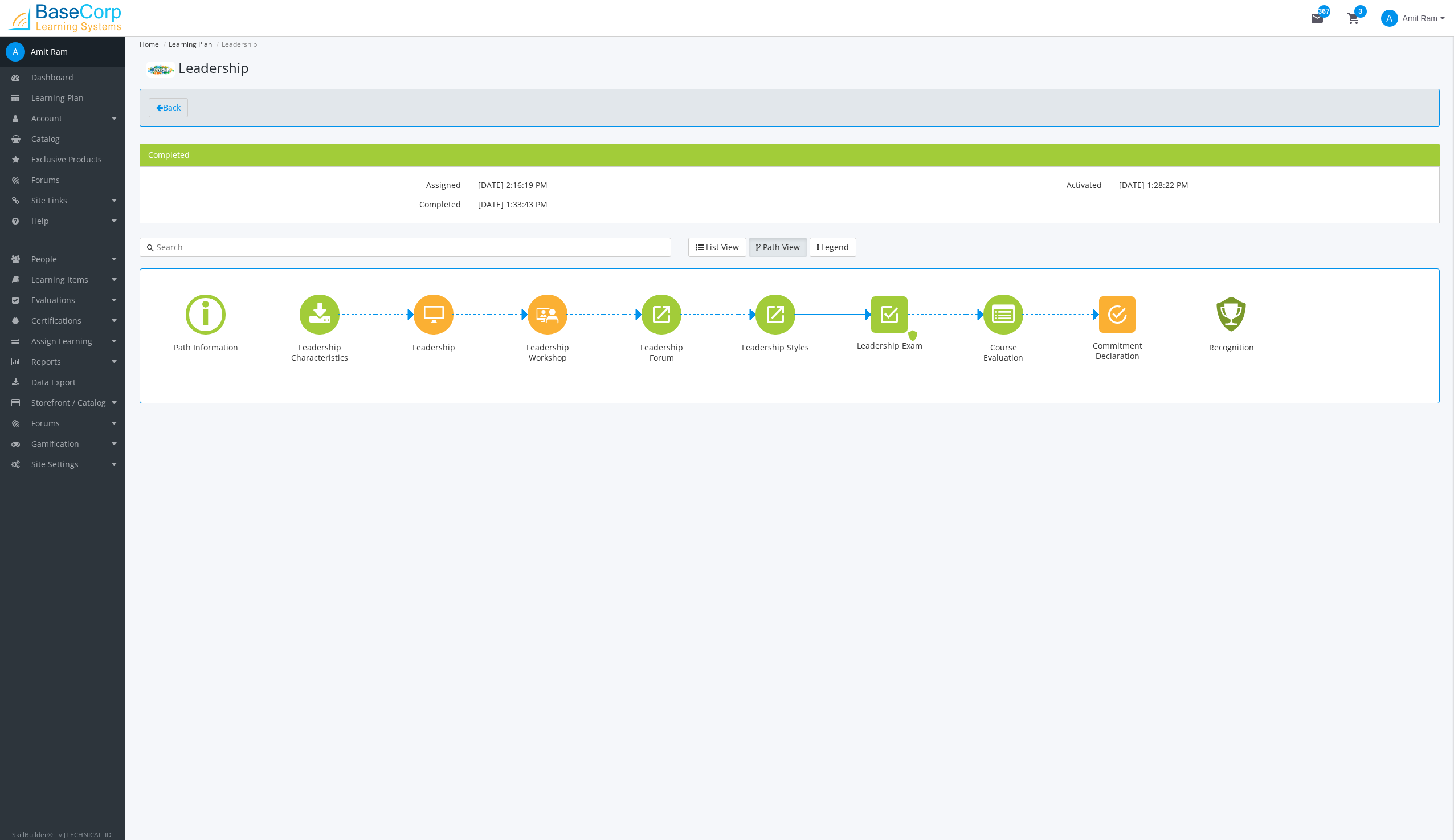
click at [1231, 308] on icon "Recognition - Completed" at bounding box center [1231, 314] width 36 height 52
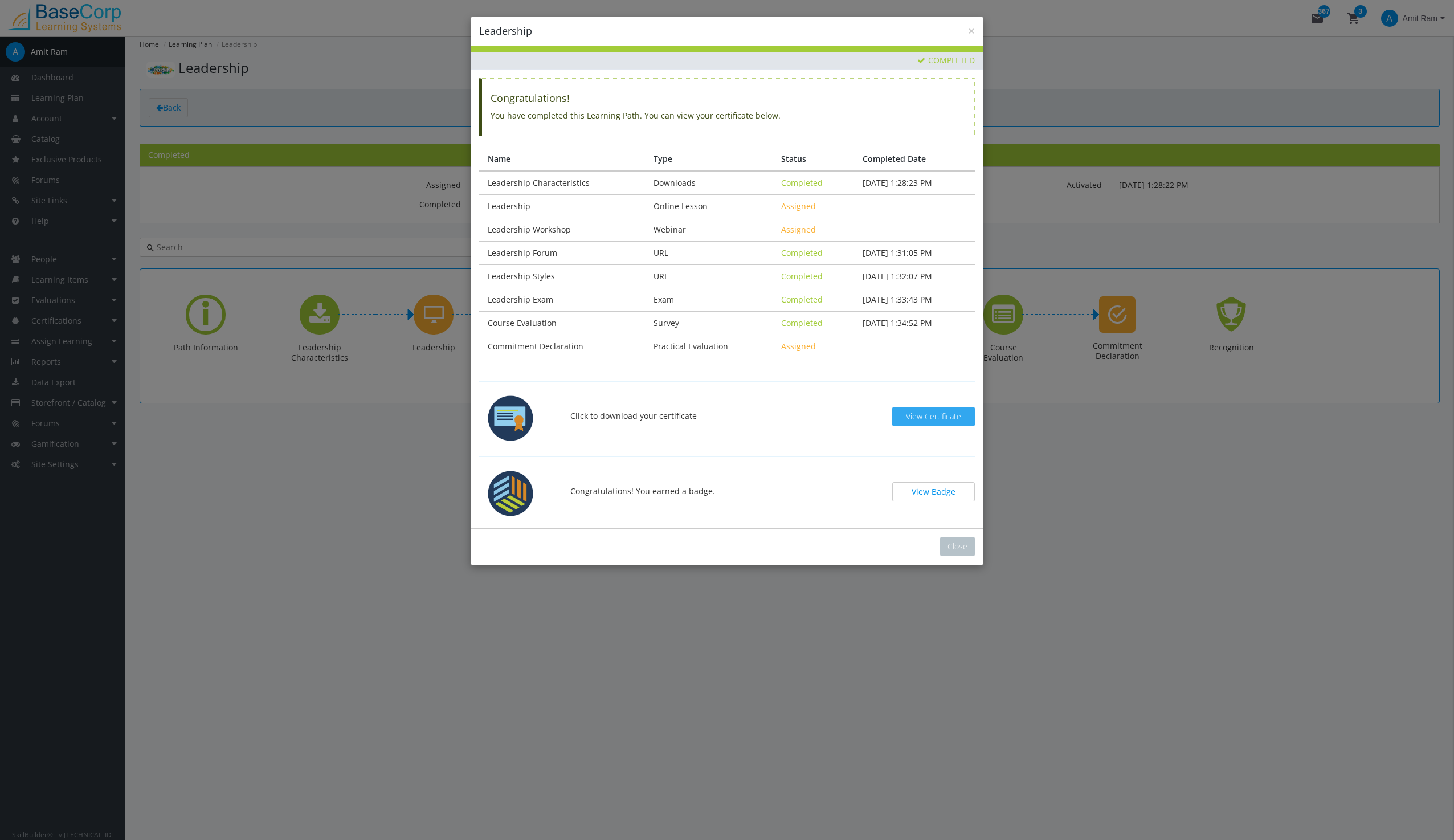
click at [923, 418] on span "View Certificate" at bounding box center [934, 416] width 56 height 11
click at [934, 495] on button "View Badge" at bounding box center [934, 491] width 83 height 19
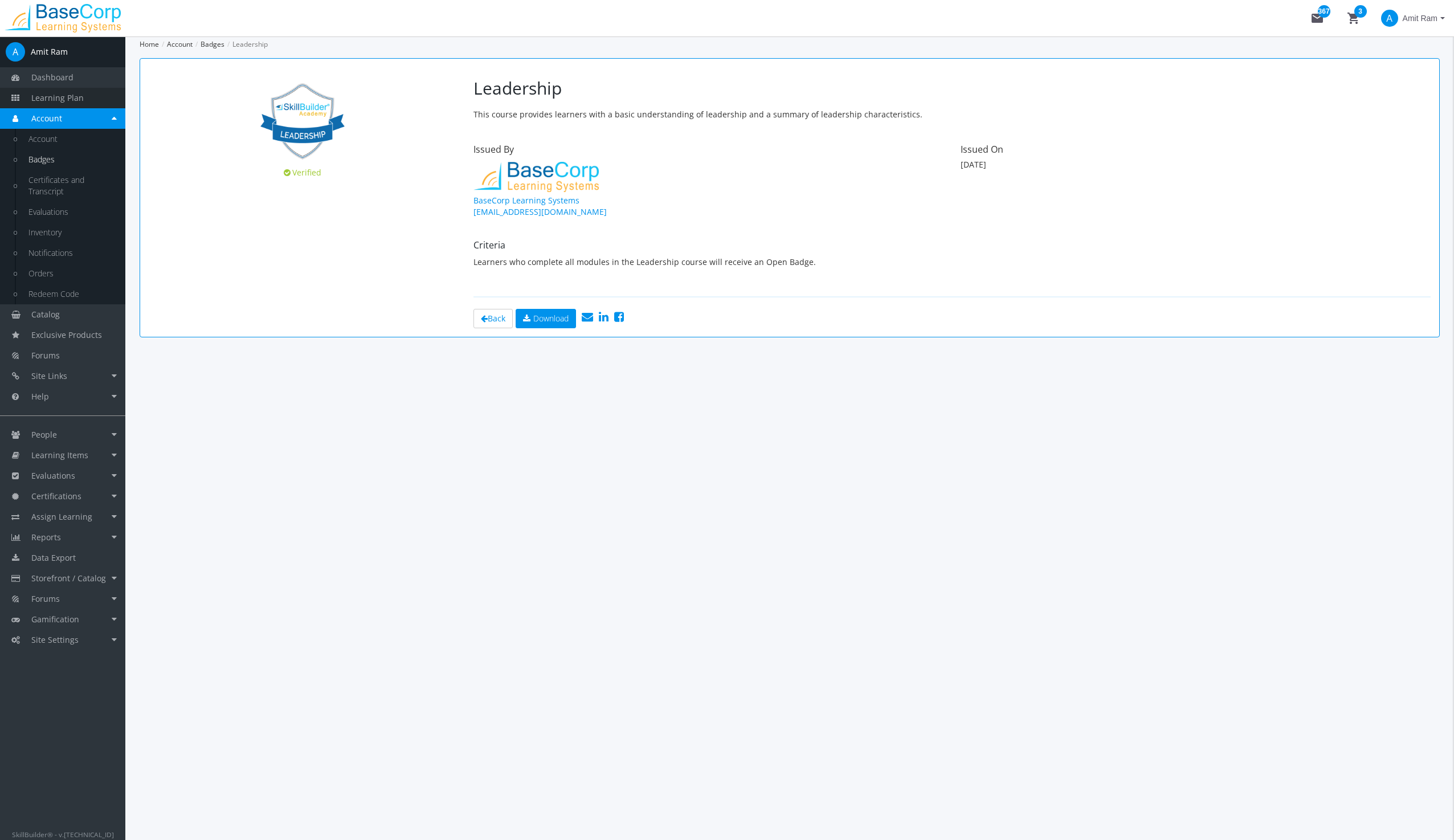
click at [46, 98] on span "Learning Plan" at bounding box center [57, 97] width 52 height 11
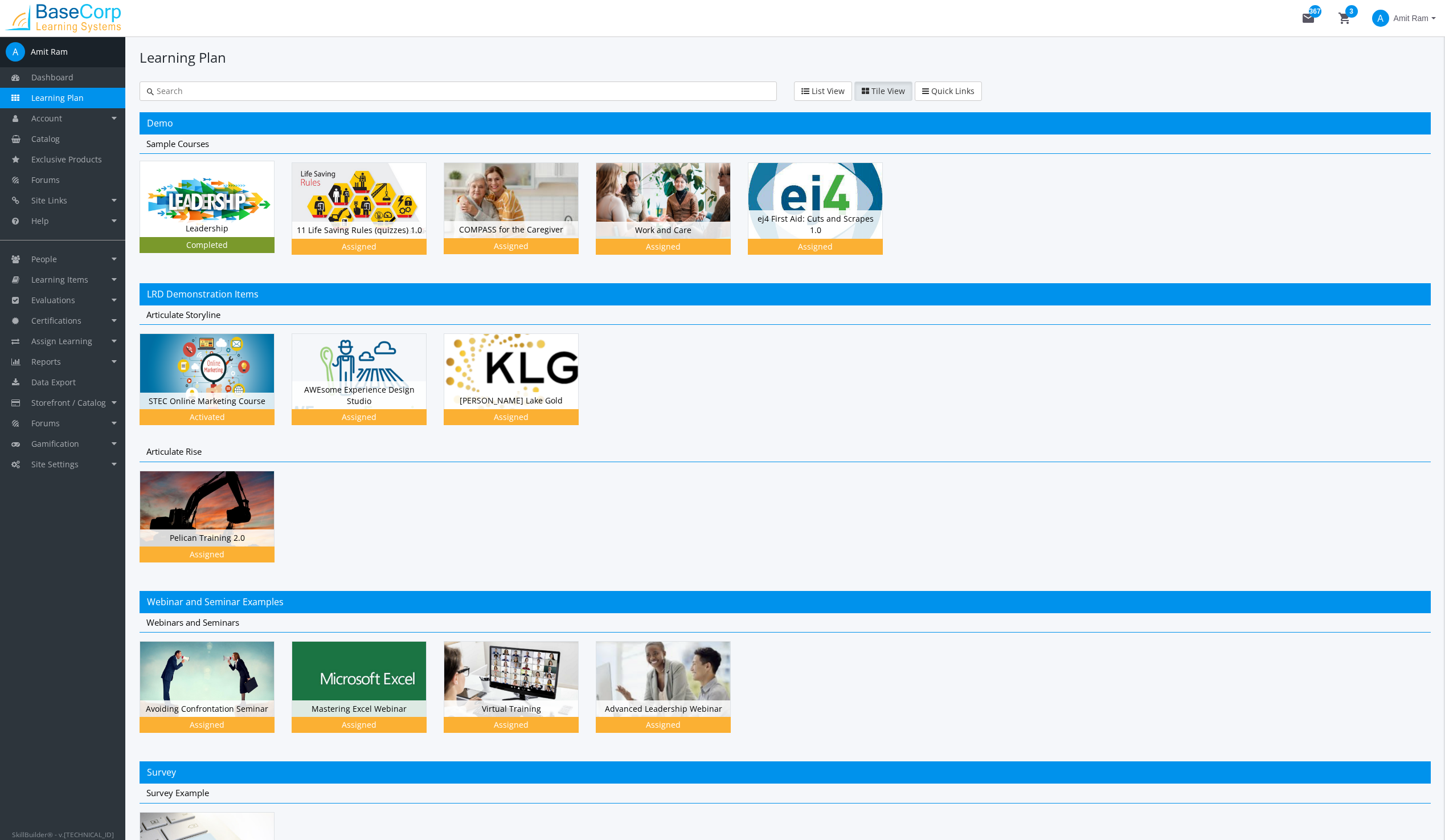
click at [235, 227] on div "Leadership Status Completed" at bounding box center [207, 229] width 134 height 17
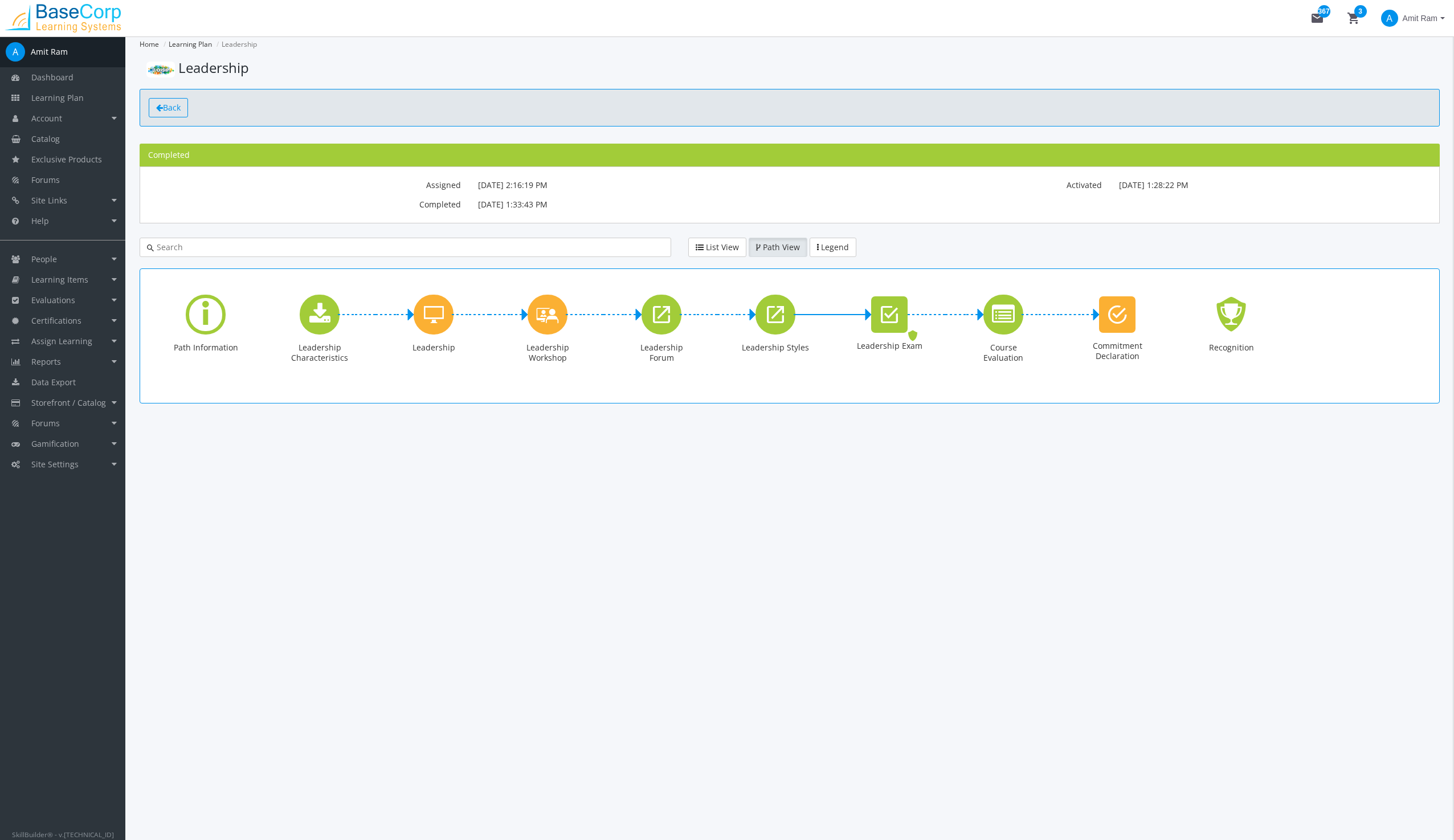
click at [179, 101] on link "Back" at bounding box center [168, 108] width 39 height 19
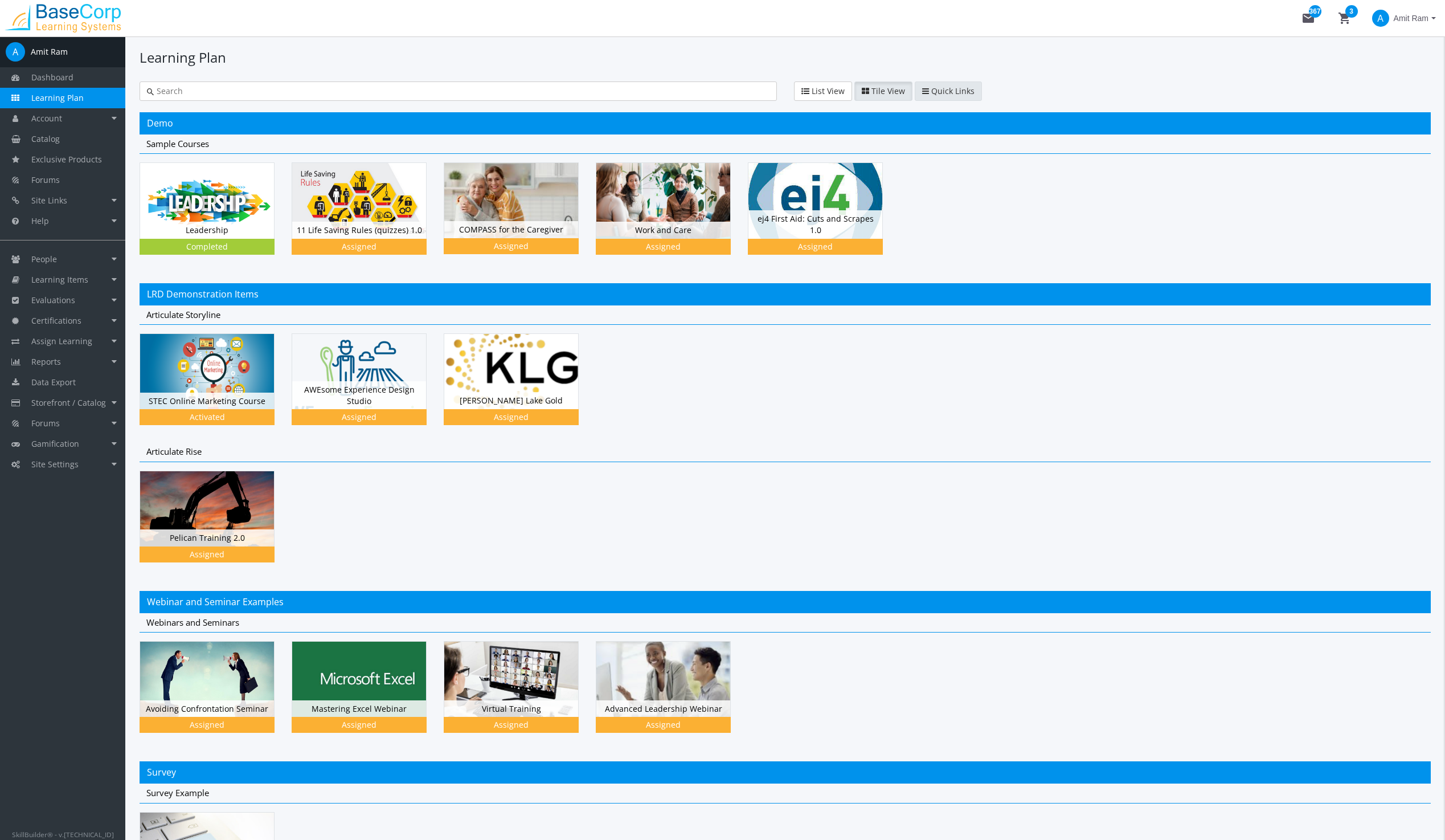
click at [947, 90] on span "Quick Links" at bounding box center [953, 90] width 43 height 11
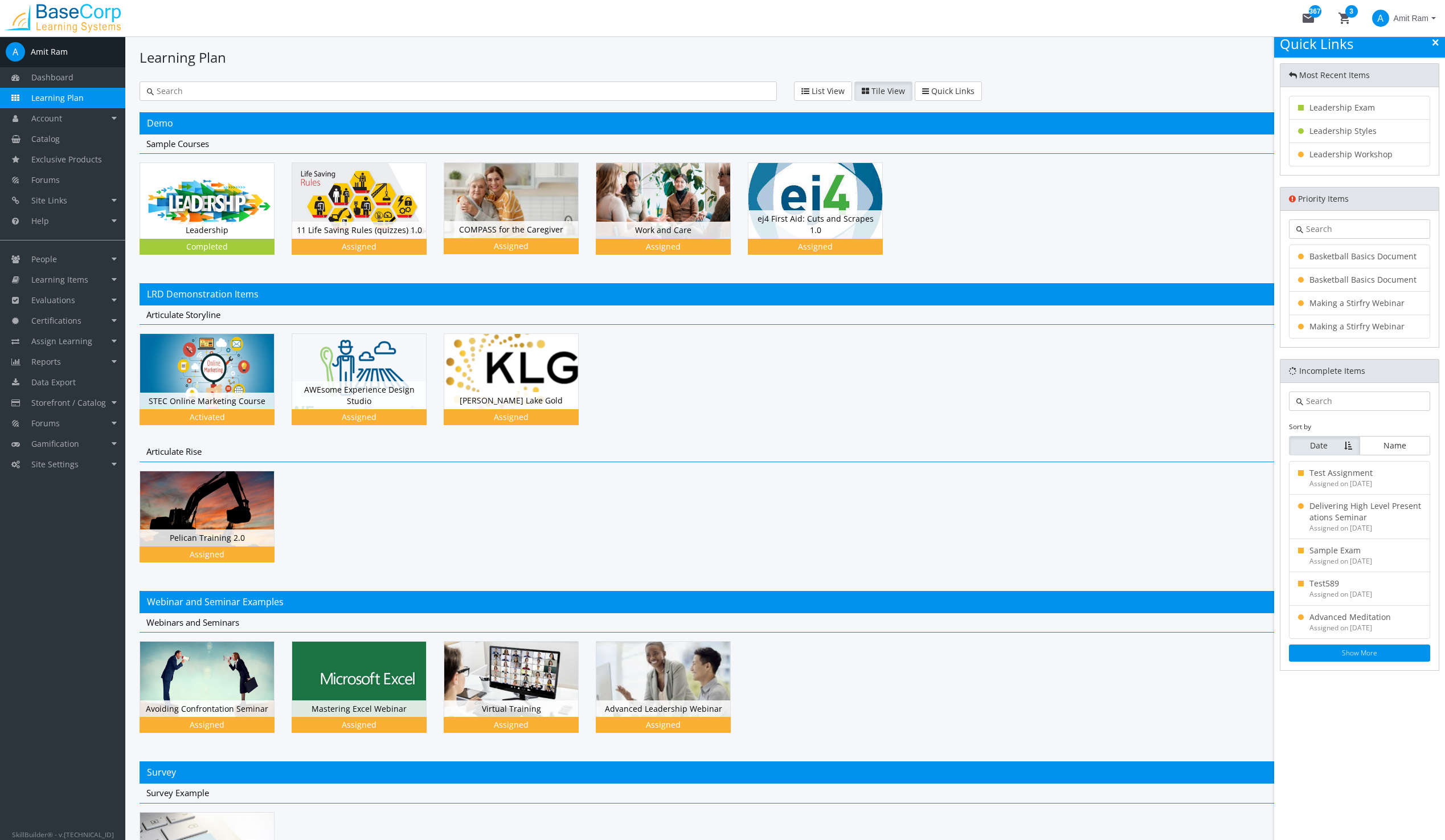
click at [1440, 41] on div "Quick Links" at bounding box center [1360, 44] width 171 height 26
click at [1437, 43] on icon at bounding box center [1436, 43] width 6 height 8
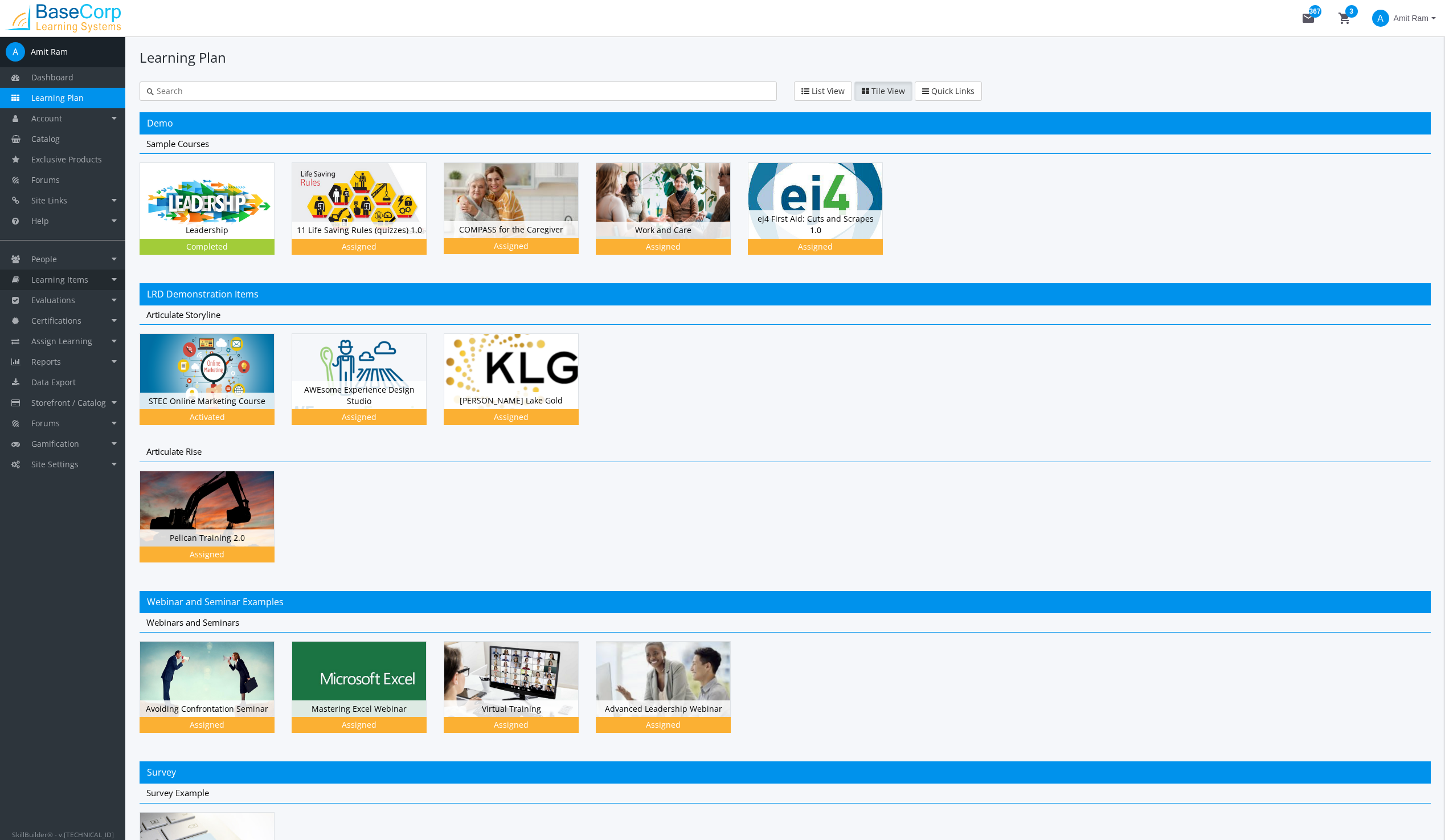
click at [55, 278] on span "Learning Items" at bounding box center [60, 279] width 57 height 11
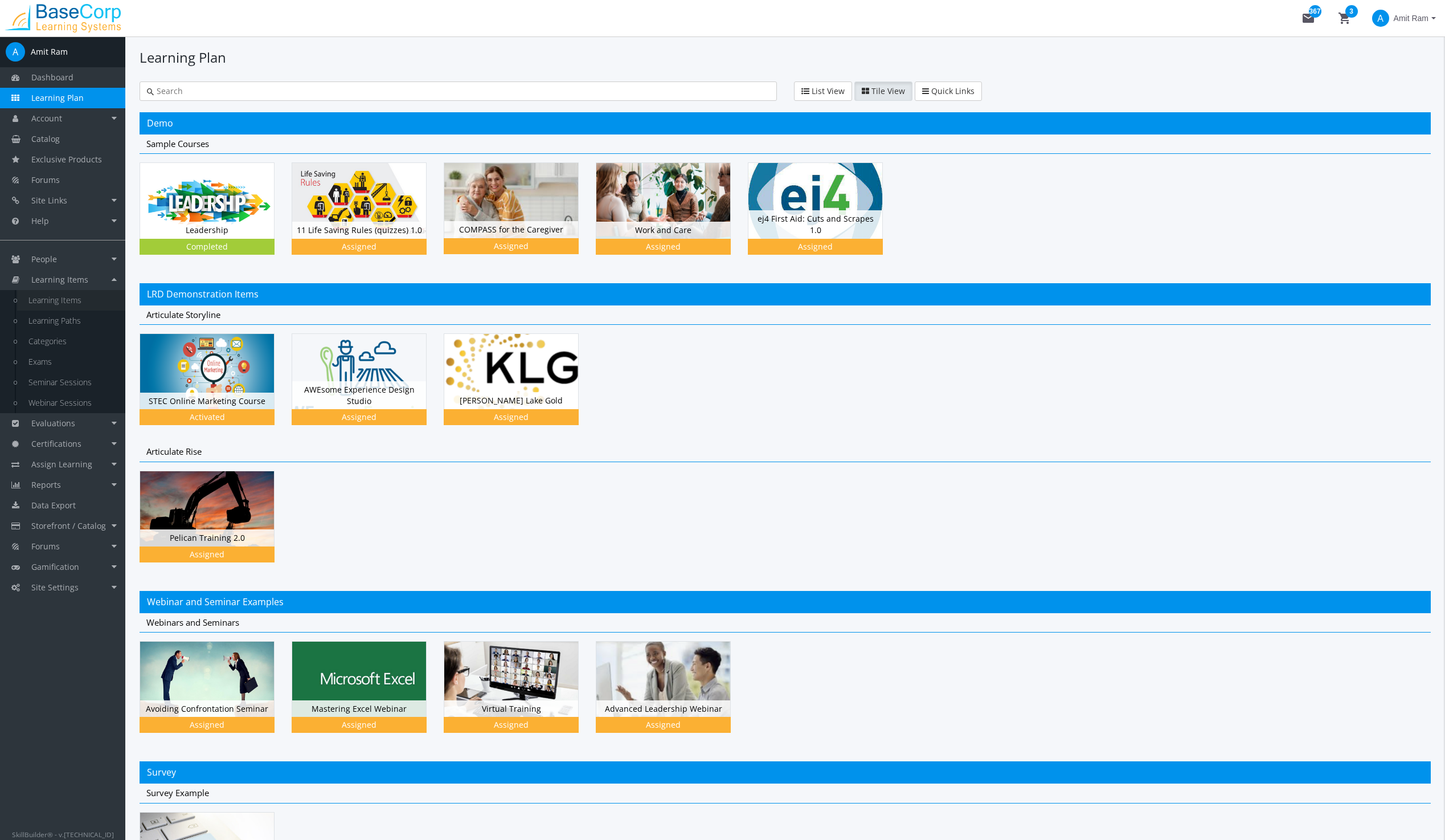
click at [39, 300] on link "Learning Items" at bounding box center [71, 300] width 108 height 21
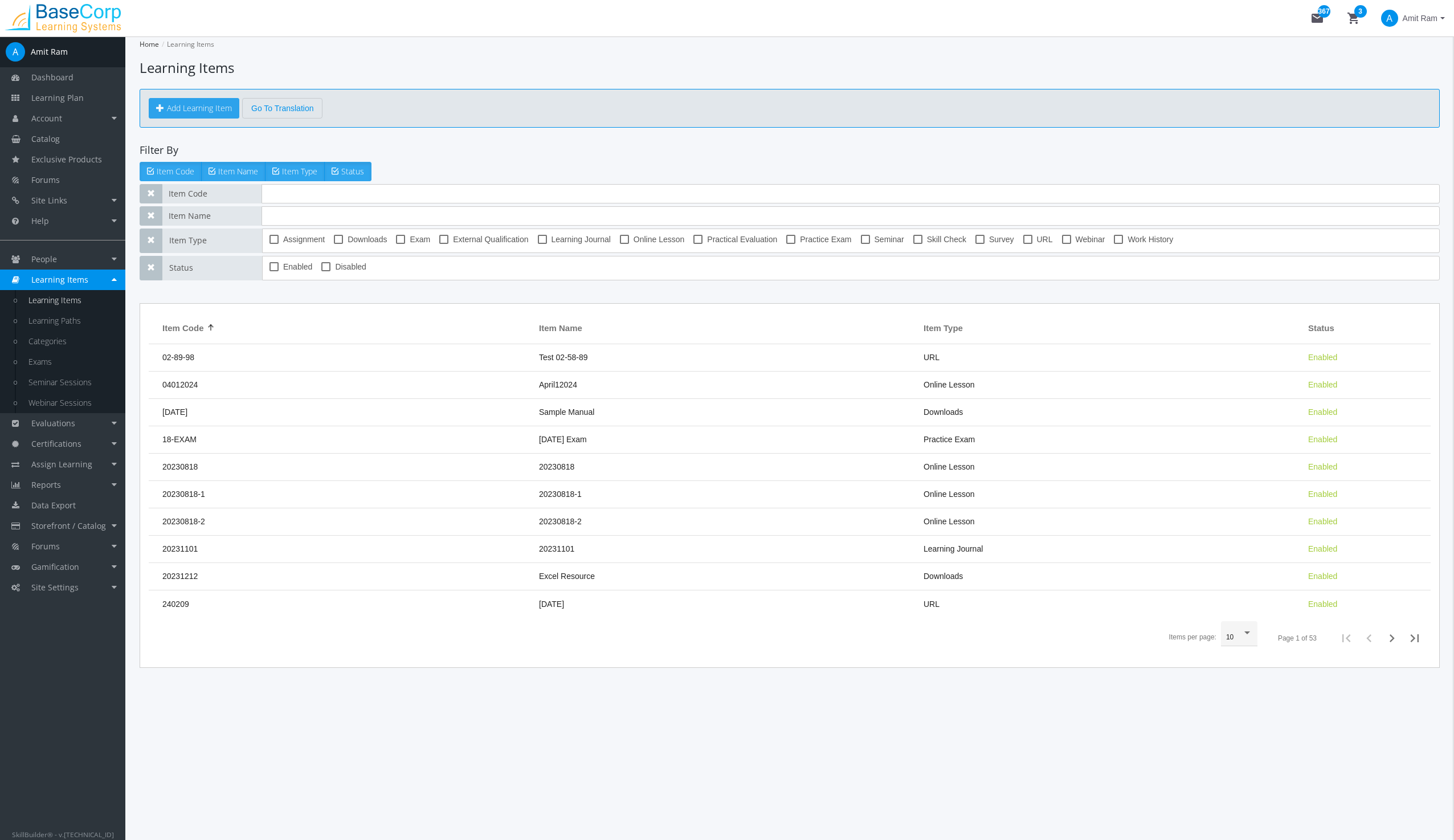
click at [187, 101] on button "Add Learning Item" at bounding box center [194, 108] width 90 height 21
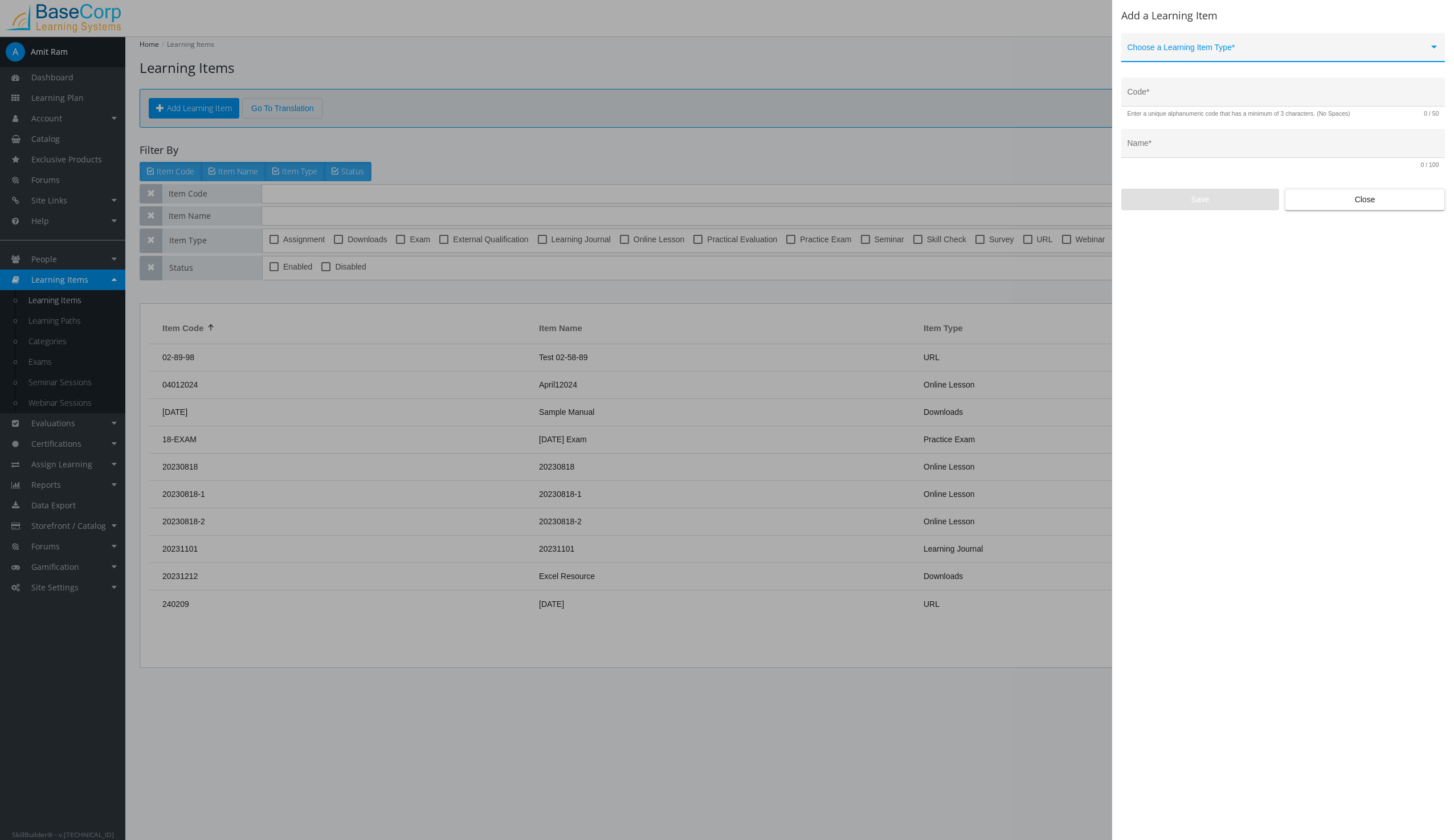
click at [1435, 47] on div at bounding box center [1433, 47] width 6 height 3
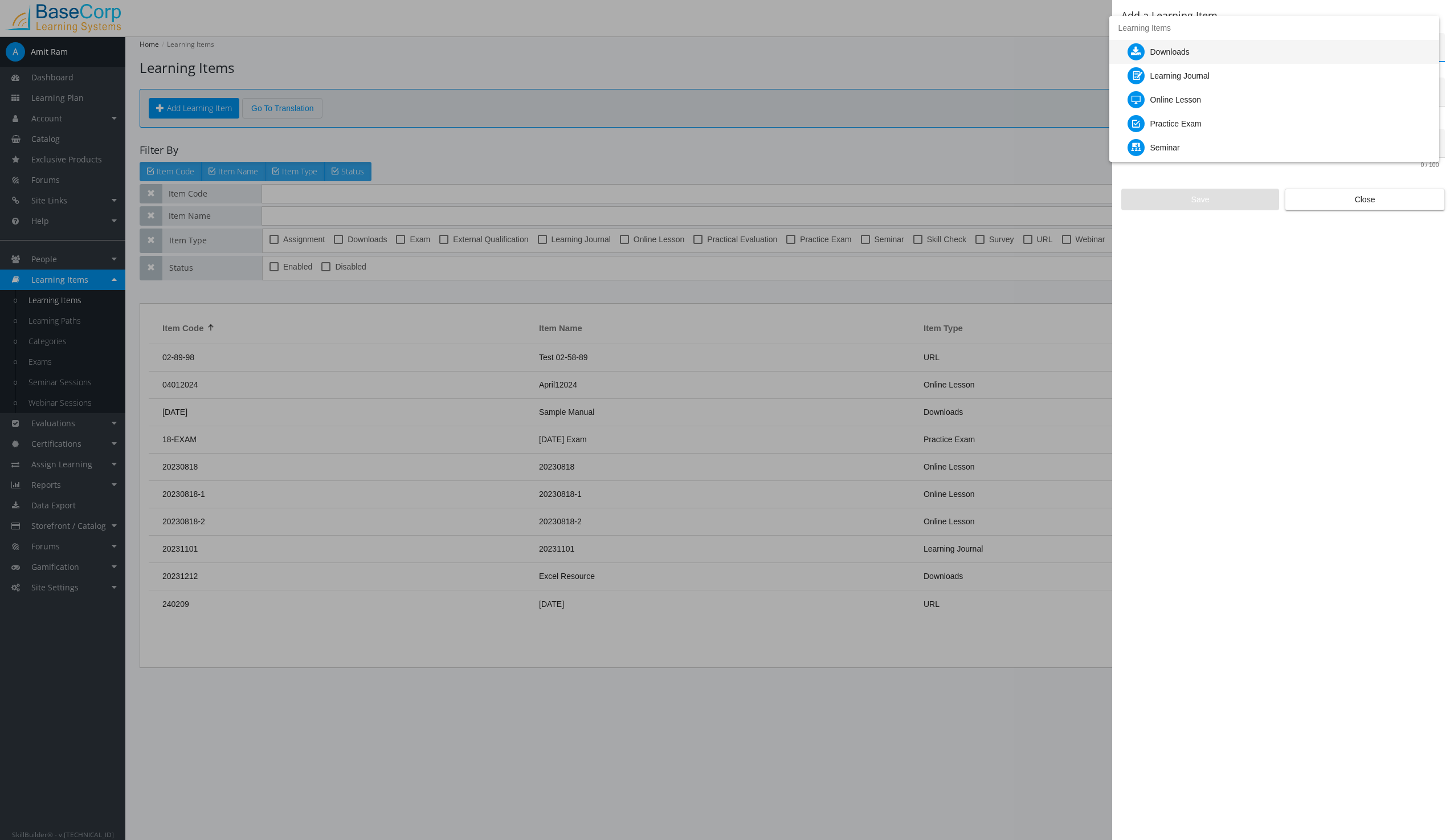
click at [1355, 197] on div at bounding box center [727, 420] width 1454 height 840
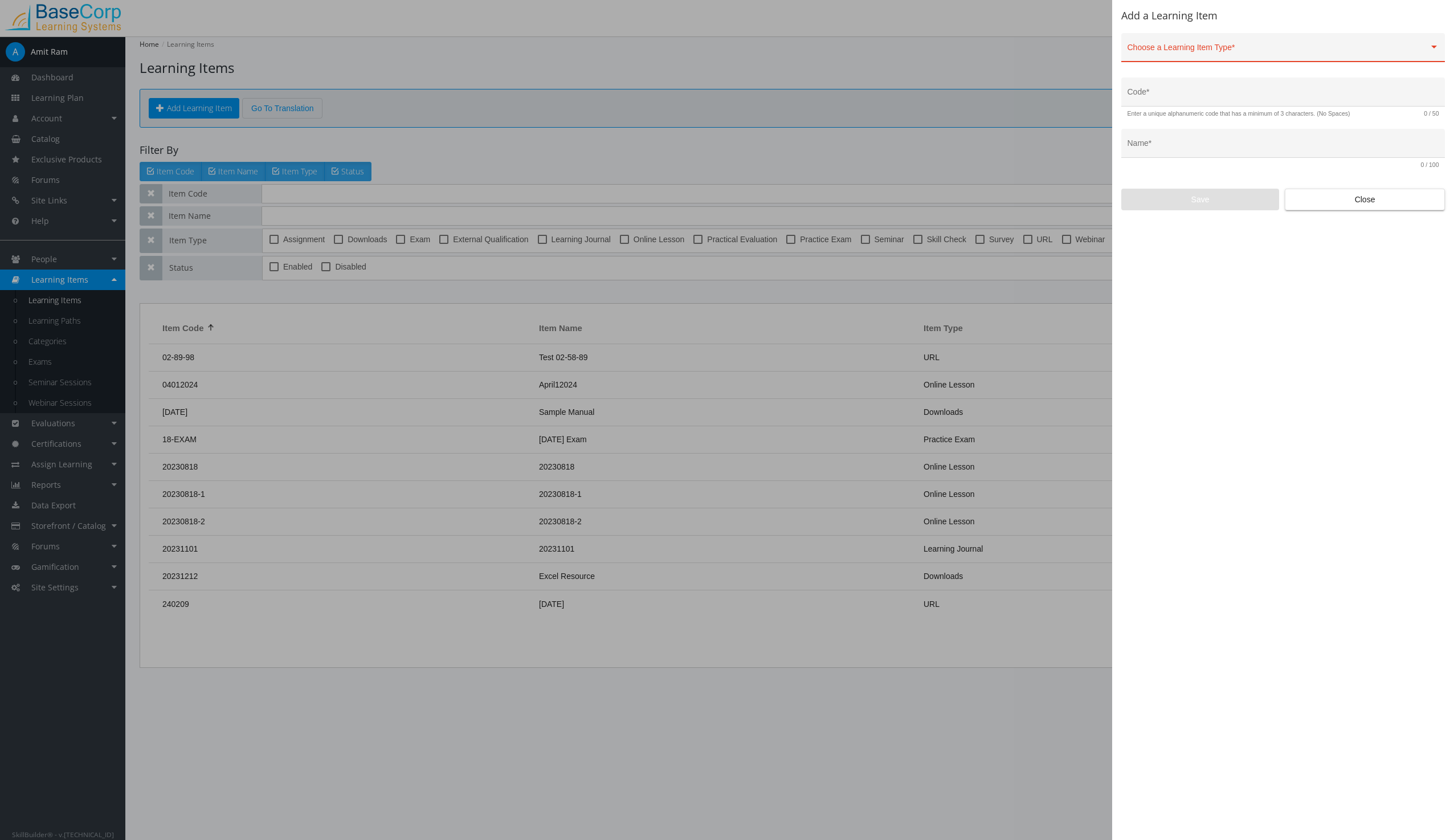
click at [39, 254] on div at bounding box center [727, 420] width 1454 height 840
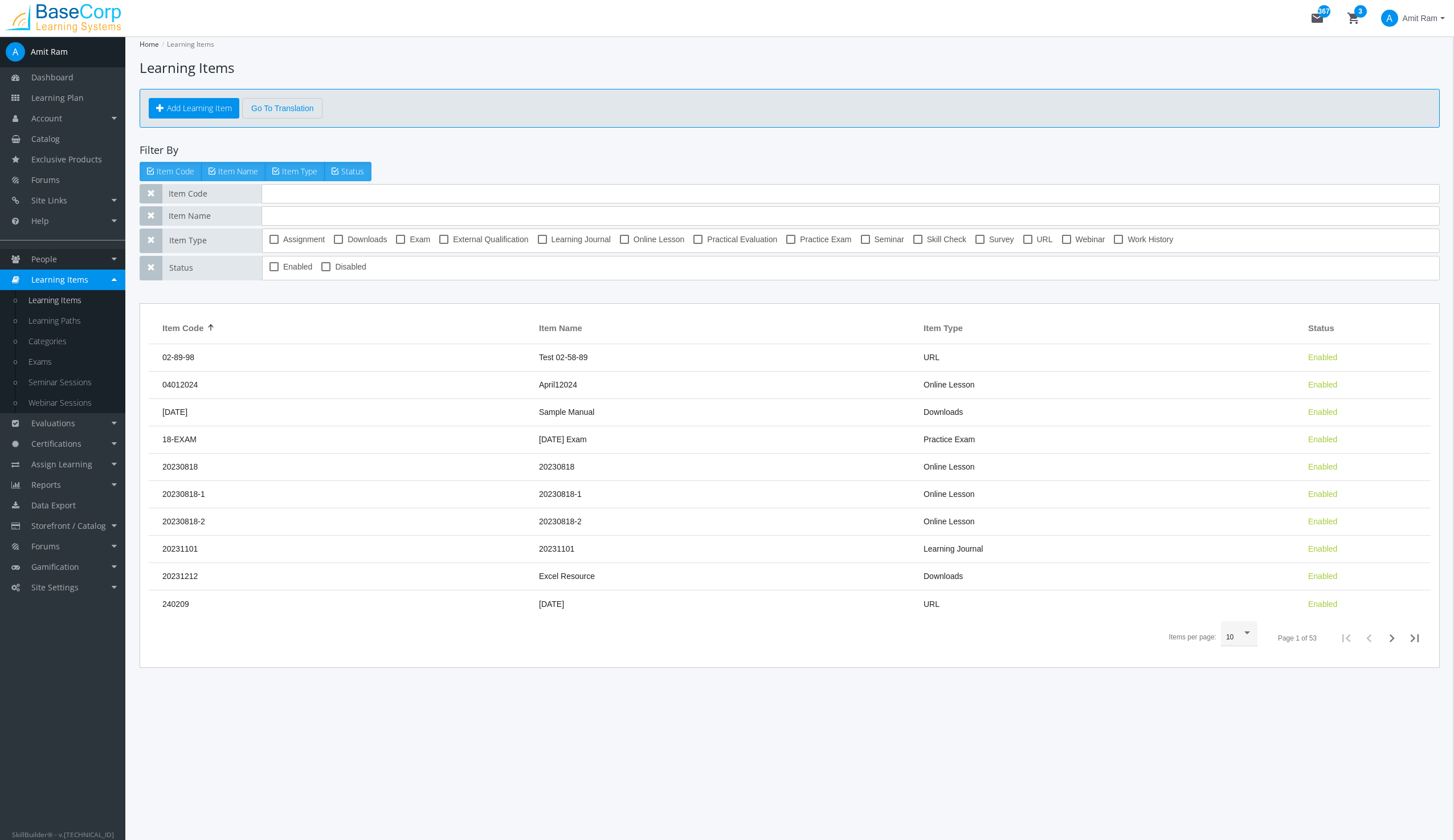
click at [49, 259] on span "People" at bounding box center [45, 259] width 26 height 11
click at [50, 250] on link "People" at bounding box center [63, 260] width 125 height 21
click at [49, 254] on span "People" at bounding box center [45, 259] width 26 height 11
click at [41, 258] on span "People" at bounding box center [45, 259] width 26 height 11
click at [41, 256] on span "People" at bounding box center [45, 259] width 26 height 11
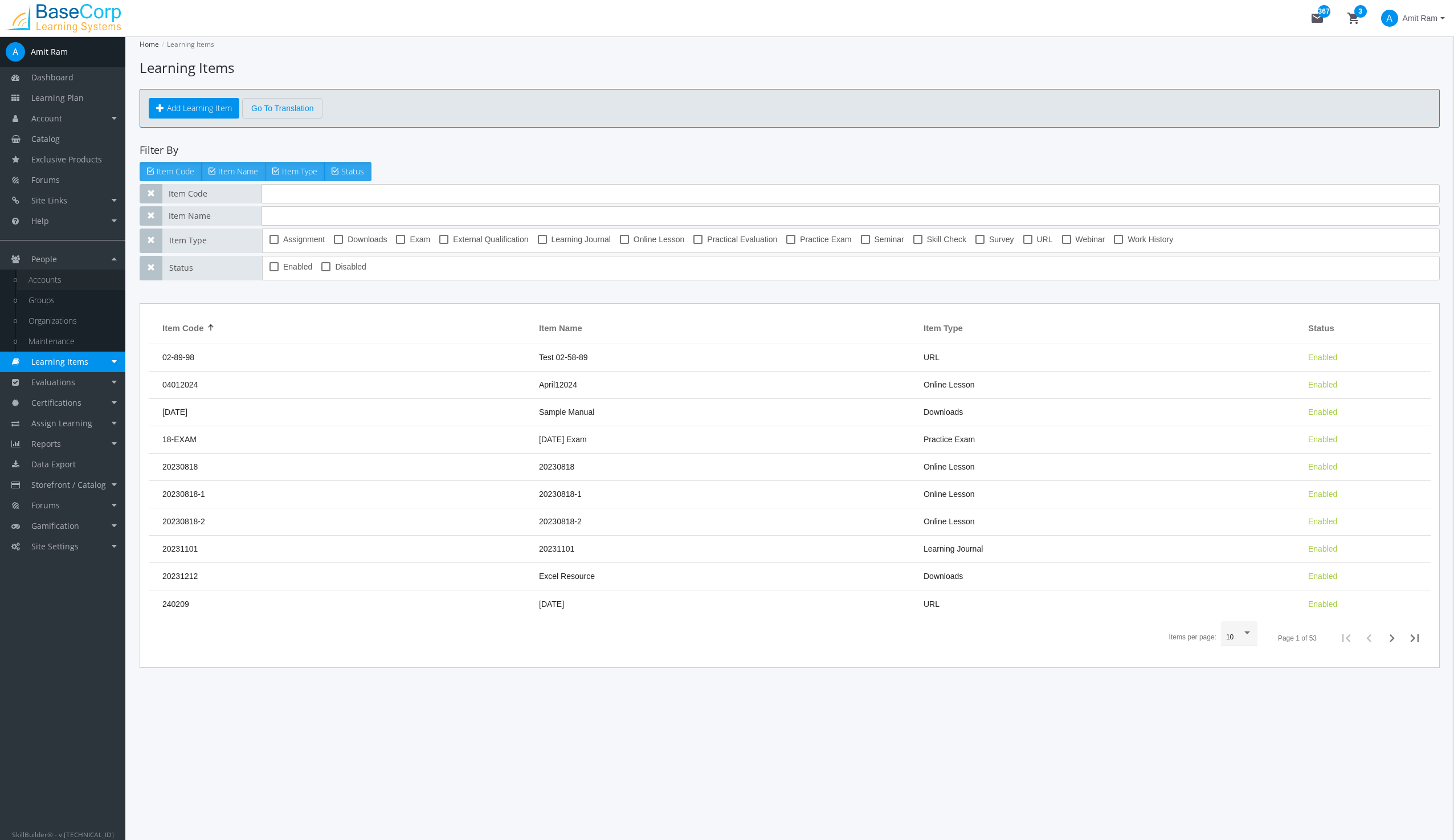
click at [48, 278] on link "Accounts" at bounding box center [71, 280] width 108 height 21
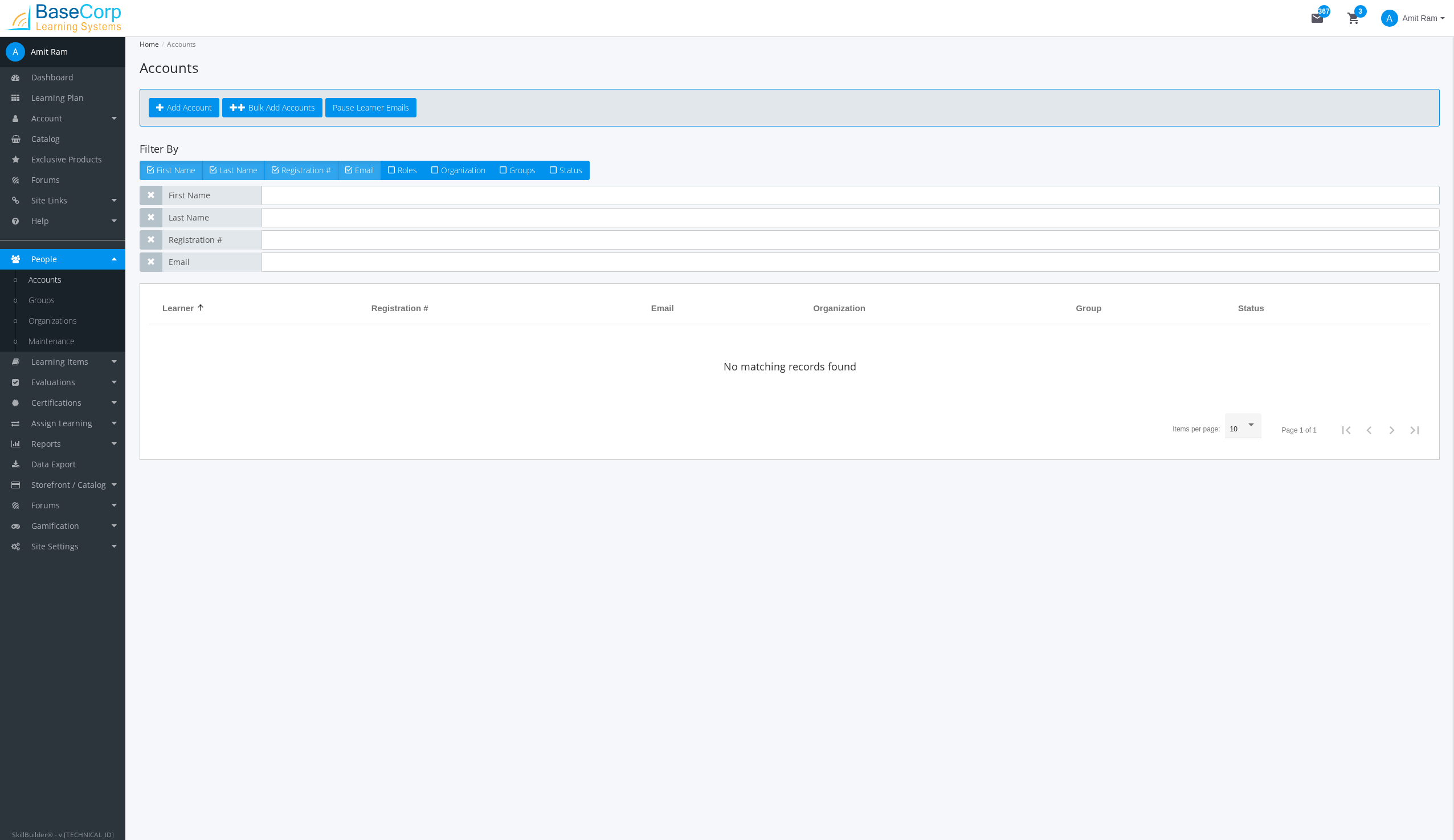
click at [309, 196] on input "text" at bounding box center [850, 196] width 1178 height 19
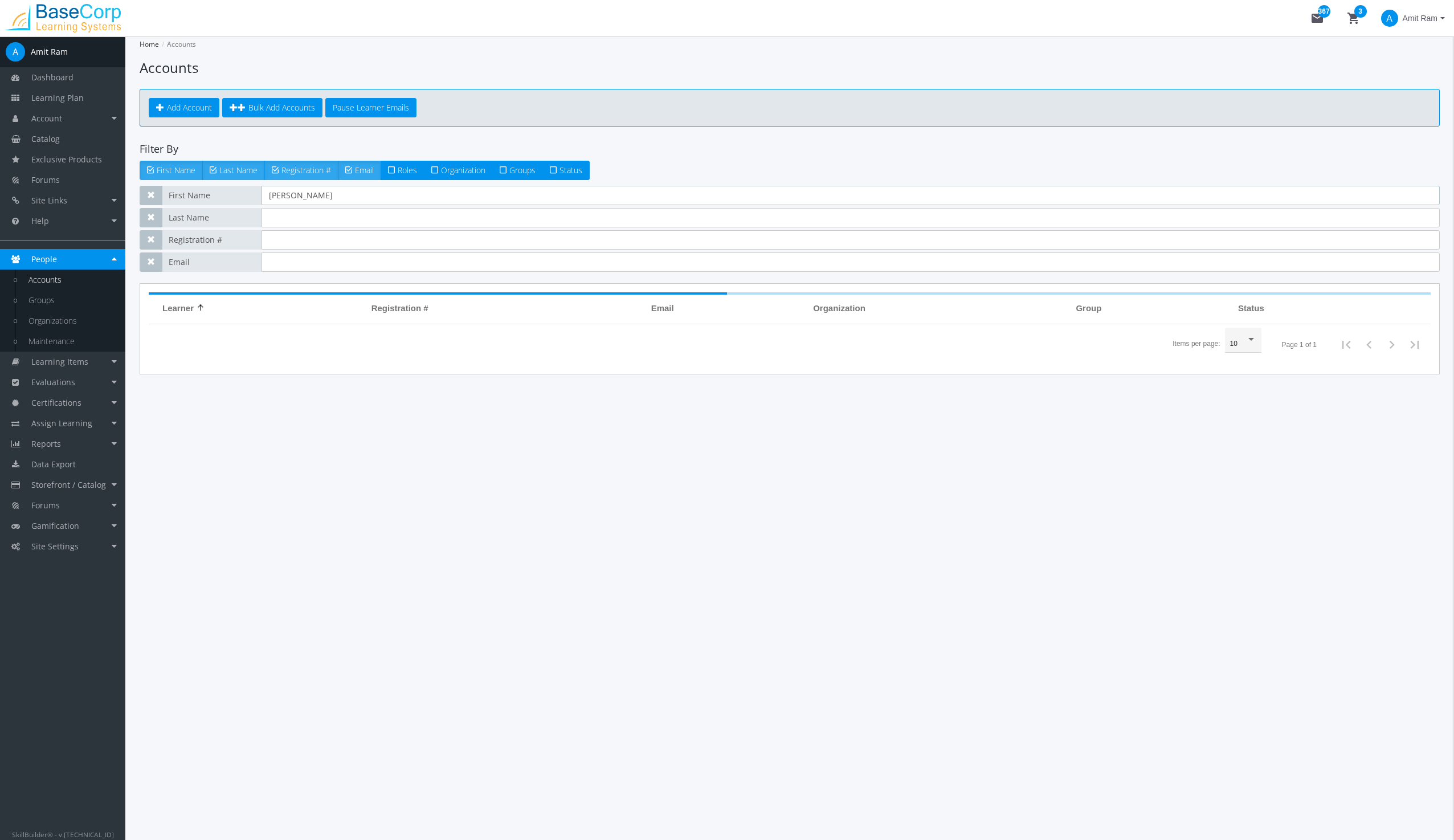
type input "[PERSON_NAME]"
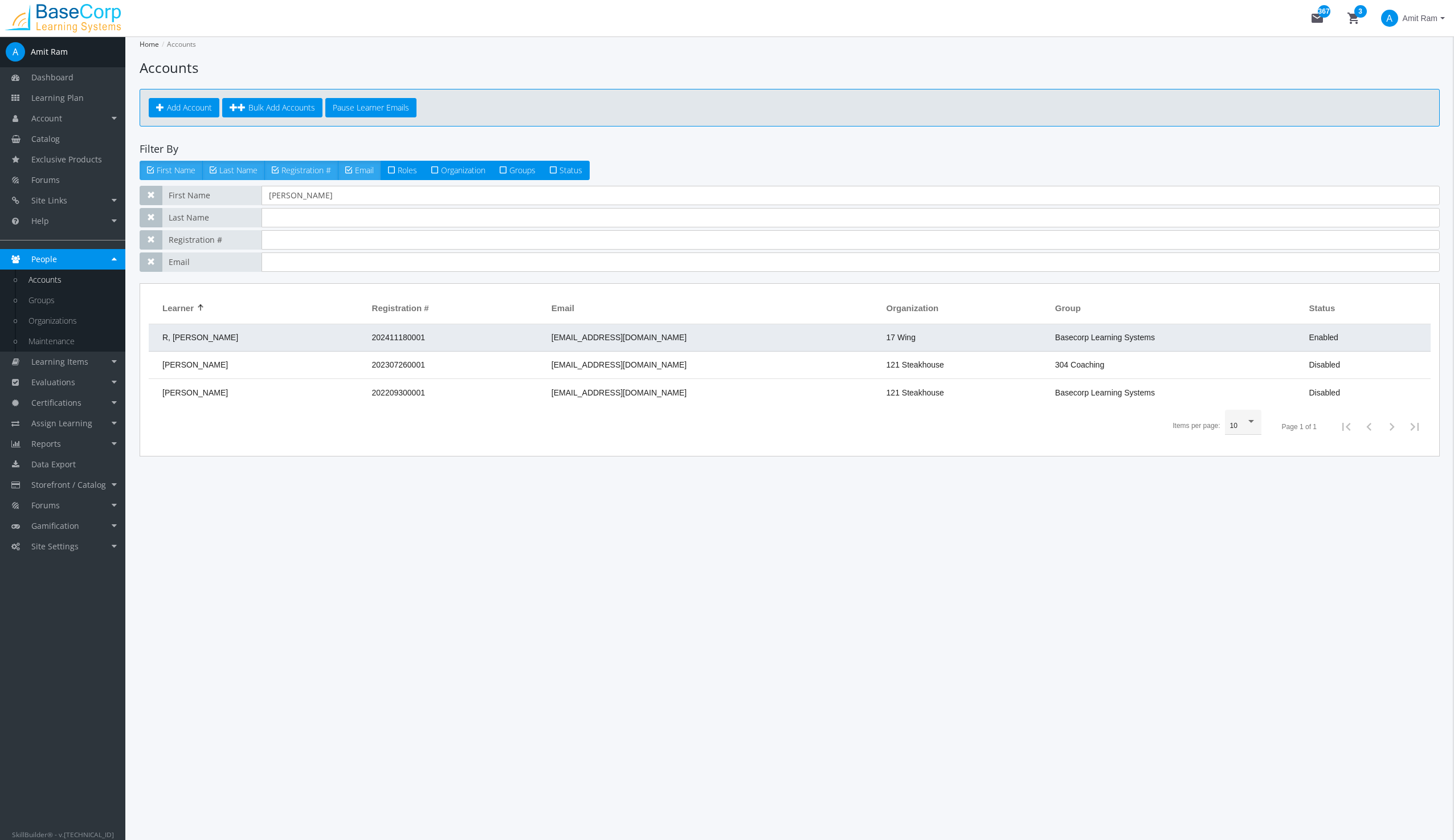
click at [422, 338] on span "202411180001" at bounding box center [398, 337] width 53 height 9
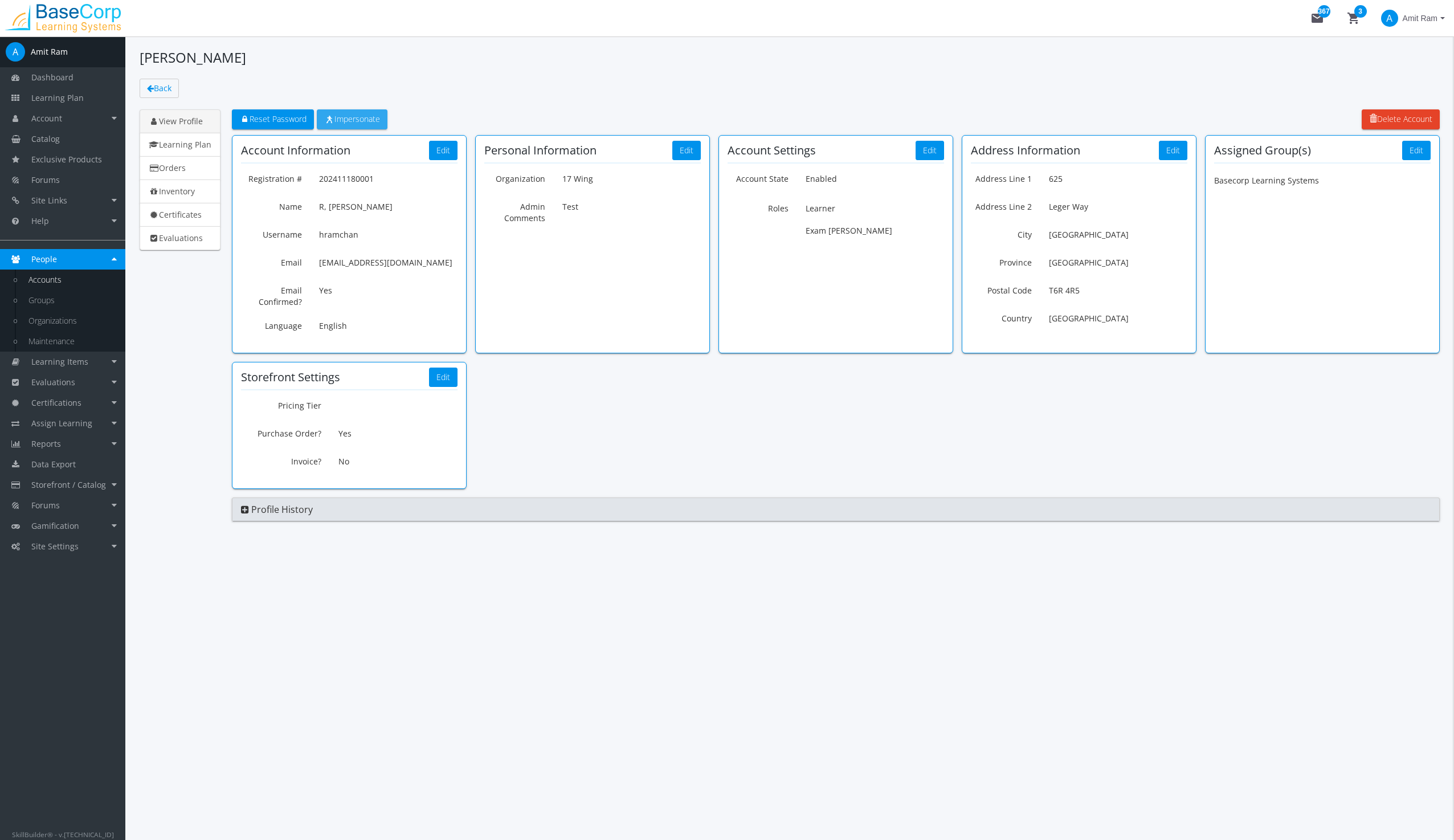
click at [373, 116] on span "Impersonate" at bounding box center [352, 119] width 56 height 11
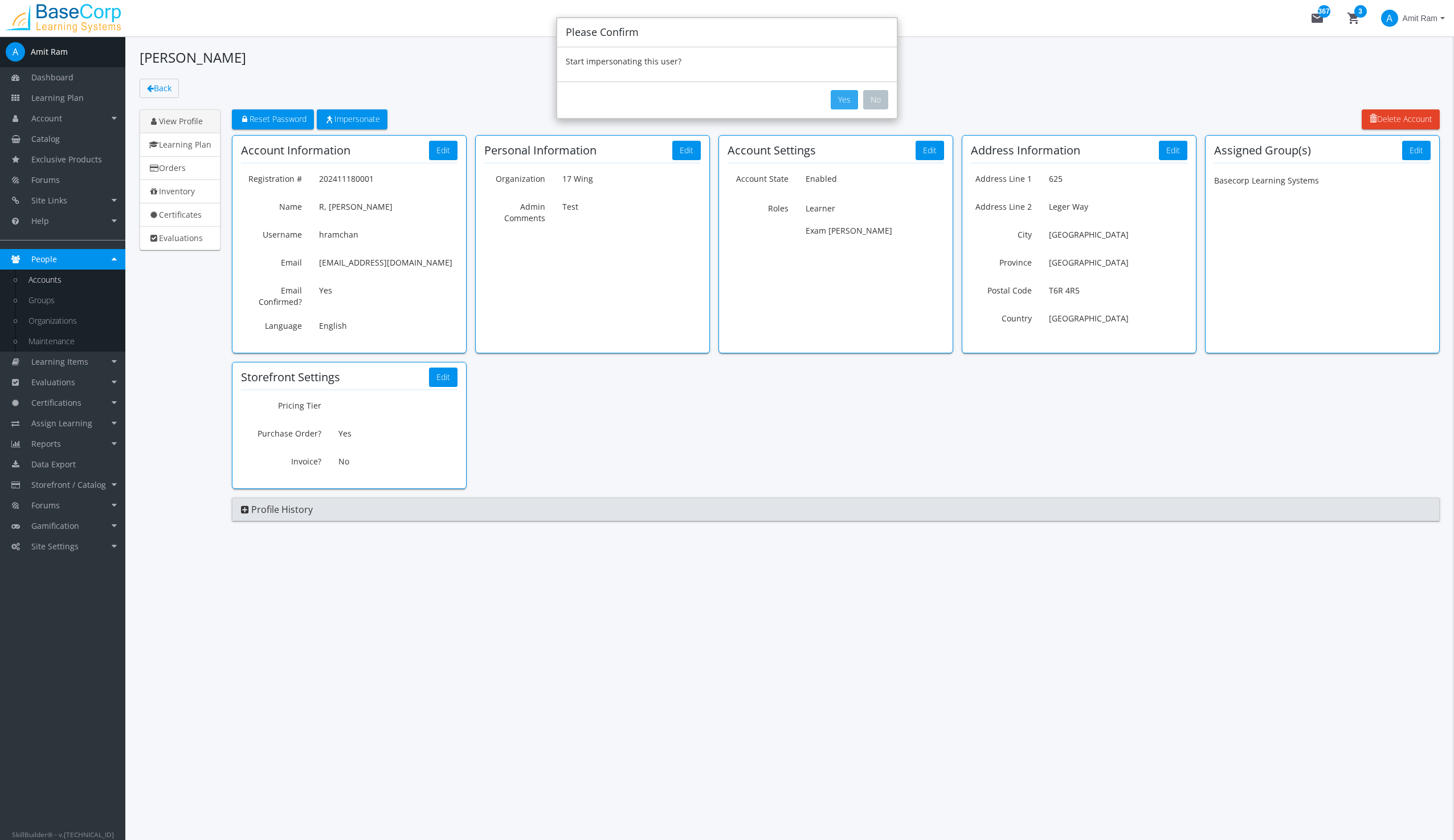
click at [843, 97] on button "Yes" at bounding box center [844, 99] width 27 height 19
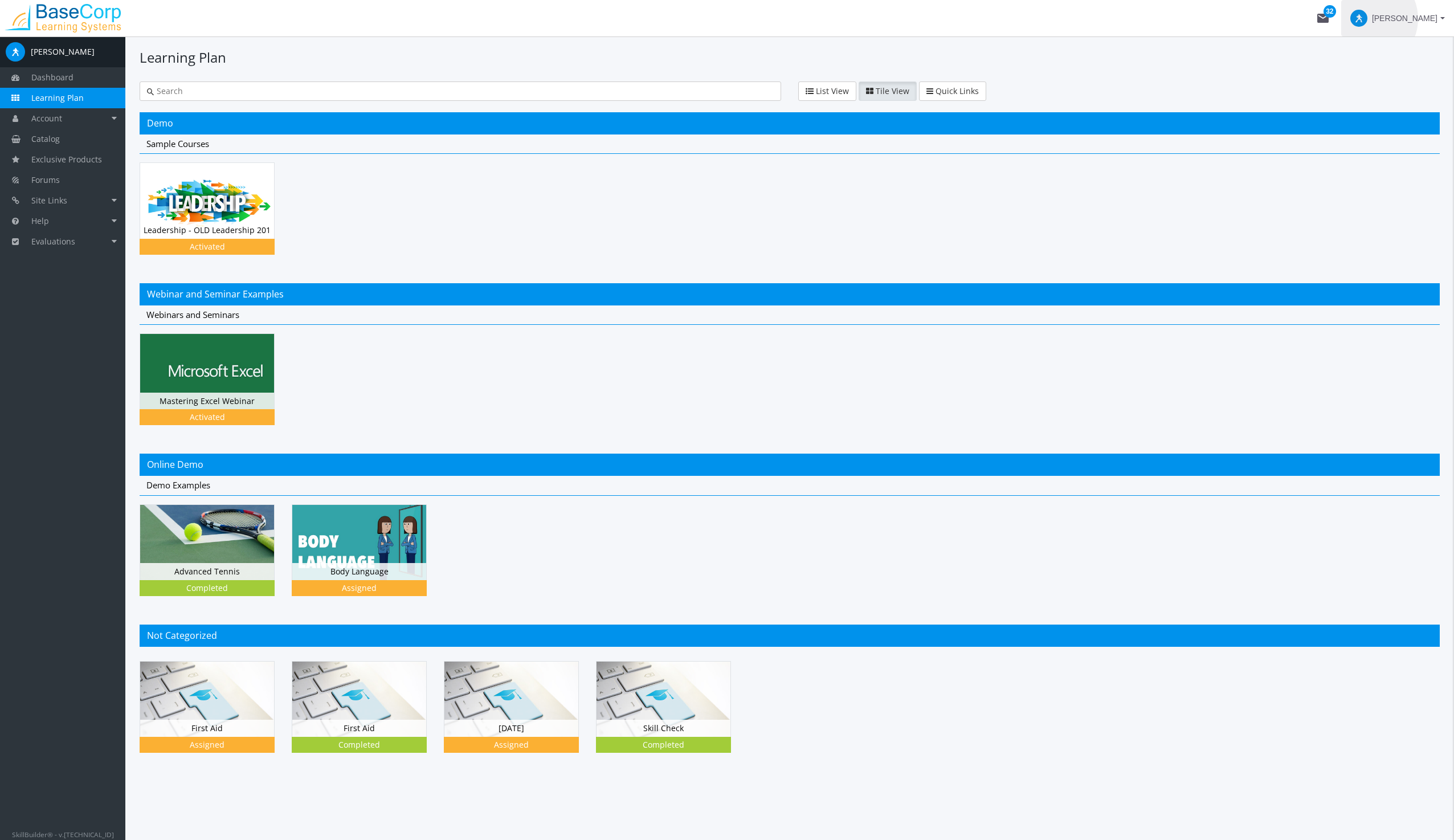
click at [1367, 19] on span at bounding box center [1358, 18] width 17 height 17
click at [46, 74] on div at bounding box center [727, 420] width 1454 height 840
click at [47, 77] on span "Dashboard" at bounding box center [52, 77] width 42 height 11
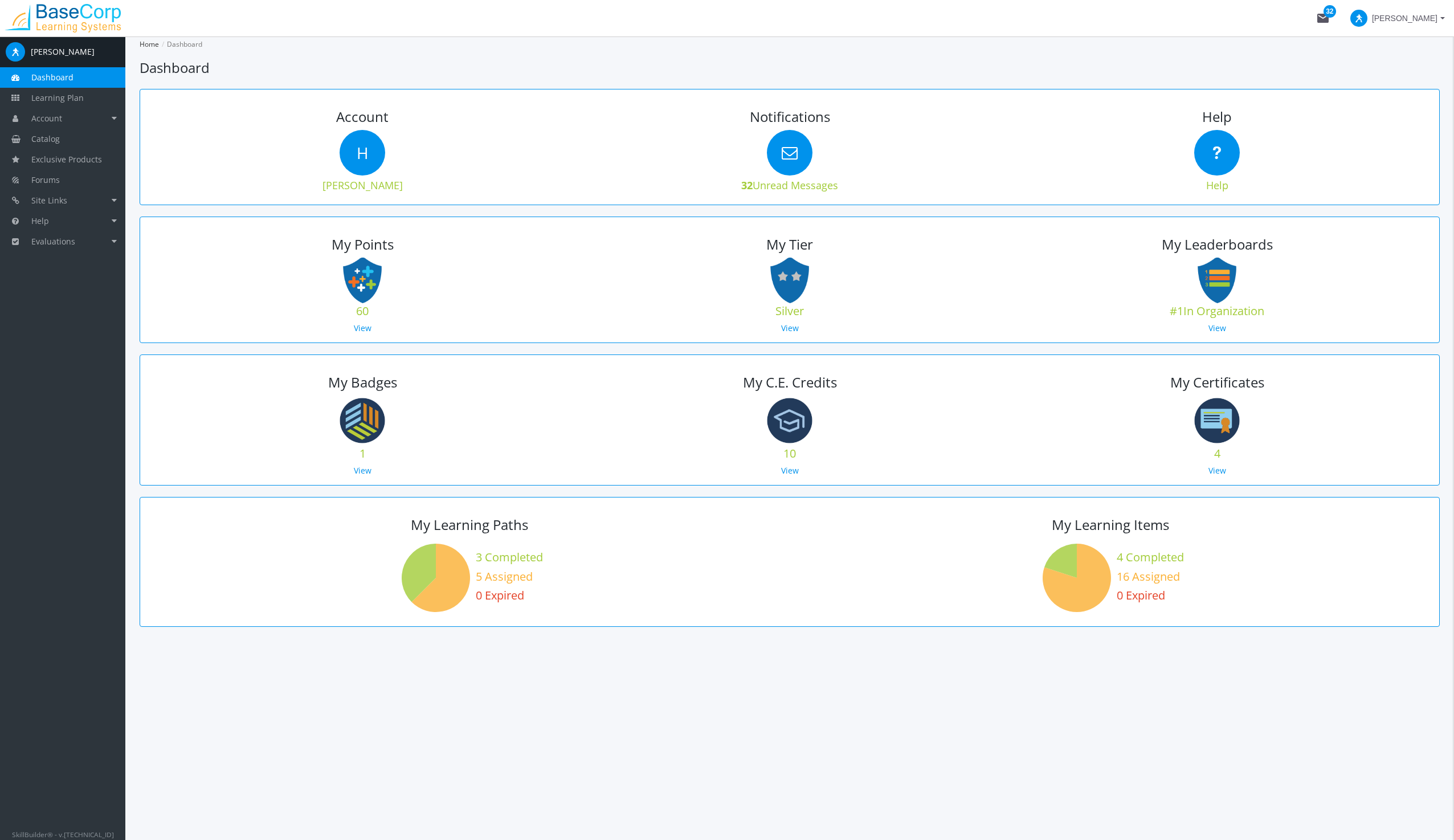
click at [43, 46] on li "H [PERSON_NAME]" at bounding box center [63, 52] width 125 height 31
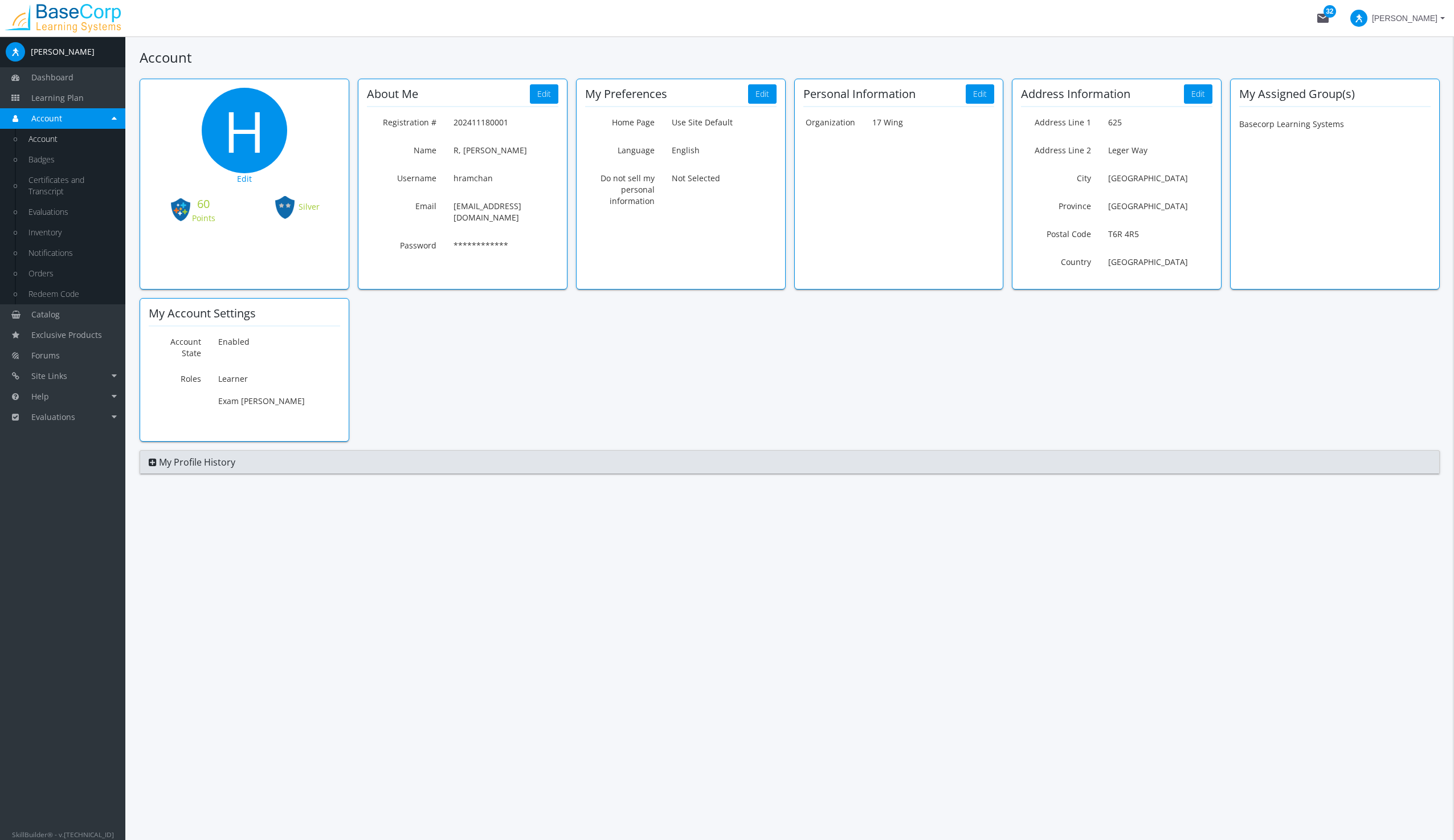
click at [176, 456] on span "My Profile History" at bounding box center [197, 462] width 76 height 12
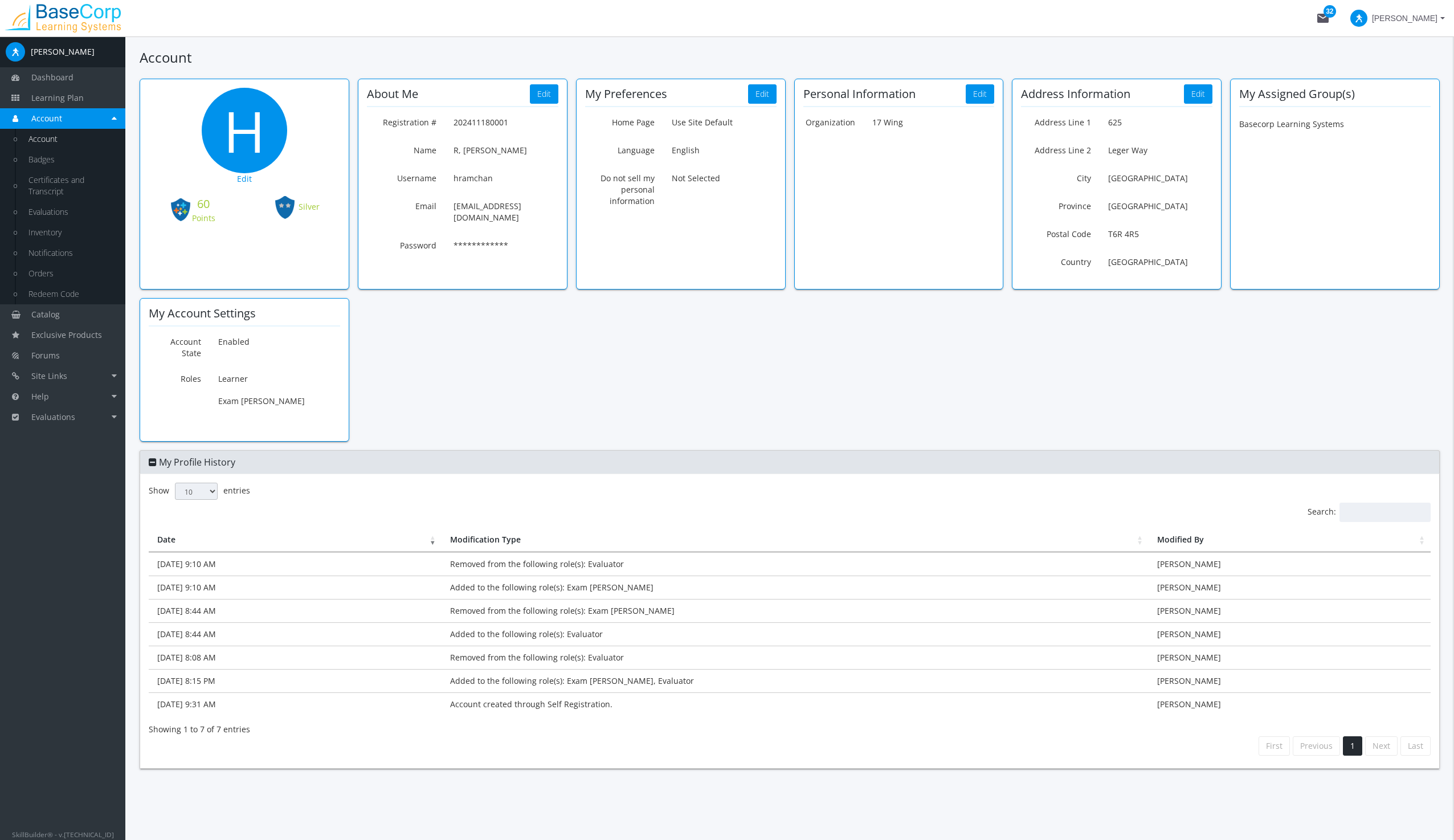
click at [176, 456] on span "My Profile History" at bounding box center [197, 462] width 76 height 12
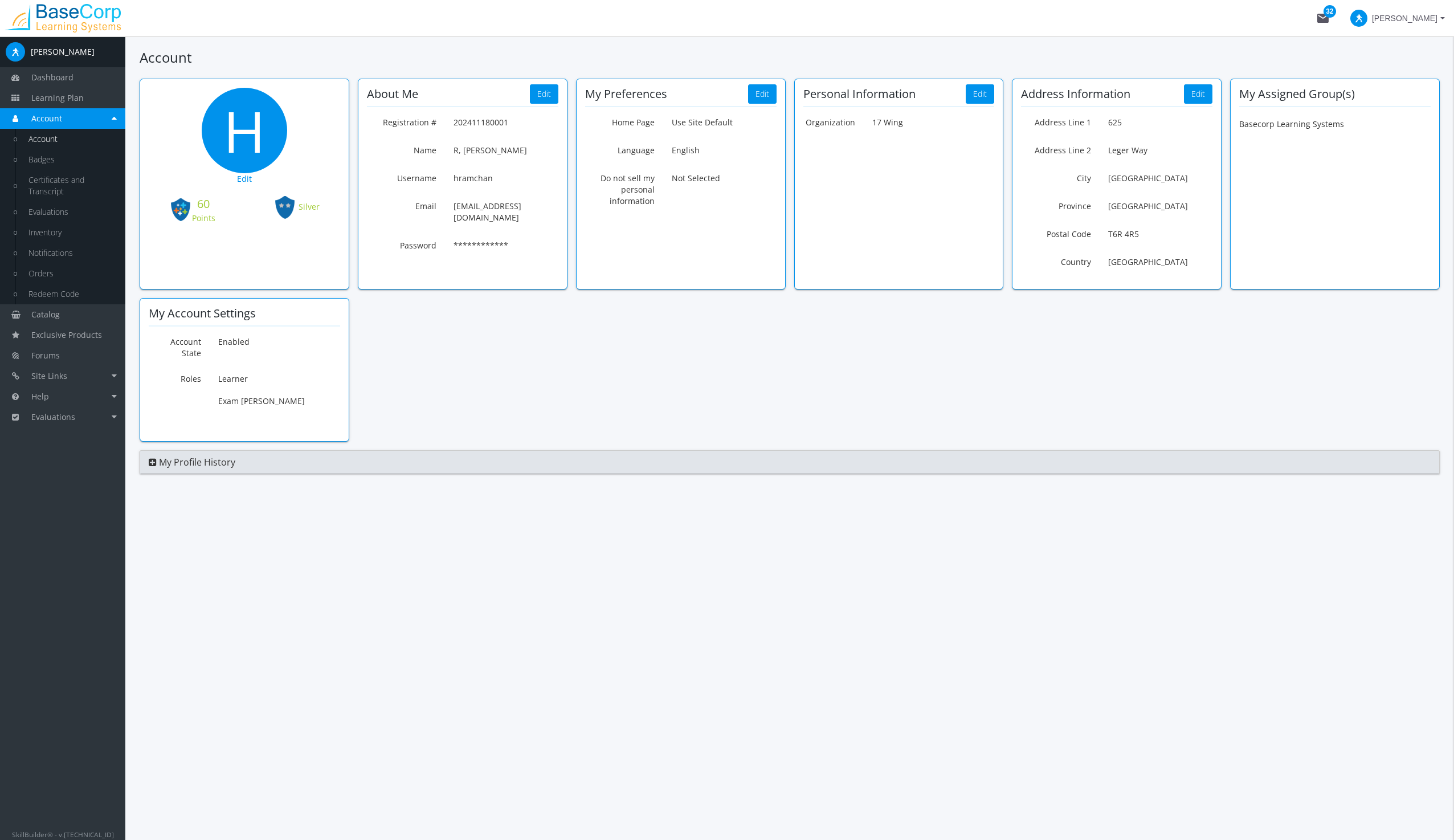
click at [44, 50] on div "[PERSON_NAME]" at bounding box center [63, 52] width 64 height 12
click at [45, 114] on span "Account" at bounding box center [47, 118] width 31 height 11
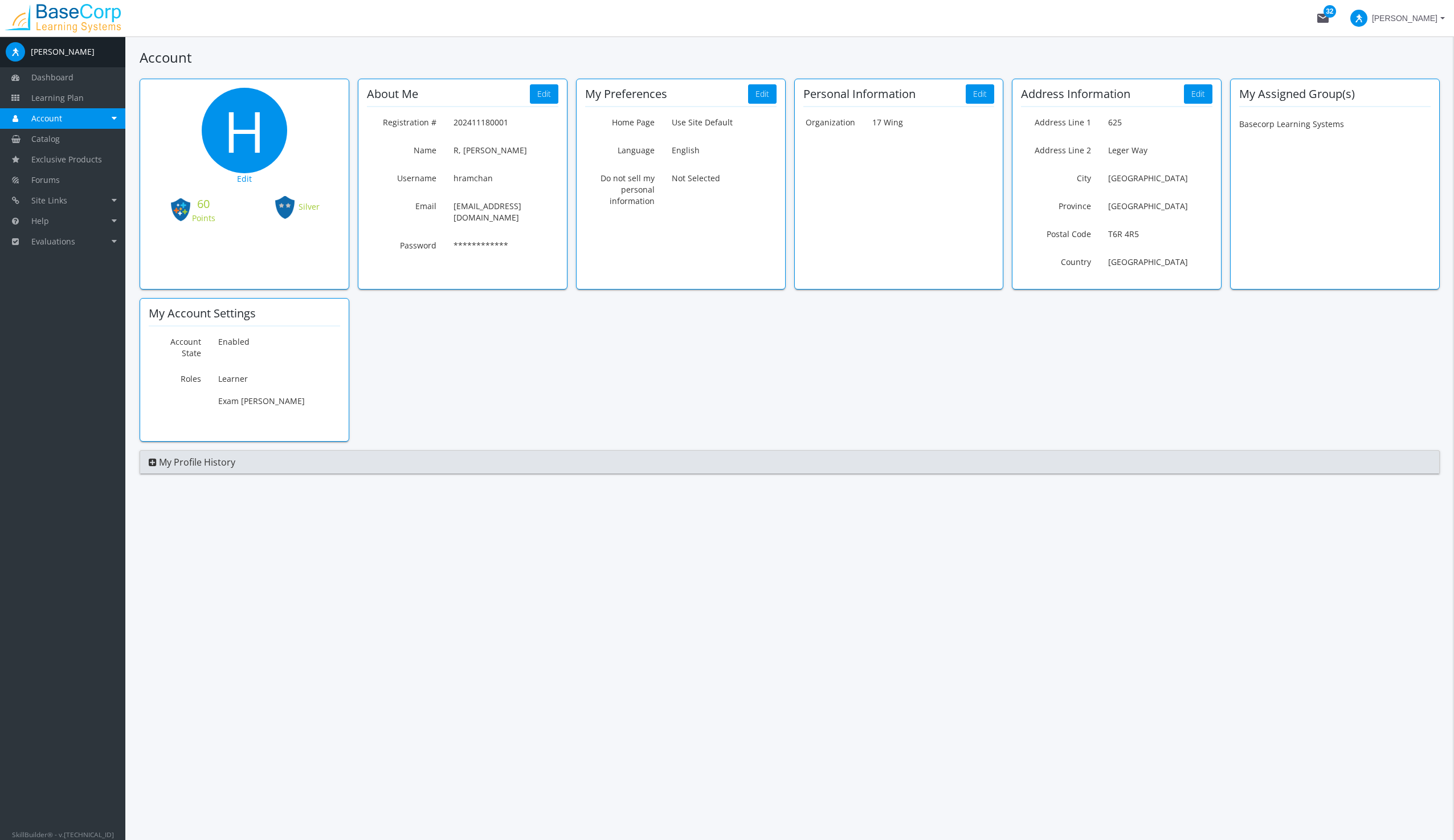
click at [45, 114] on span "Account" at bounding box center [47, 118] width 31 height 11
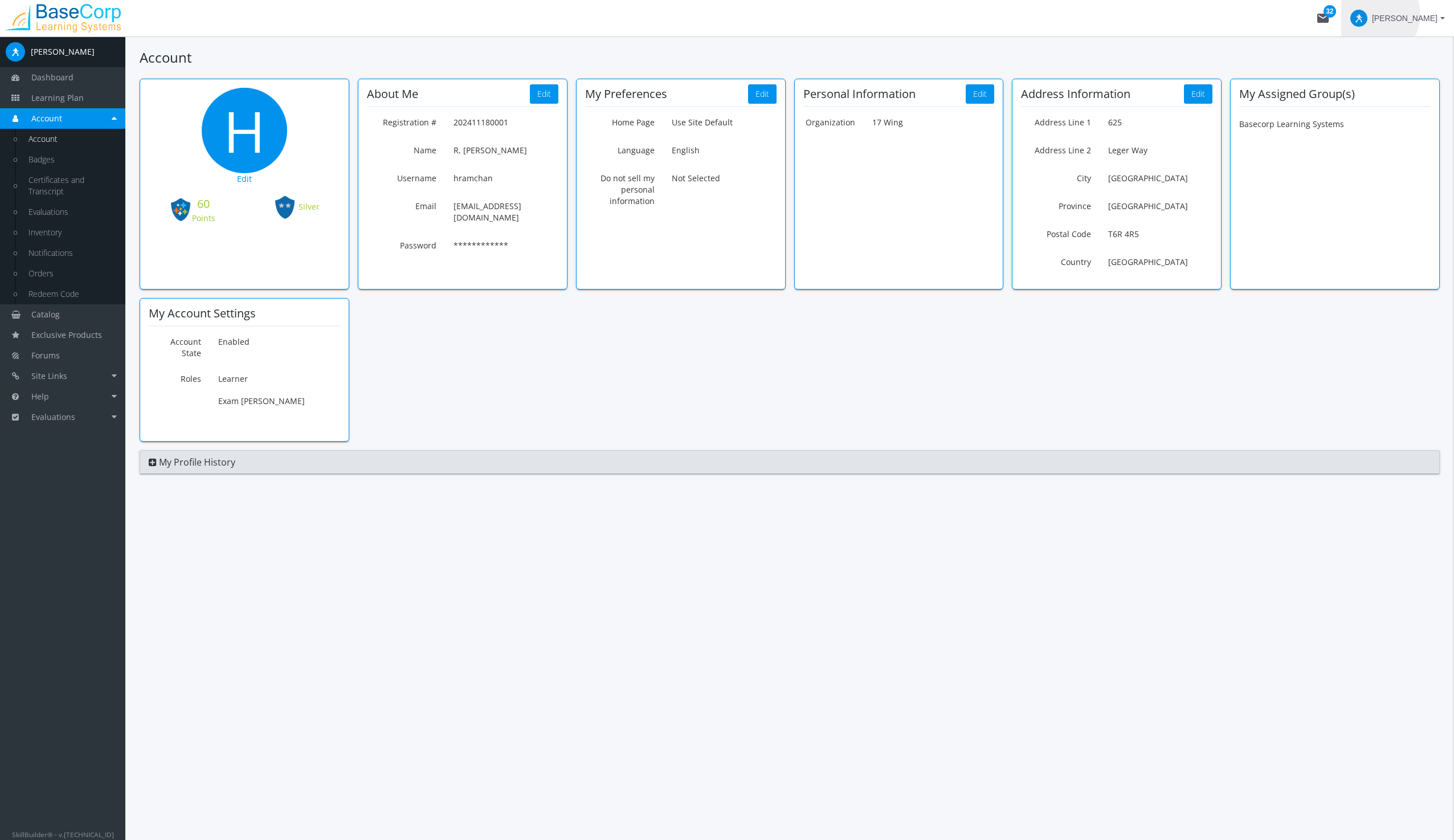
click at [1415, 15] on span "[PERSON_NAME]" at bounding box center [1404, 18] width 65 height 21
click at [1355, 76] on link "End Impersonation" at bounding box center [1375, 76] width 148 height 12
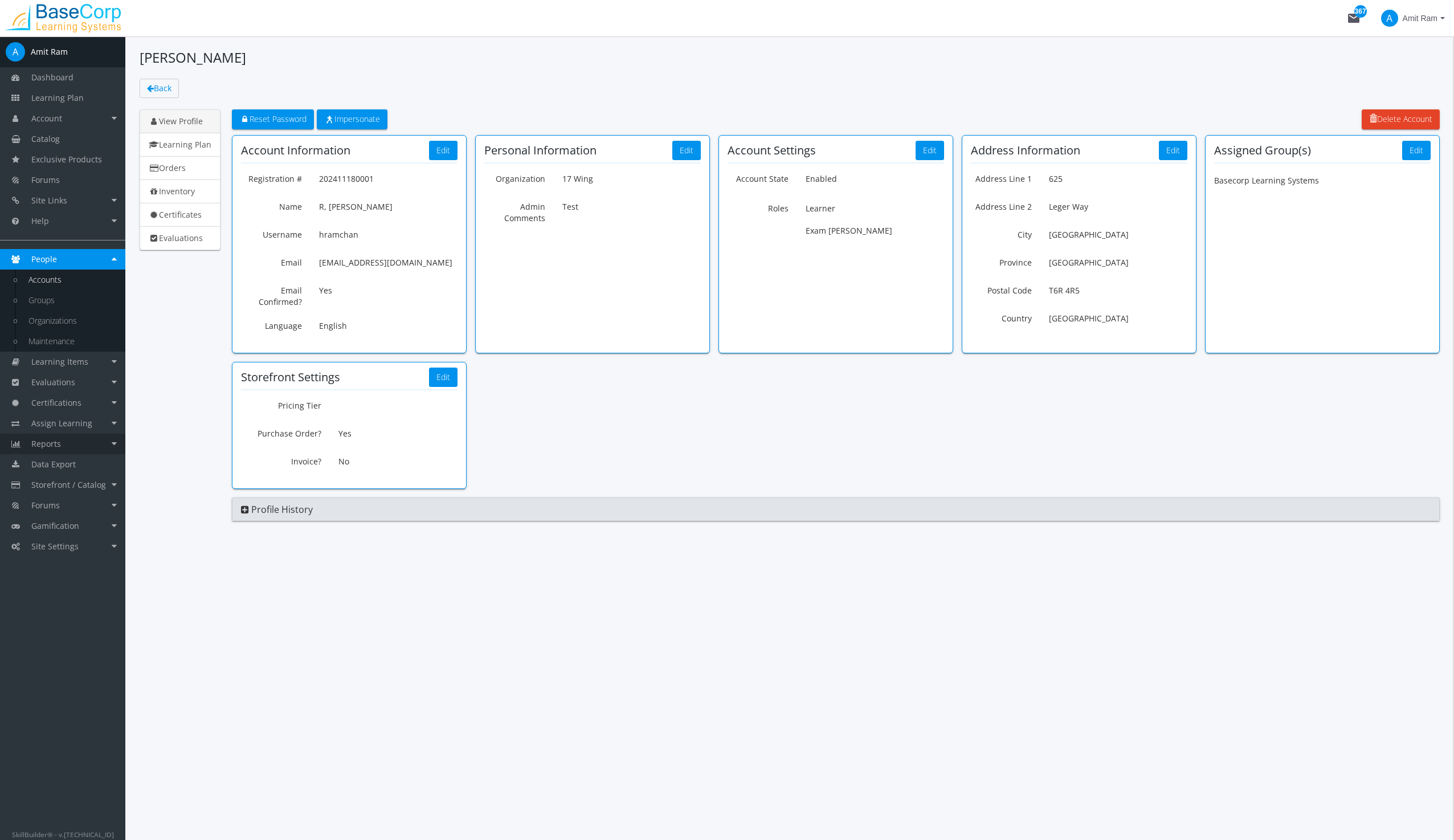
click at [46, 443] on span "Reports" at bounding box center [46, 444] width 30 height 11
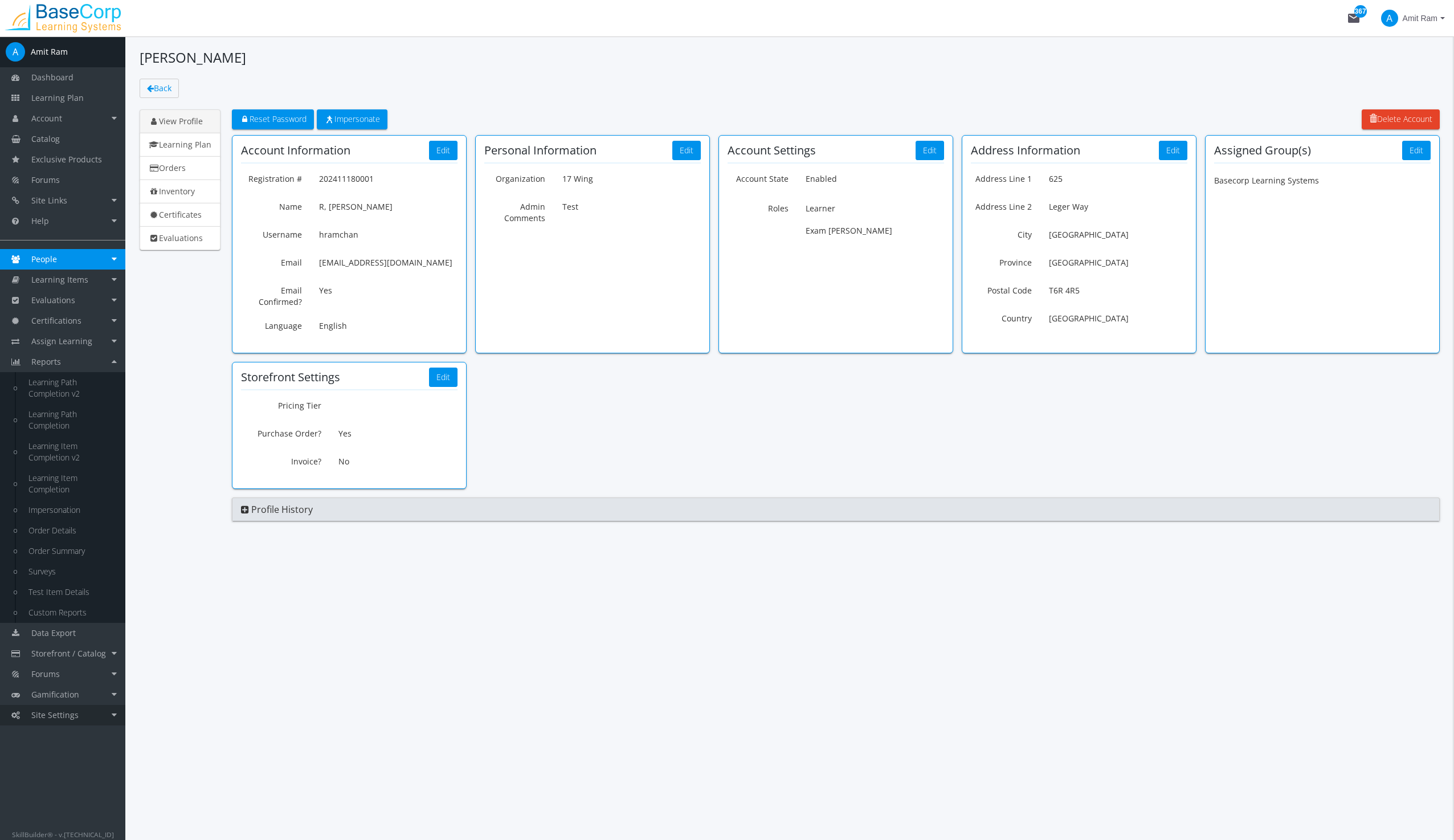
click at [63, 715] on span "Site Settings" at bounding box center [55, 715] width 47 height 11
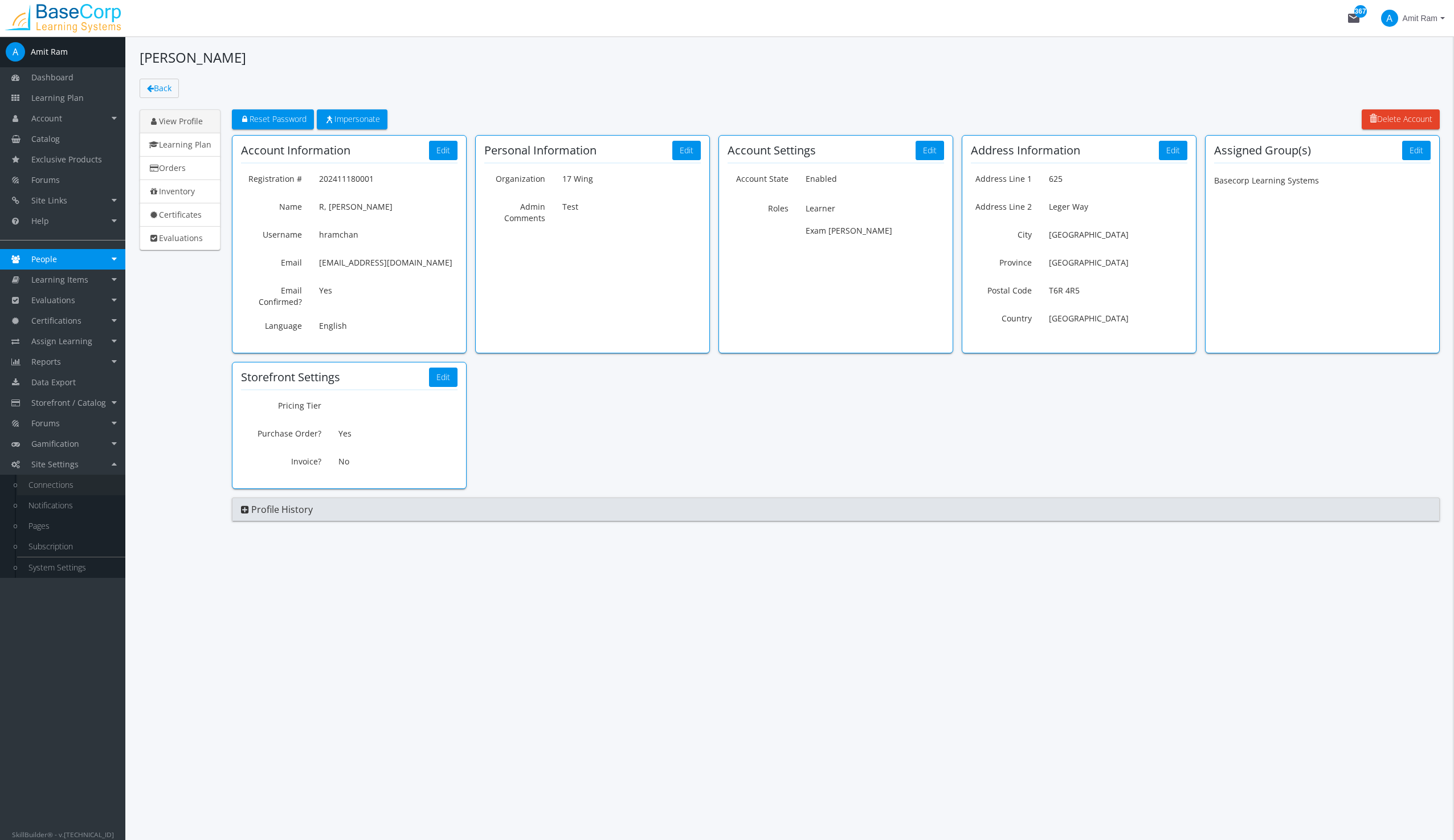
click at [56, 482] on link "Connections" at bounding box center [71, 485] width 108 height 21
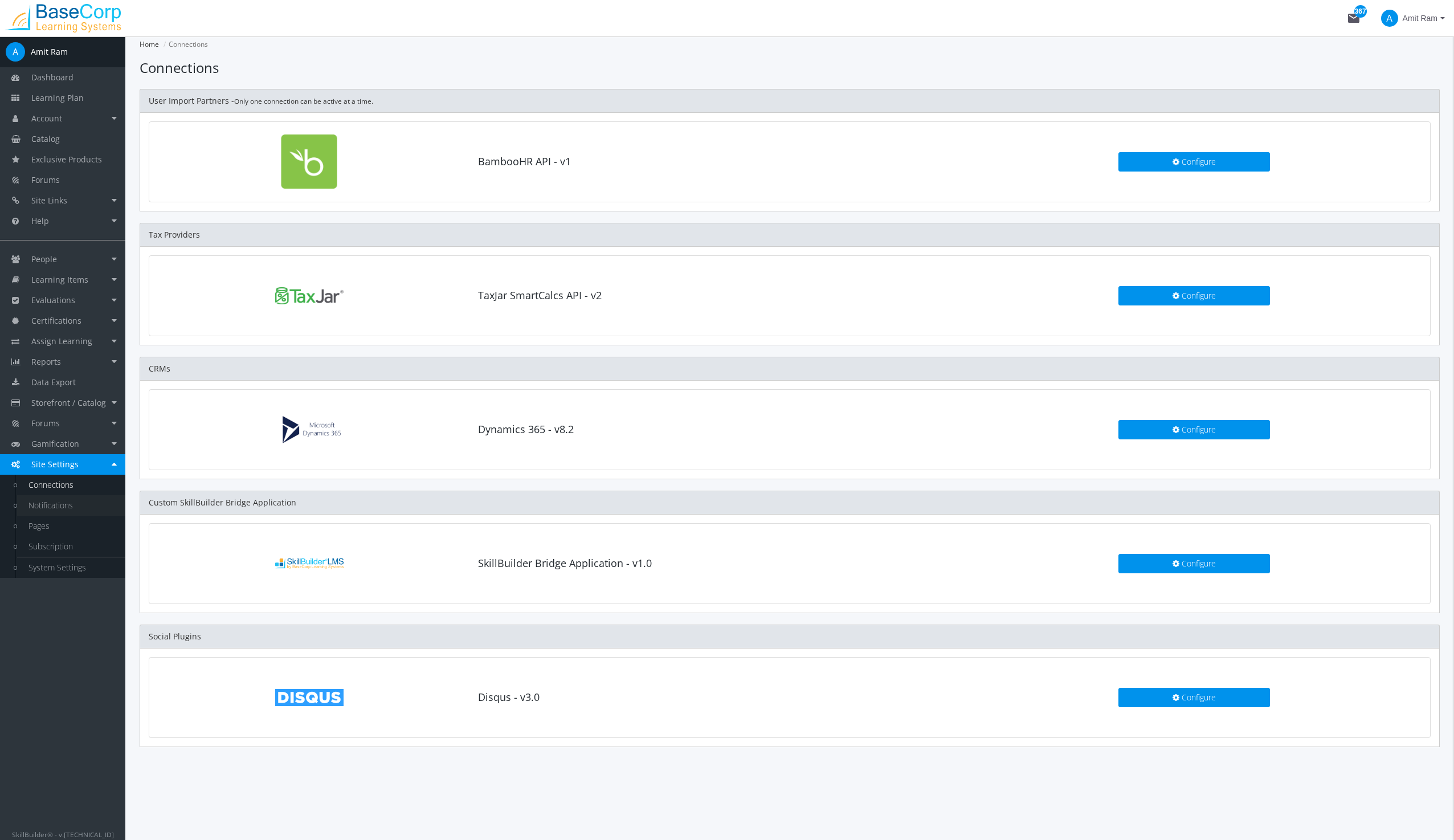
click at [55, 506] on link "Notifications" at bounding box center [71, 506] width 108 height 21
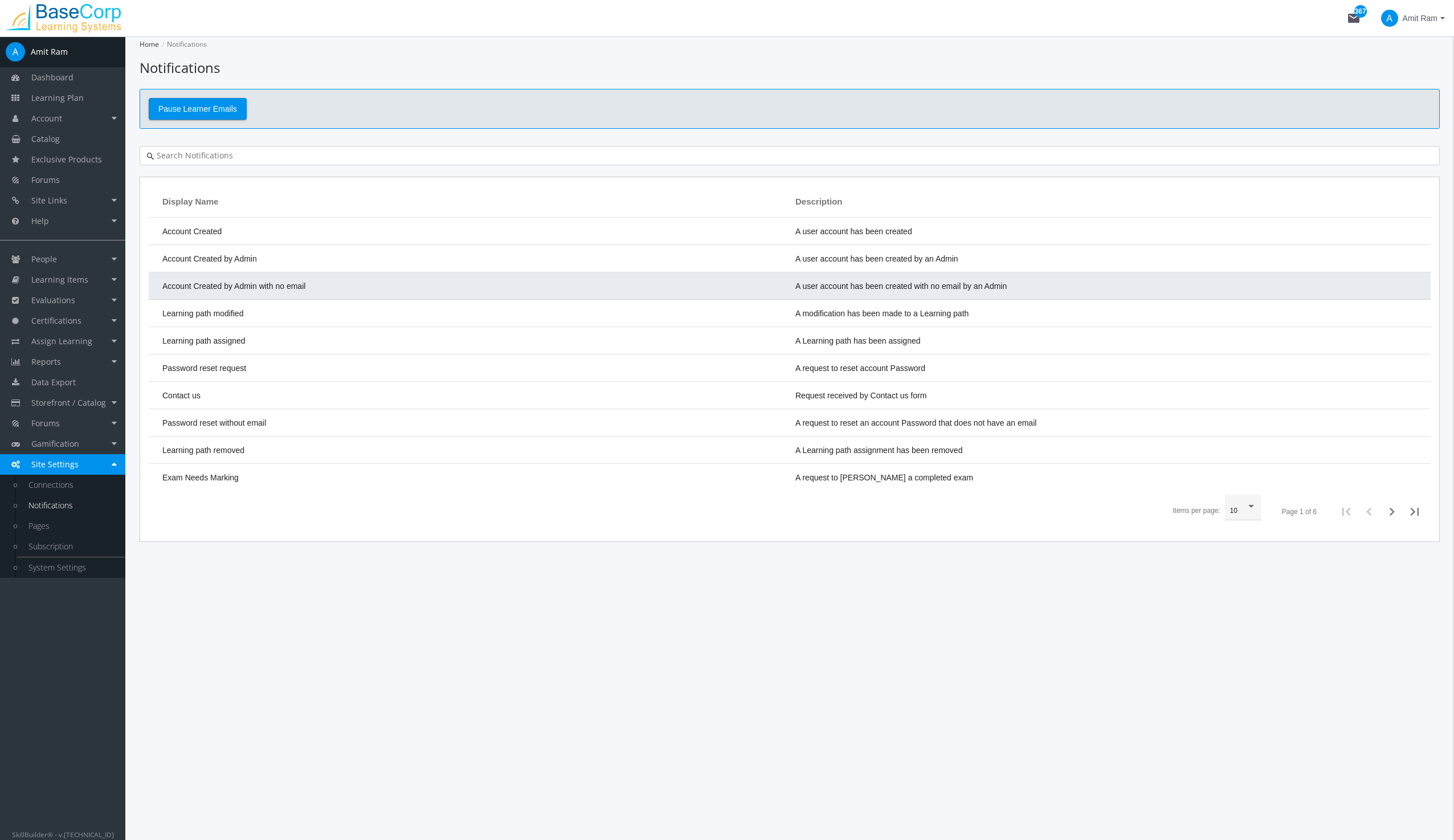
click at [189, 288] on span "Account Created by Admin with no email" at bounding box center [233, 286] width 143 height 9
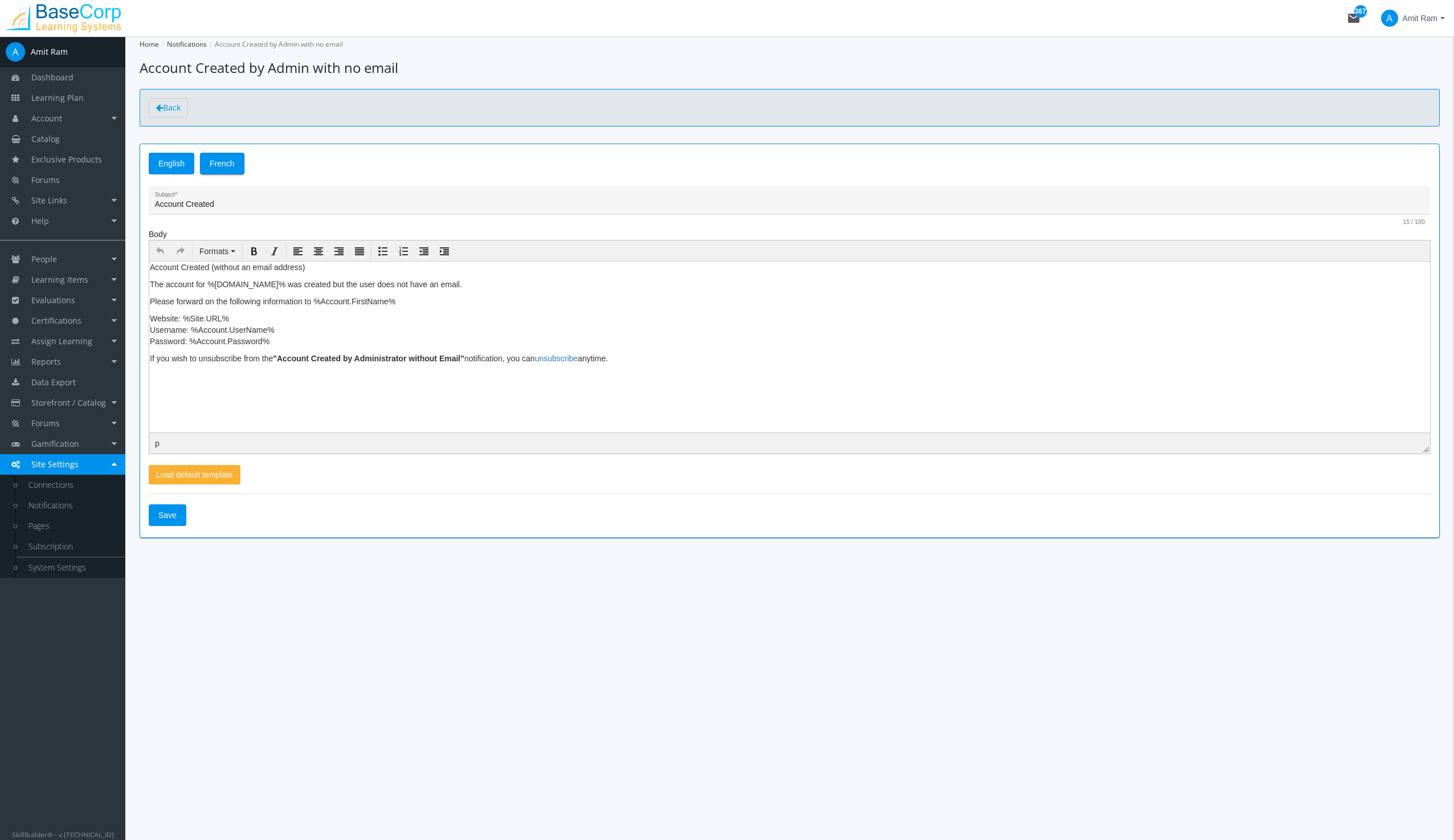
click at [244, 345] on p "Website: %Site.URL% Username: %Account.UserName% Password: %Account.Password%" at bounding box center [790, 329] width 1280 height 34
drag, startPoint x: 237, startPoint y: 336, endPoint x: 211, endPoint y: 334, distance: 26.1
click at [211, 334] on p "Website: %Site.URL% Username: %Account.UserName% Password: %Account.Password%" at bounding box center [790, 329] width 1280 height 34
click at [51, 483] on link "Connections" at bounding box center [71, 485] width 108 height 21
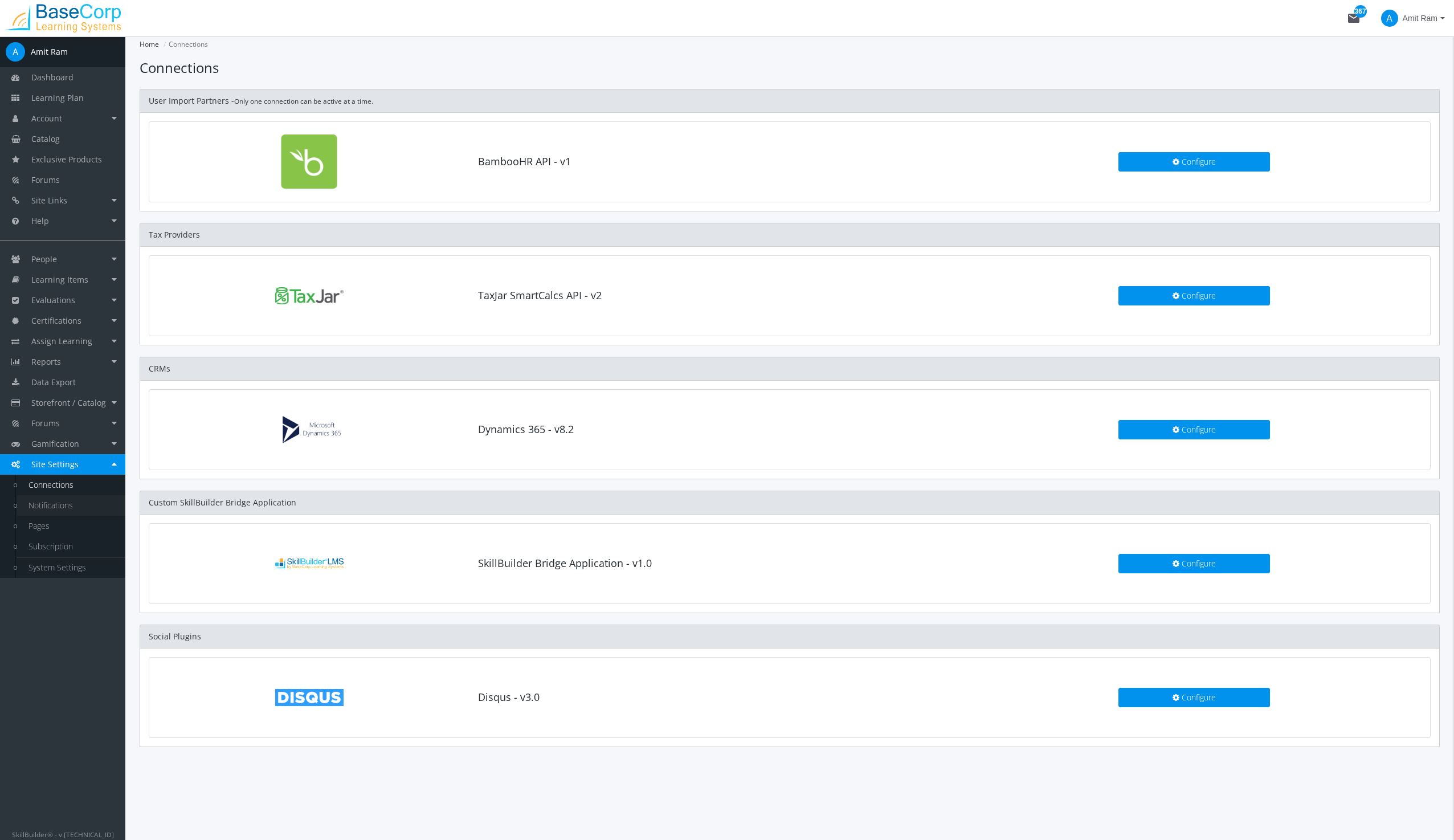
click at [48, 504] on link "Notifications" at bounding box center [71, 506] width 108 height 21
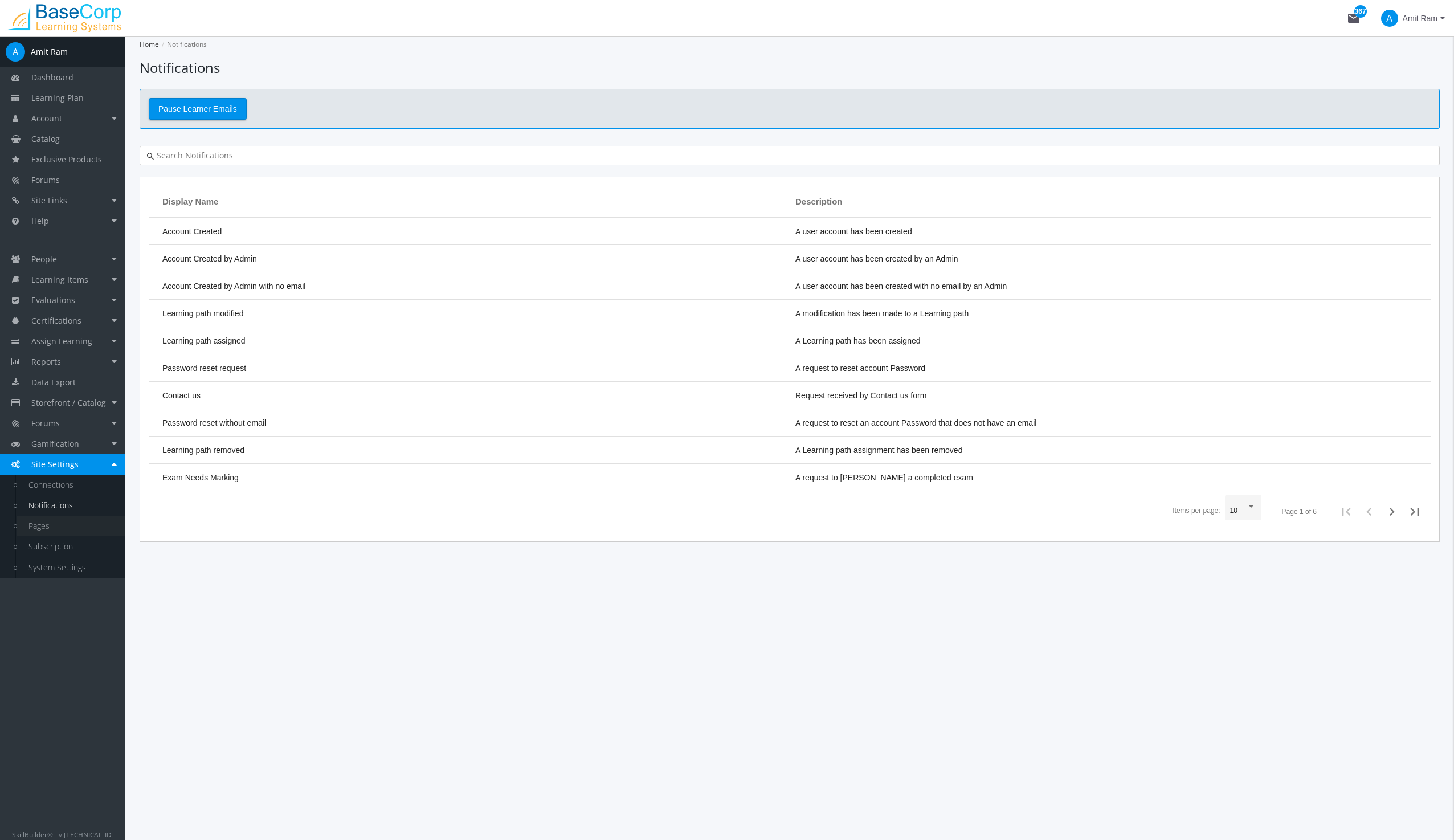
click at [41, 524] on link "Pages" at bounding box center [71, 526] width 108 height 21
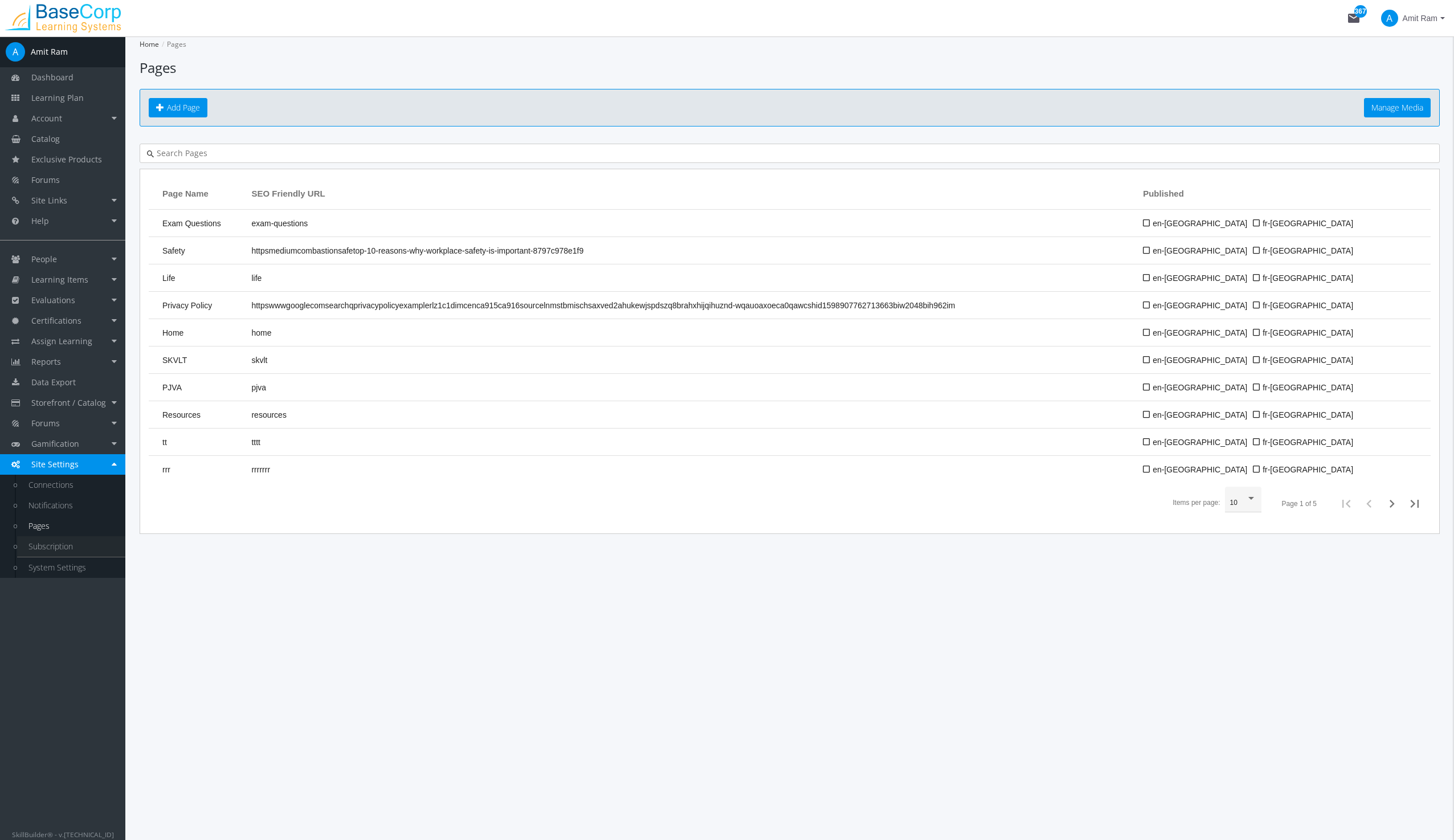
click at [51, 545] on link "Subscription" at bounding box center [71, 546] width 108 height 21
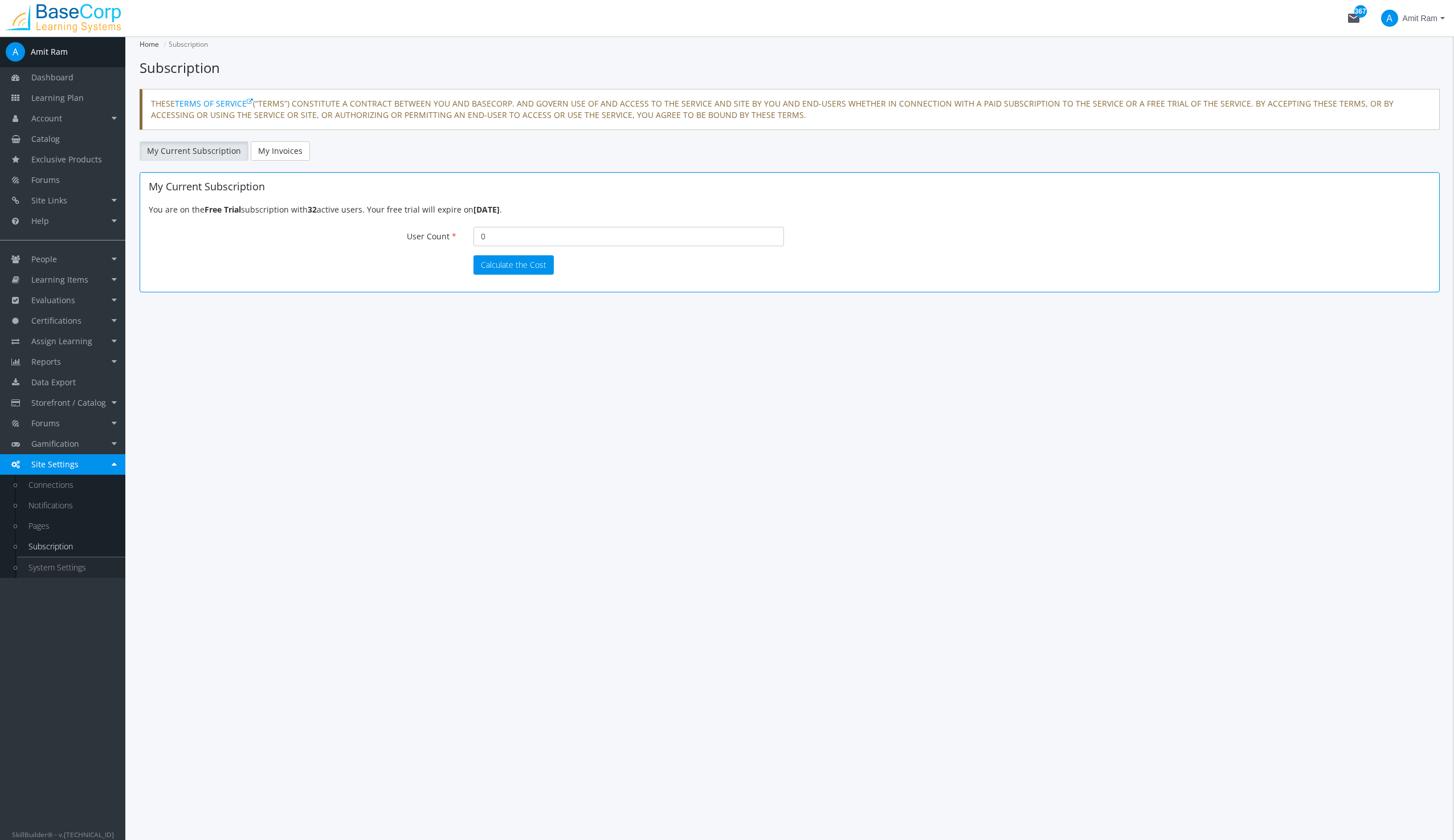
click at [57, 569] on link "System Settings" at bounding box center [71, 568] width 108 height 21
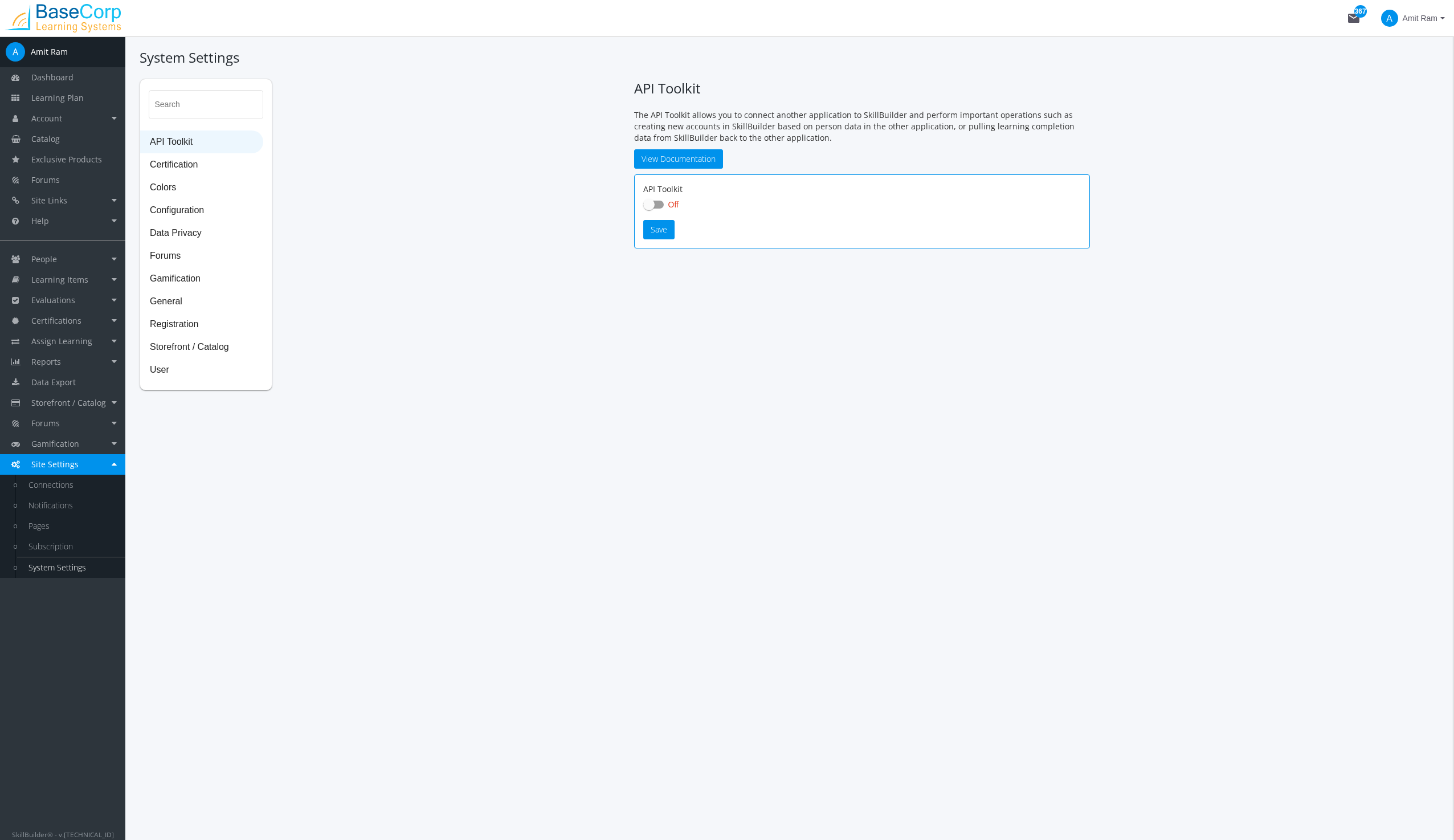
checkbox input "true"
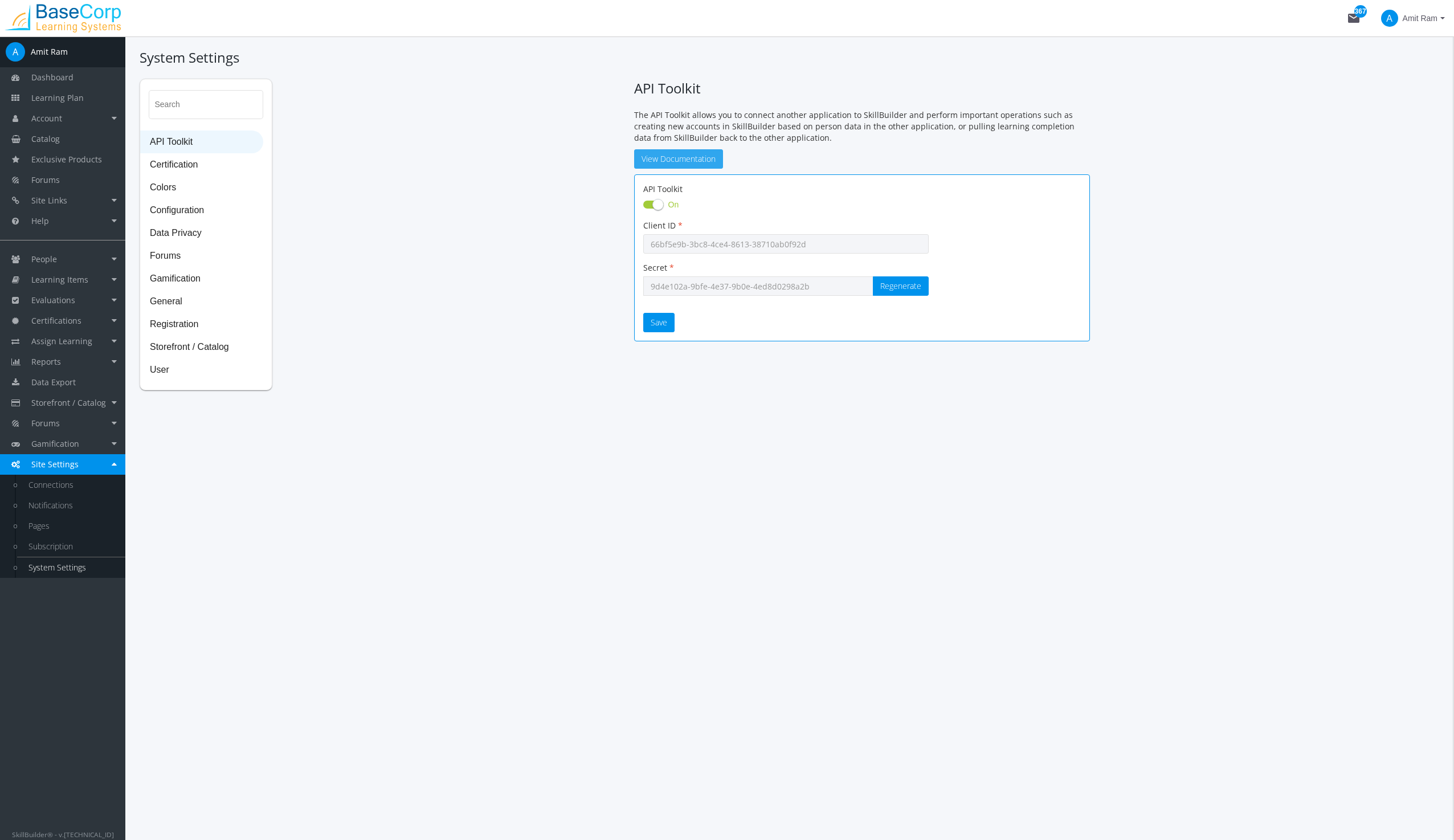
click at [677, 153] on link "View Documentation" at bounding box center [679, 159] width 89 height 19
click at [191, 161] on span "Certification" at bounding box center [201, 165] width 122 height 23
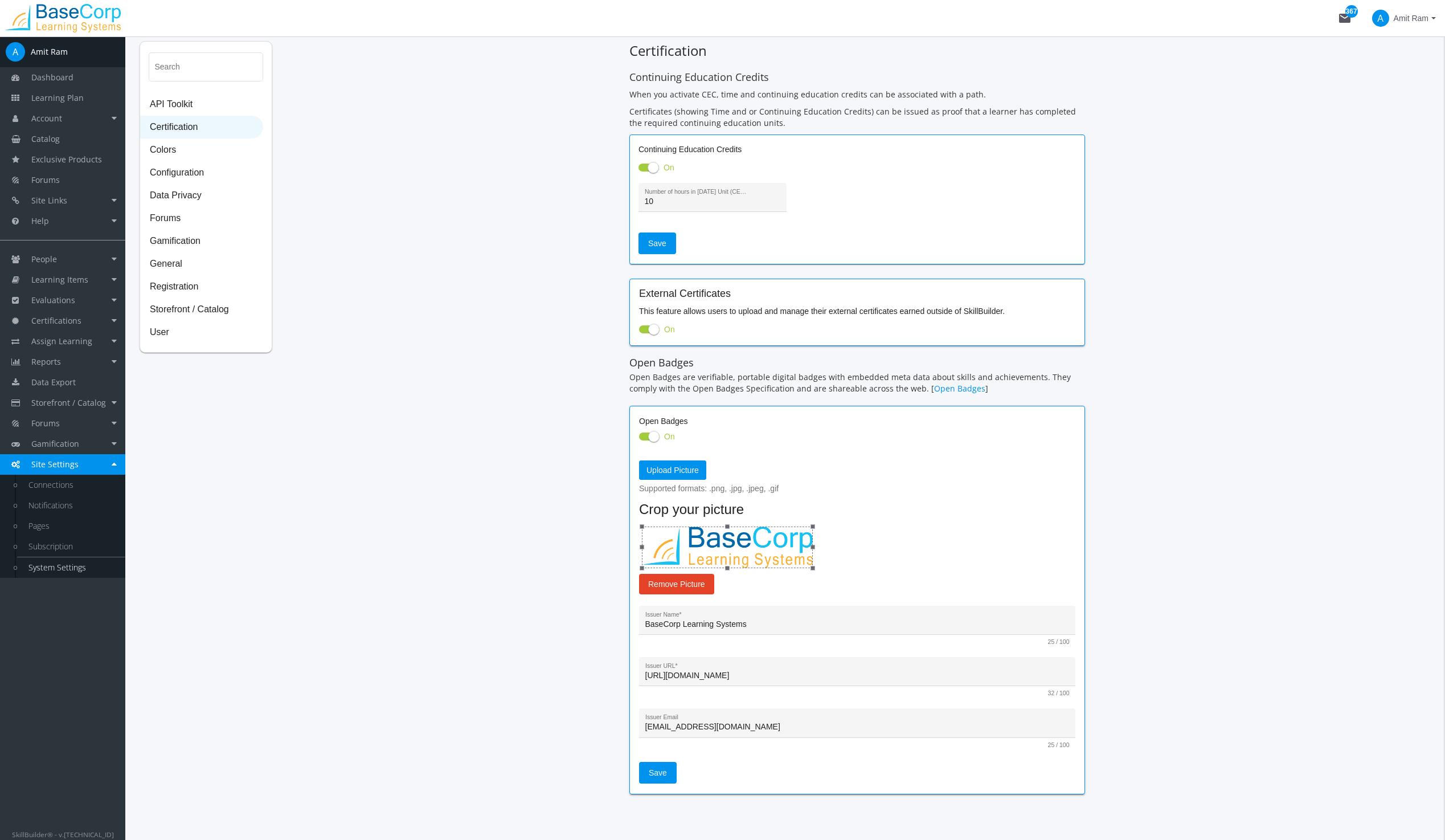
scroll to position [65, 0]
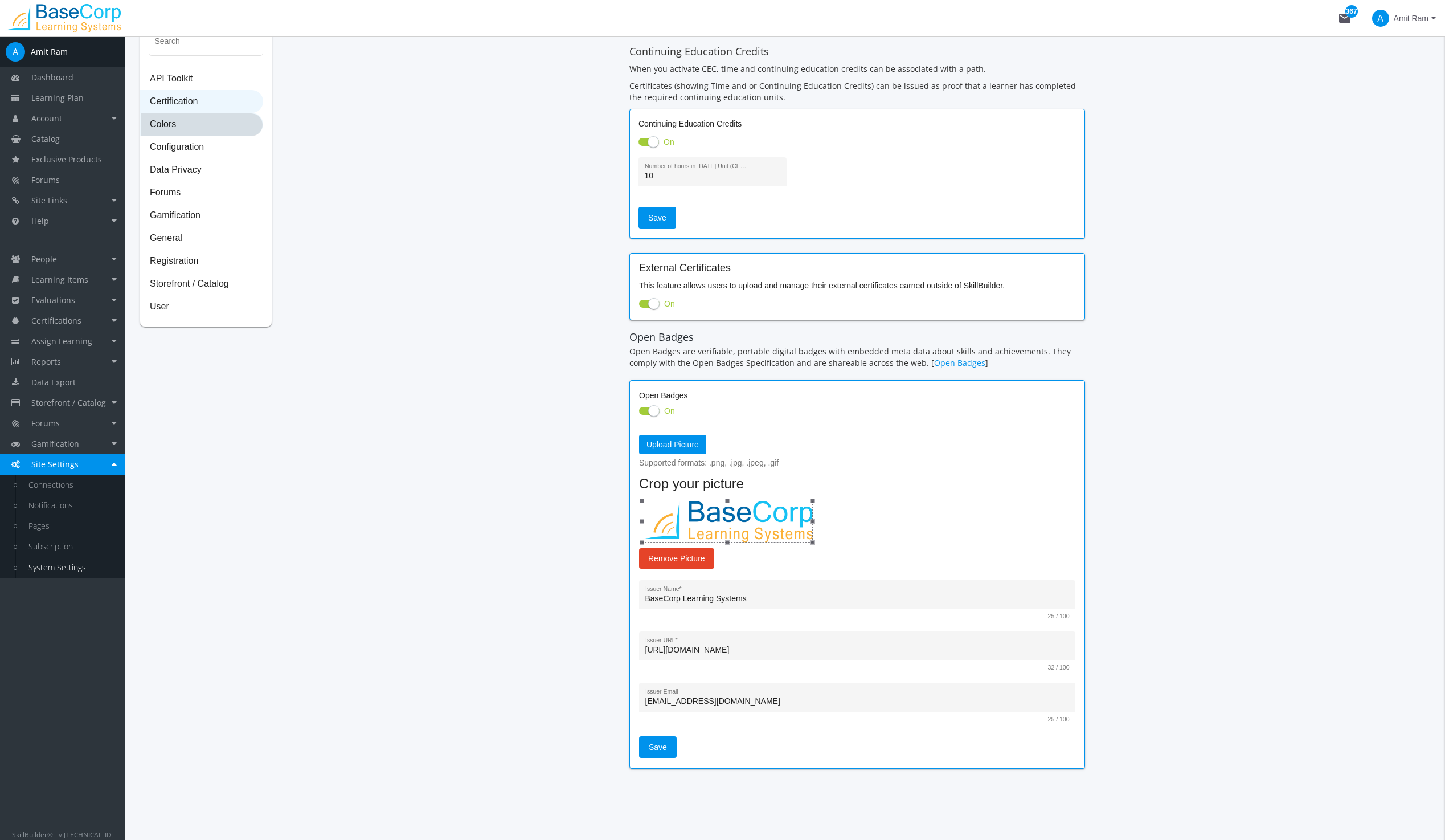
click at [187, 123] on span "Colors" at bounding box center [201, 125] width 122 height 23
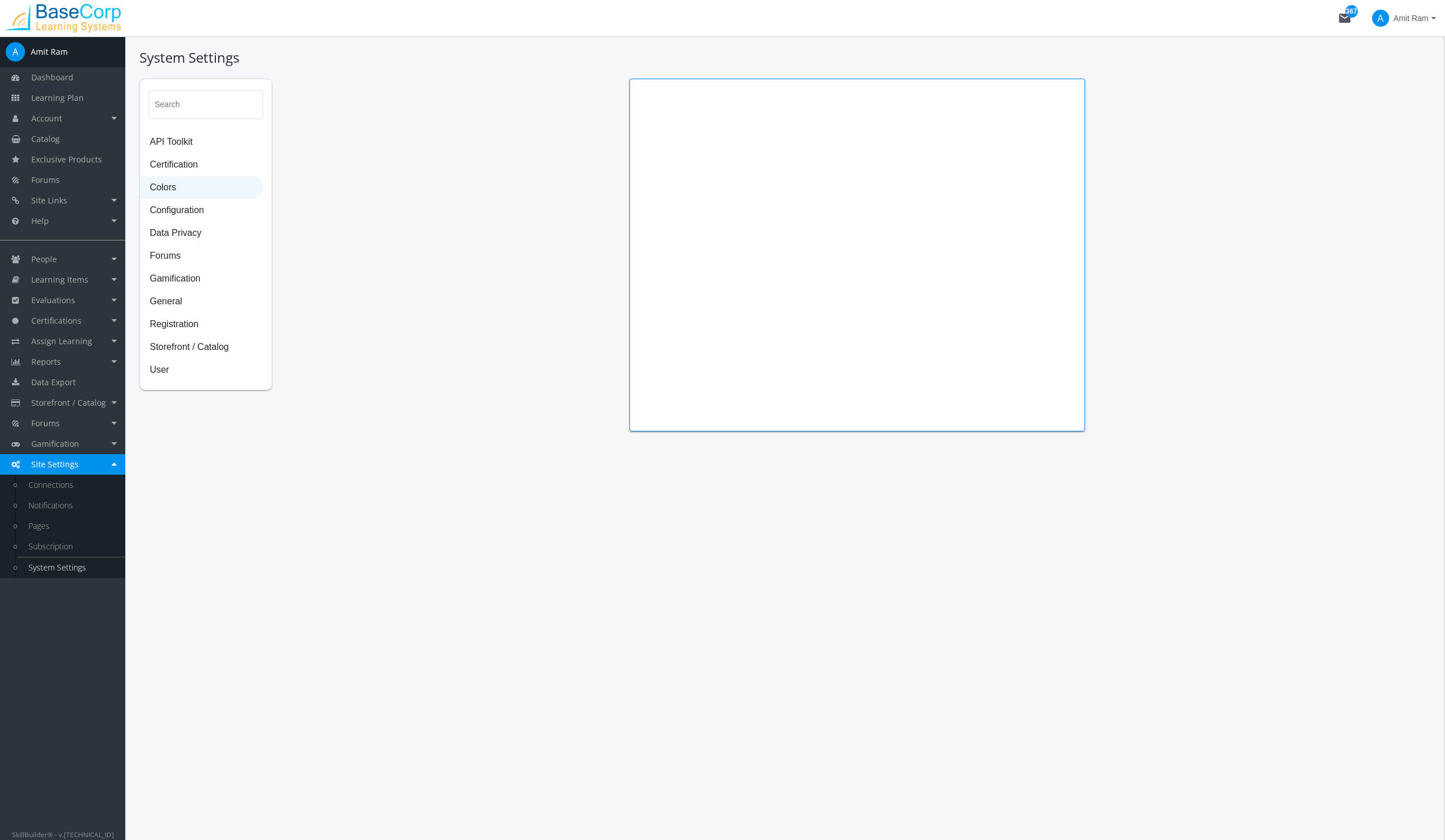
scroll to position [0, 0]
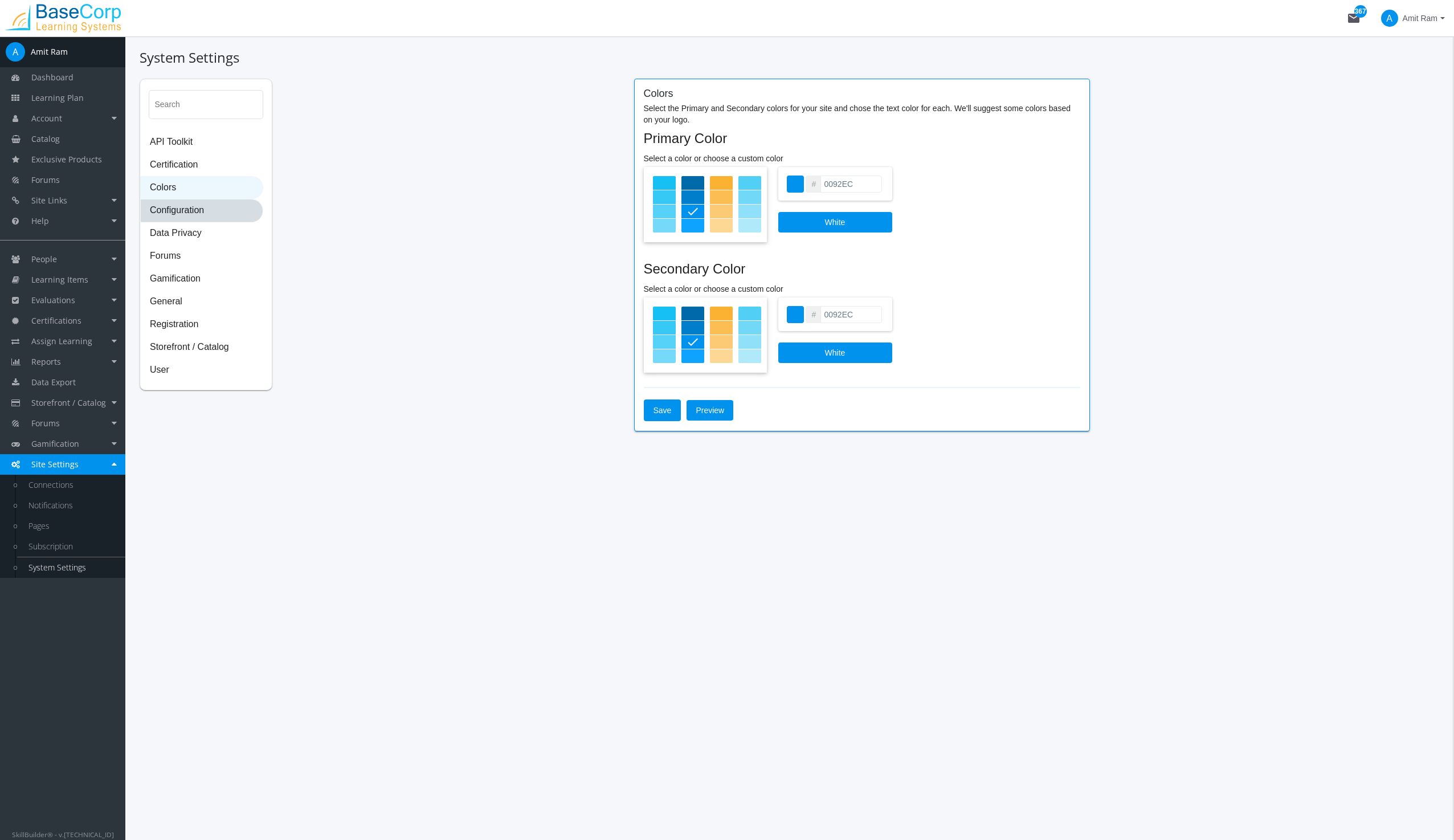
click at [179, 214] on span "Configuration" at bounding box center [201, 210] width 122 height 23
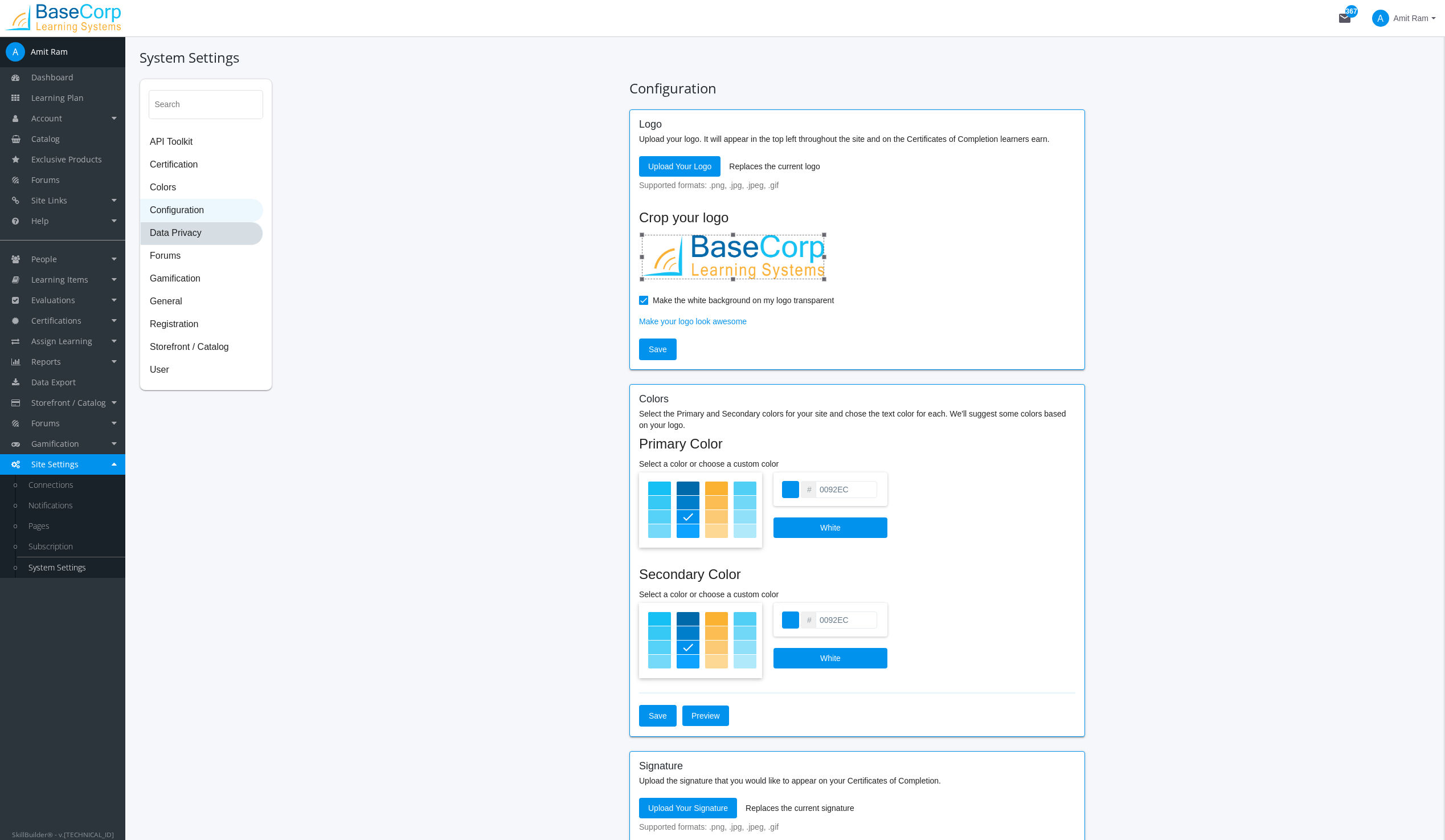
click at [160, 227] on span "Data Privacy" at bounding box center [201, 233] width 122 height 23
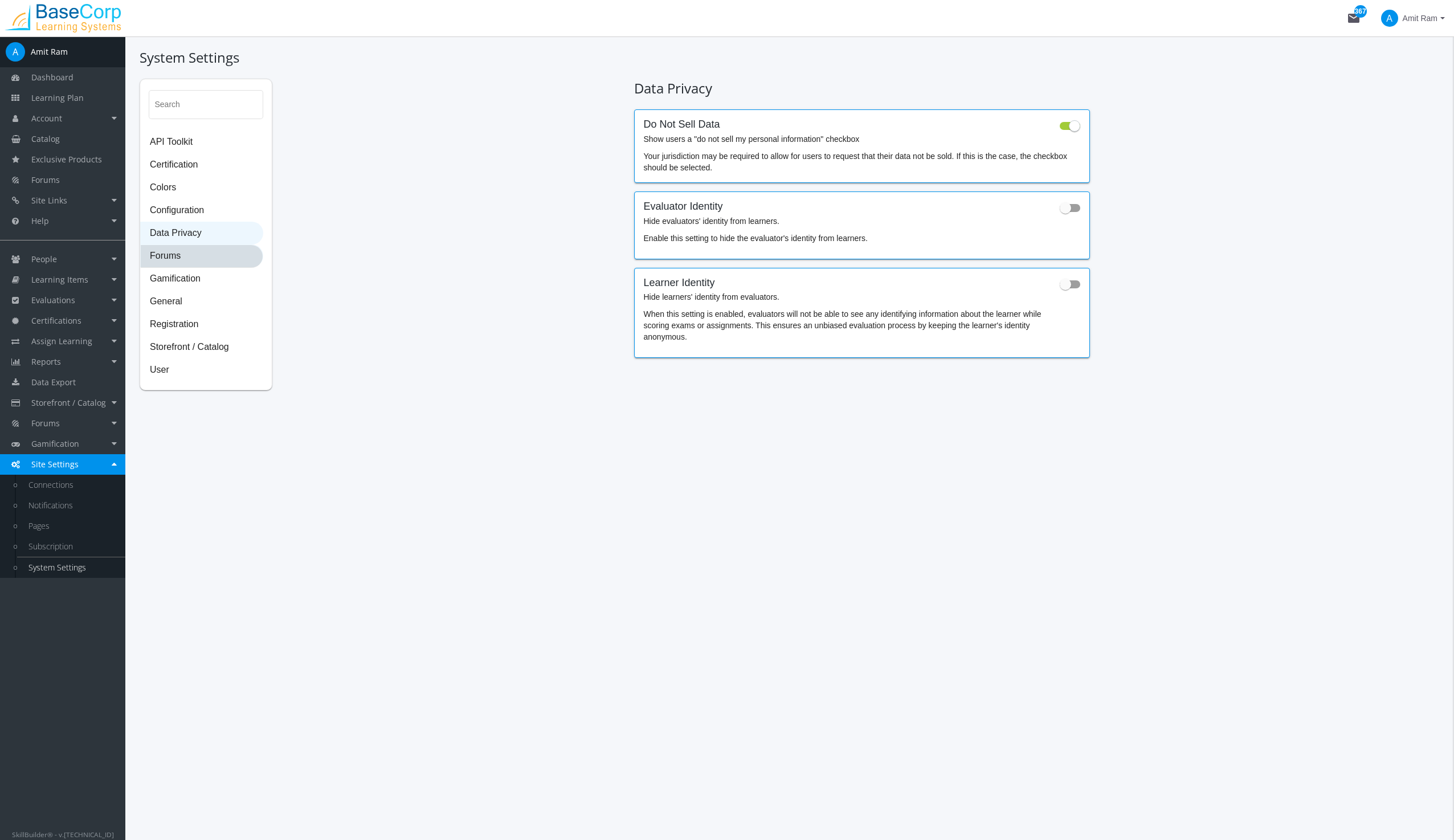
click at [172, 253] on span "Forums" at bounding box center [201, 256] width 122 height 23
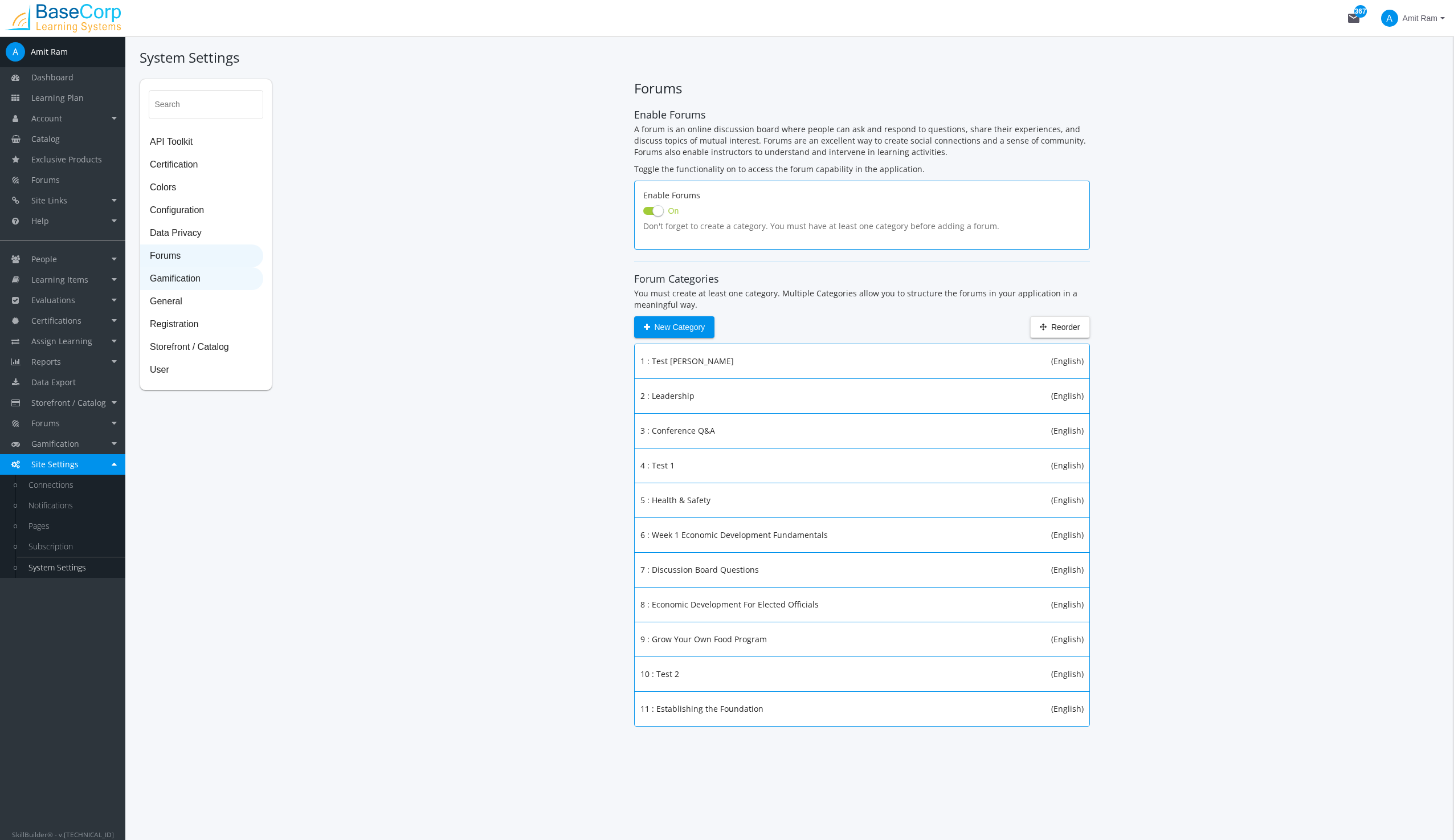
click at [175, 280] on span "Gamification" at bounding box center [201, 279] width 122 height 23
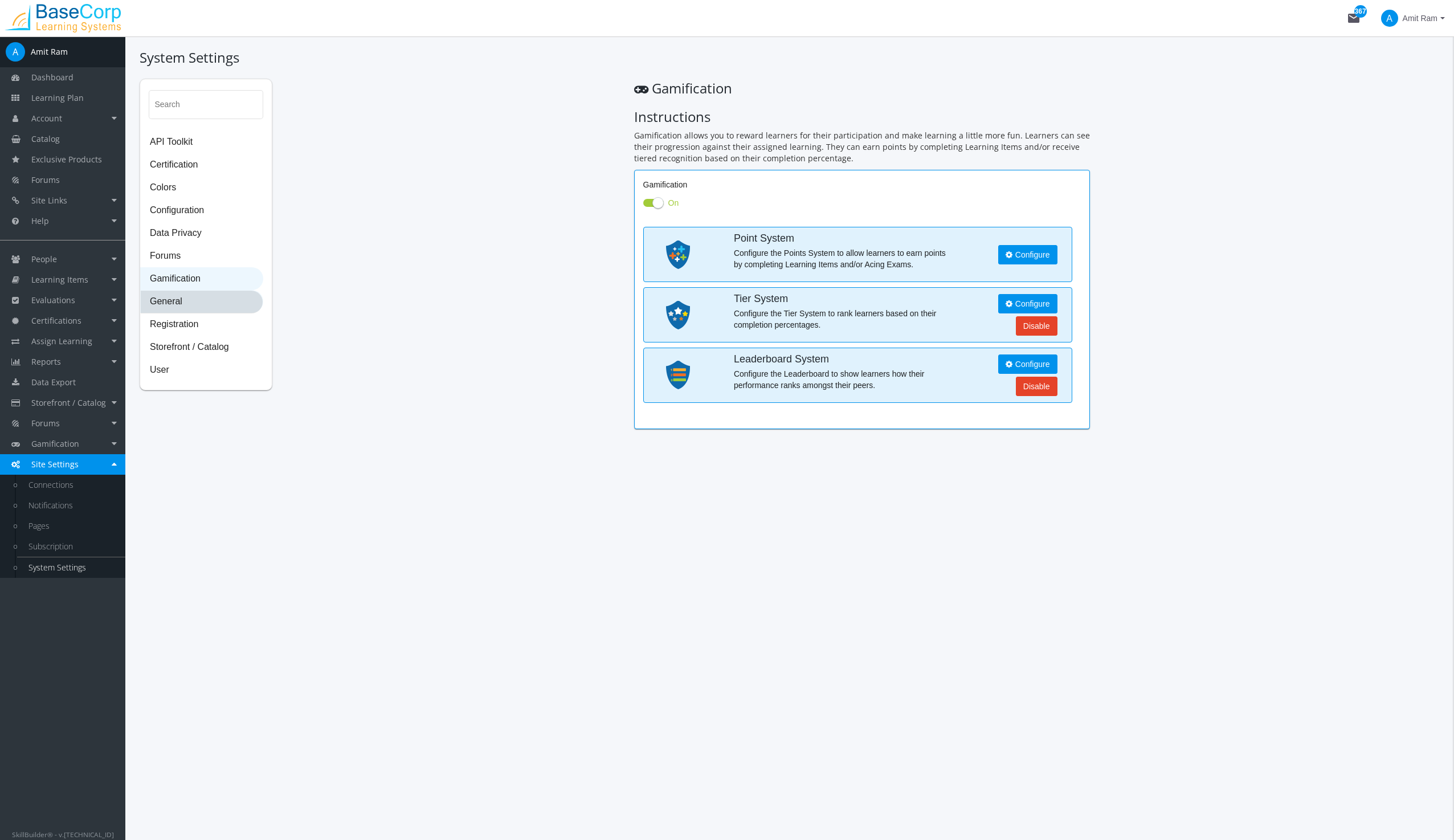
click at [170, 298] on span "General" at bounding box center [201, 302] width 122 height 23
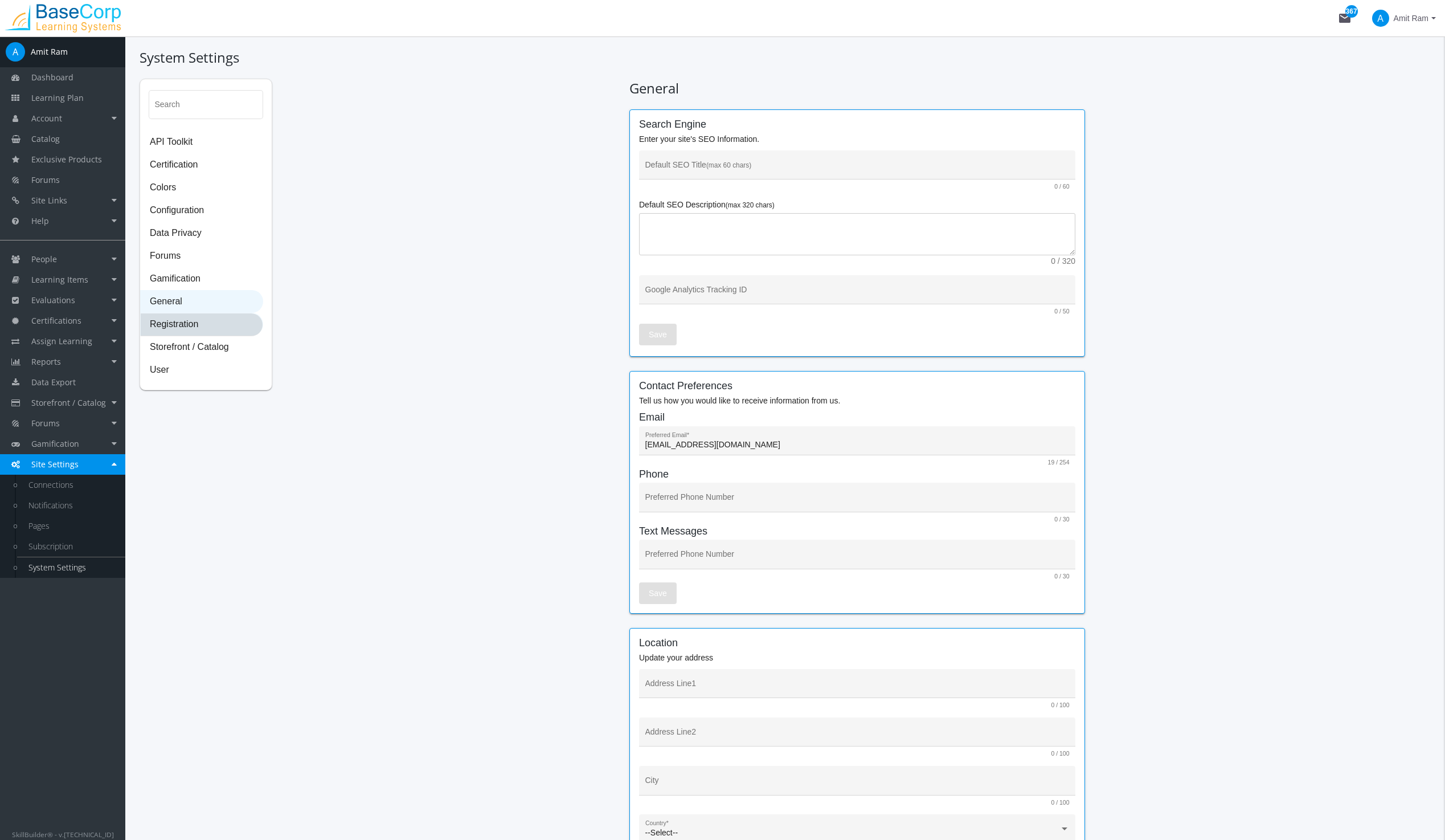
drag, startPoint x: 170, startPoint y: 298, endPoint x: 168, endPoint y: 322, distance: 24.1
click at [168, 322] on span "Registration" at bounding box center [201, 324] width 122 height 23
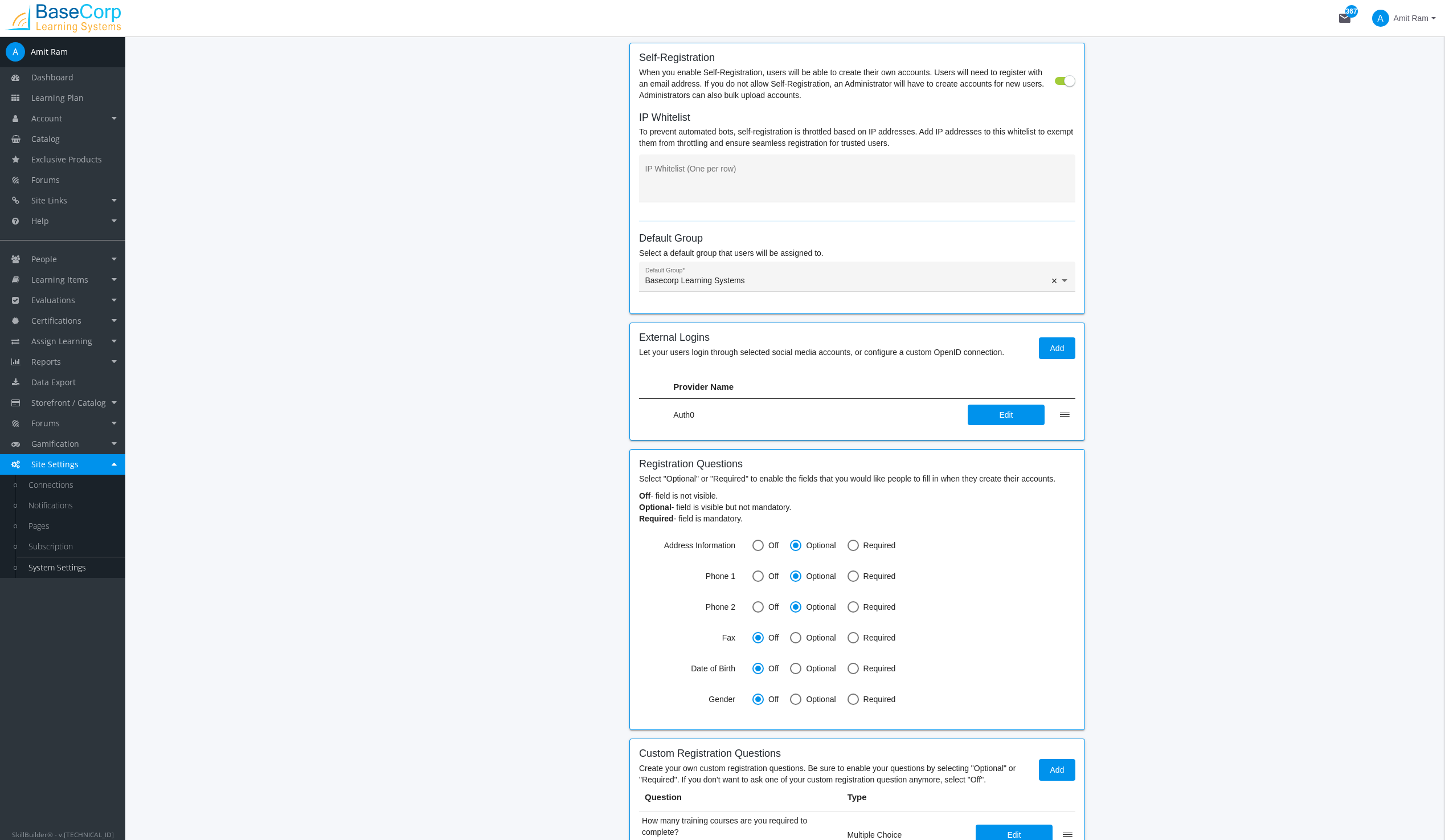
scroll to position [456, 0]
click at [46, 568] on link "System Settings" at bounding box center [71, 568] width 108 height 21
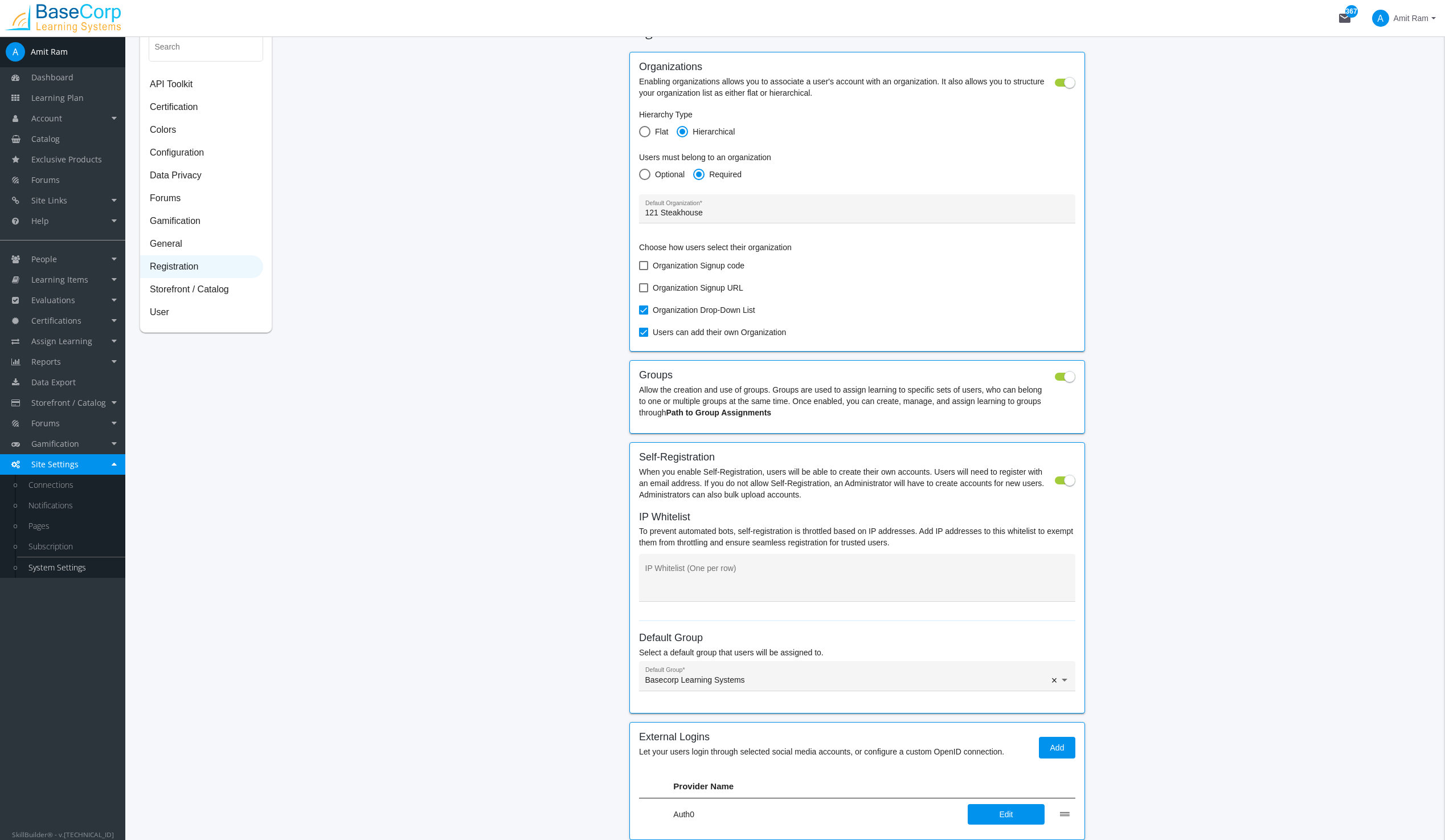
scroll to position [0, 0]
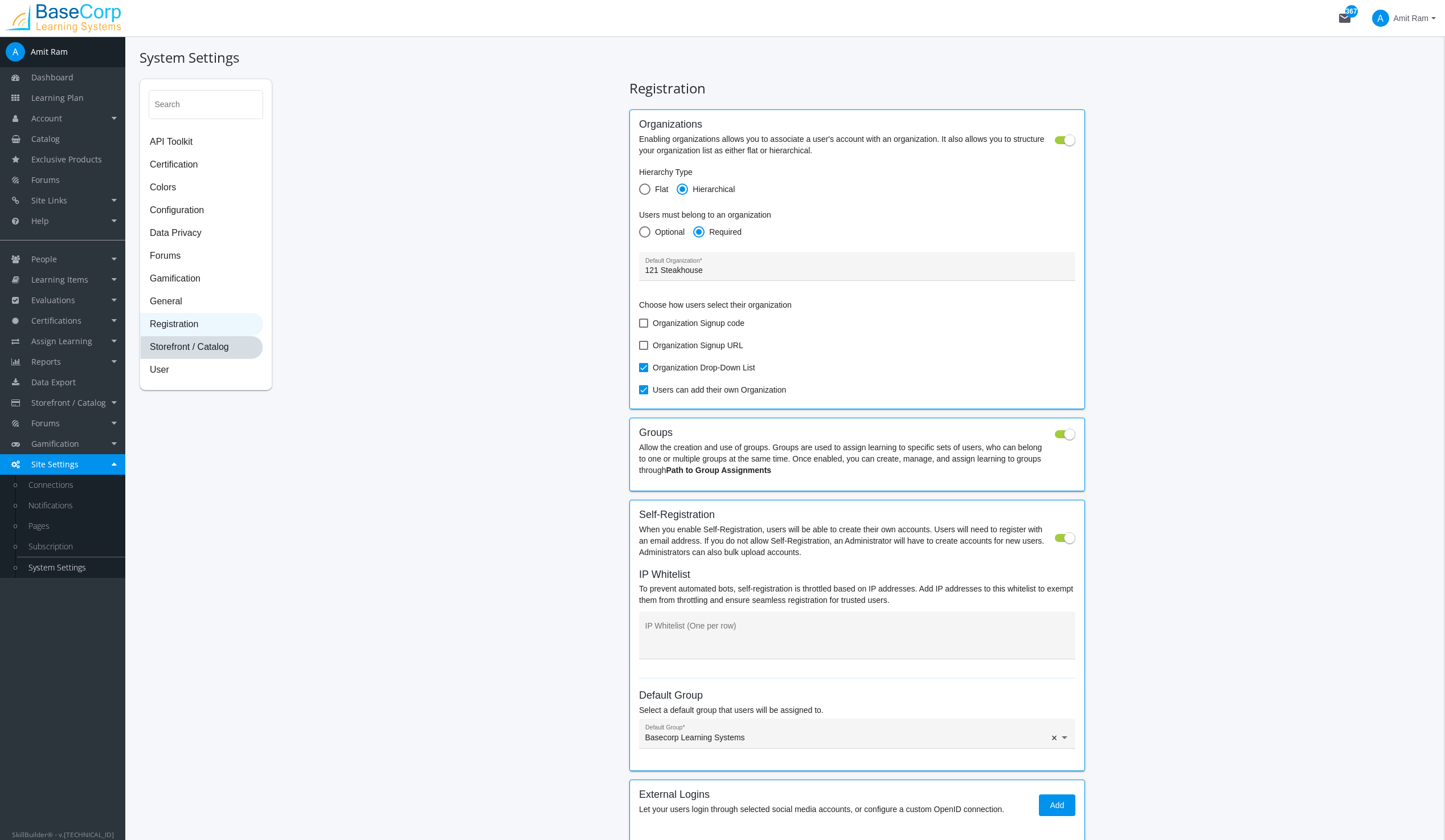
click at [183, 342] on span "Storefront / Catalog" at bounding box center [201, 347] width 122 height 23
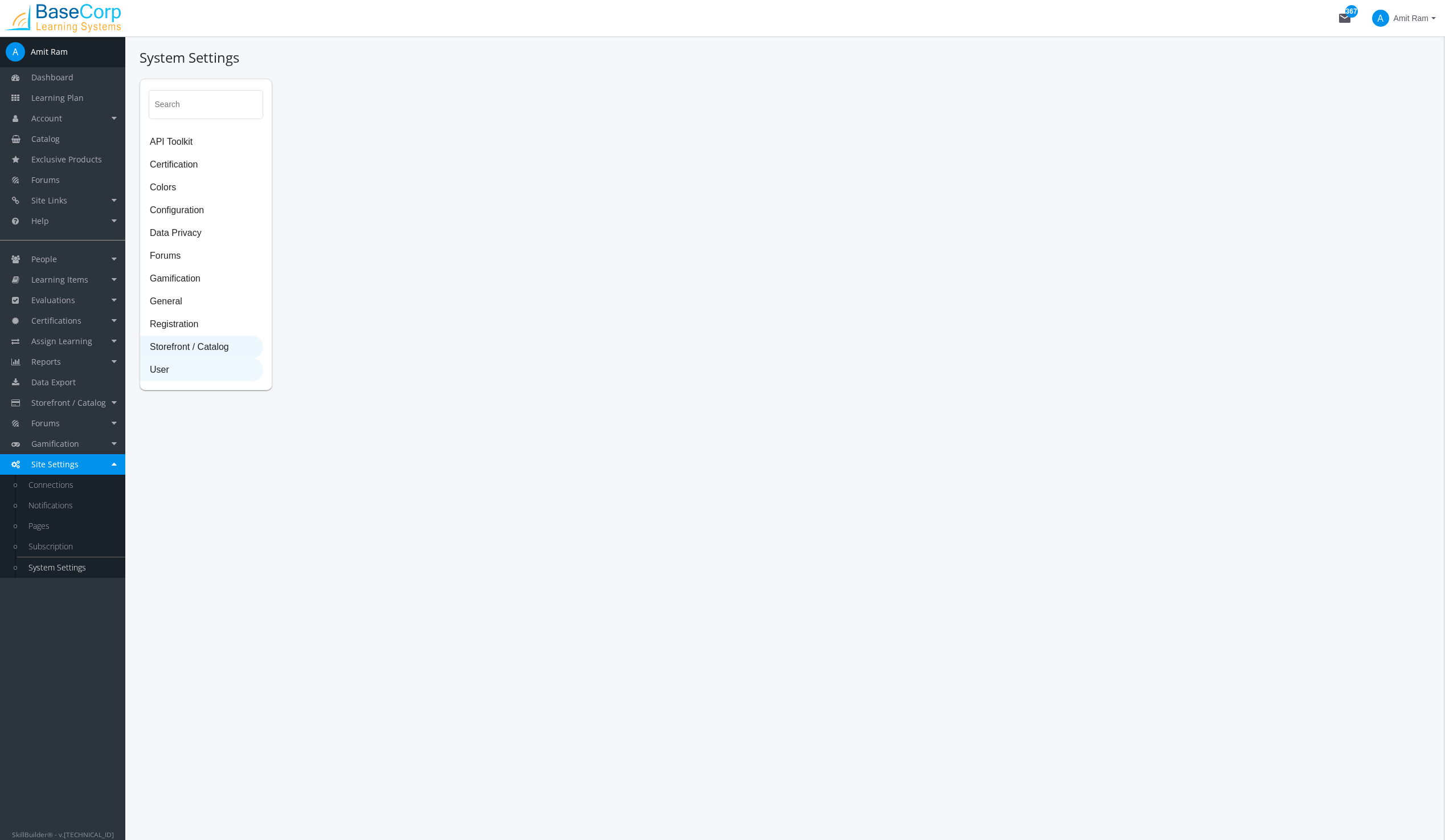
select select "23: USD"
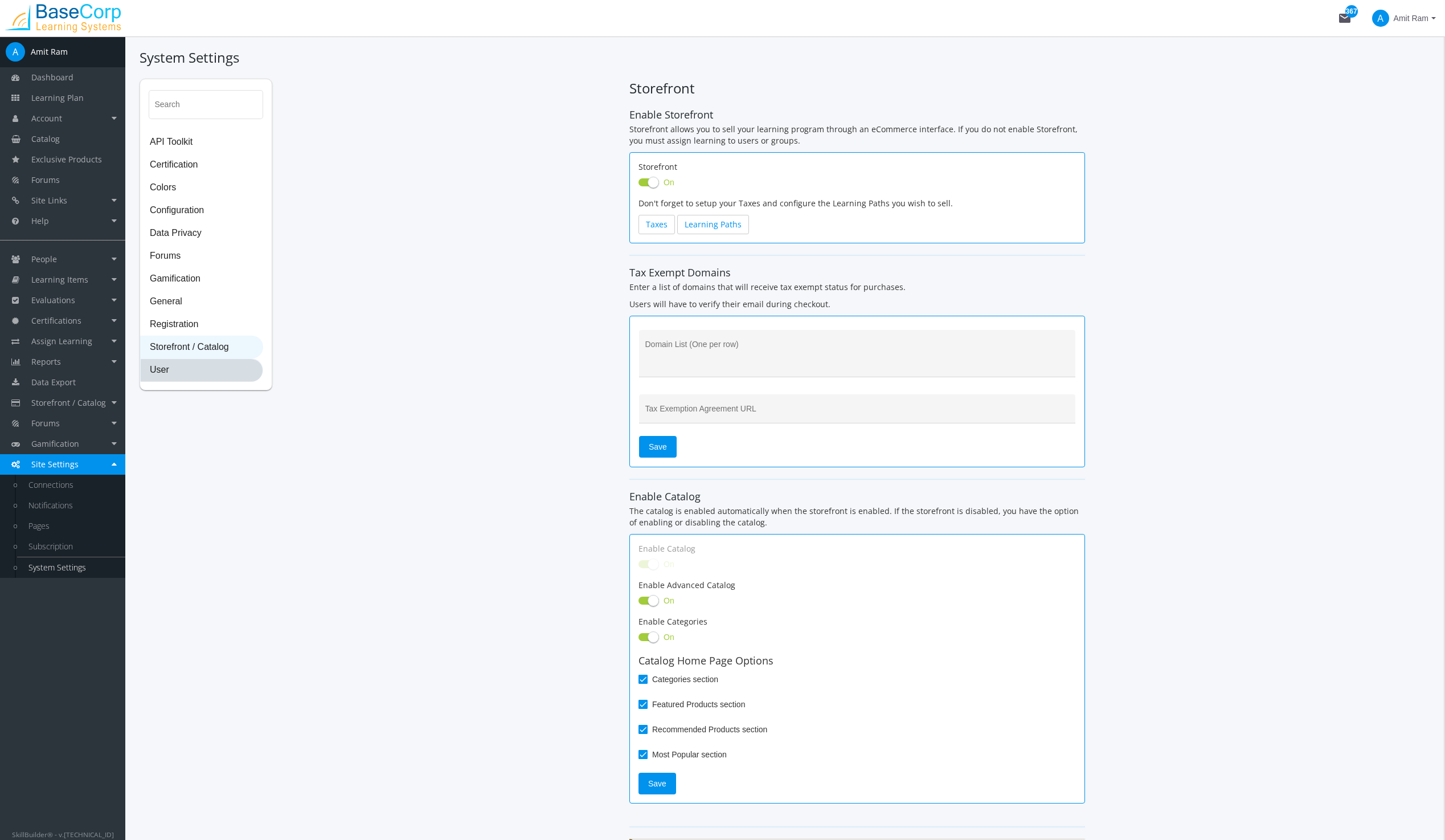
click at [152, 369] on span "User" at bounding box center [201, 370] width 122 height 23
select select "2: 3"
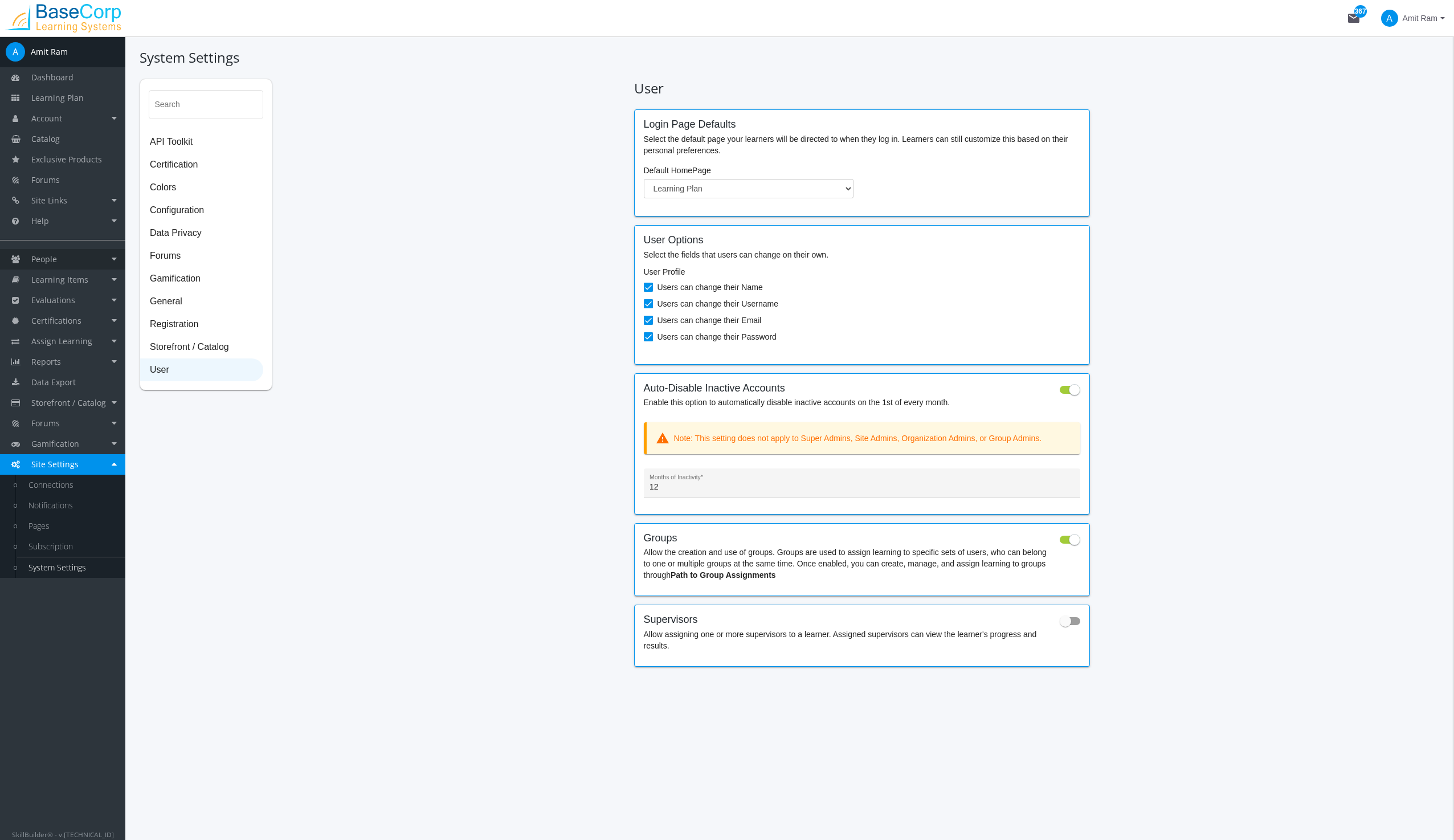
click at [41, 257] on span "People" at bounding box center [45, 259] width 26 height 11
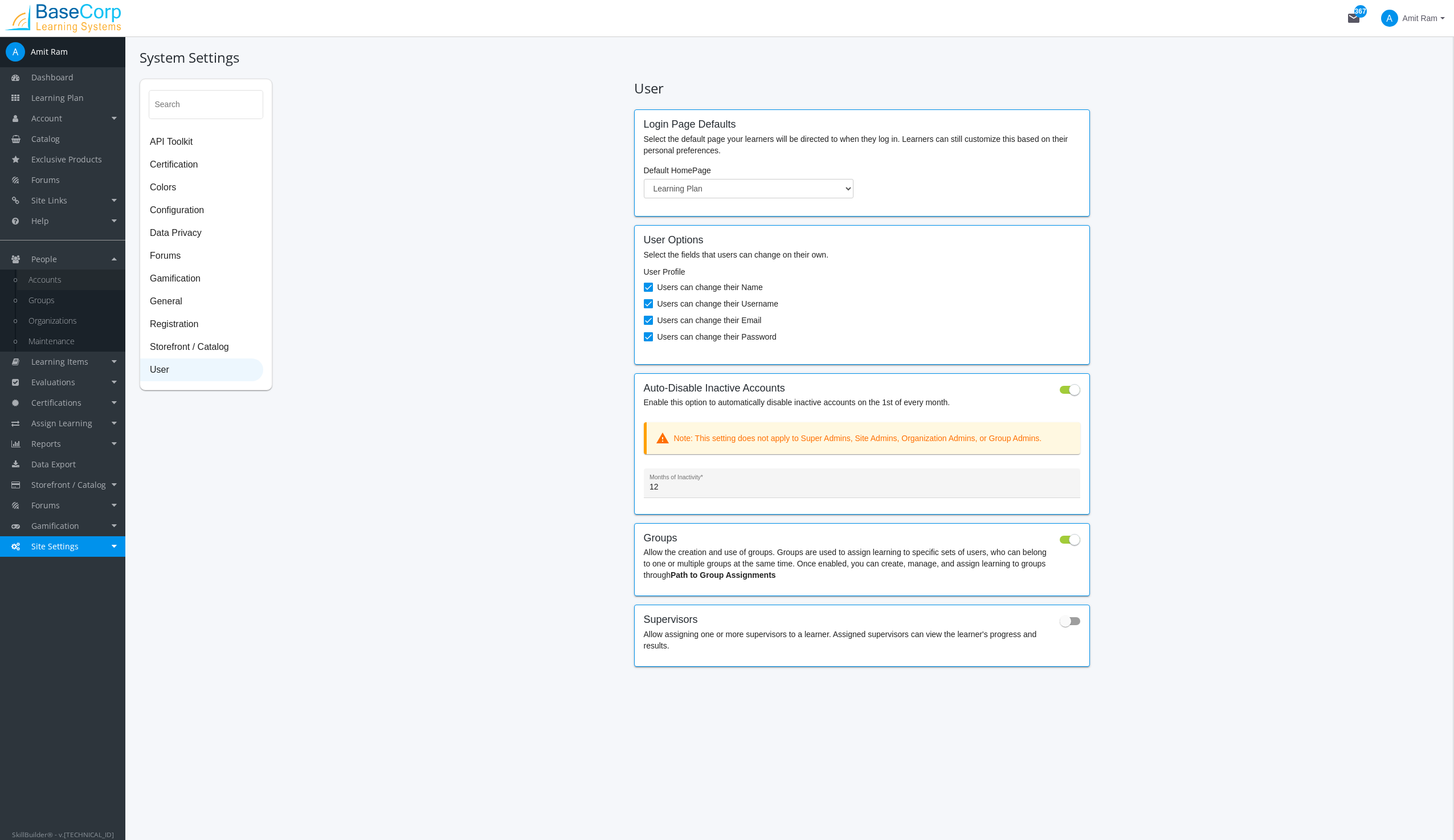
click at [46, 279] on link "Accounts" at bounding box center [71, 280] width 108 height 21
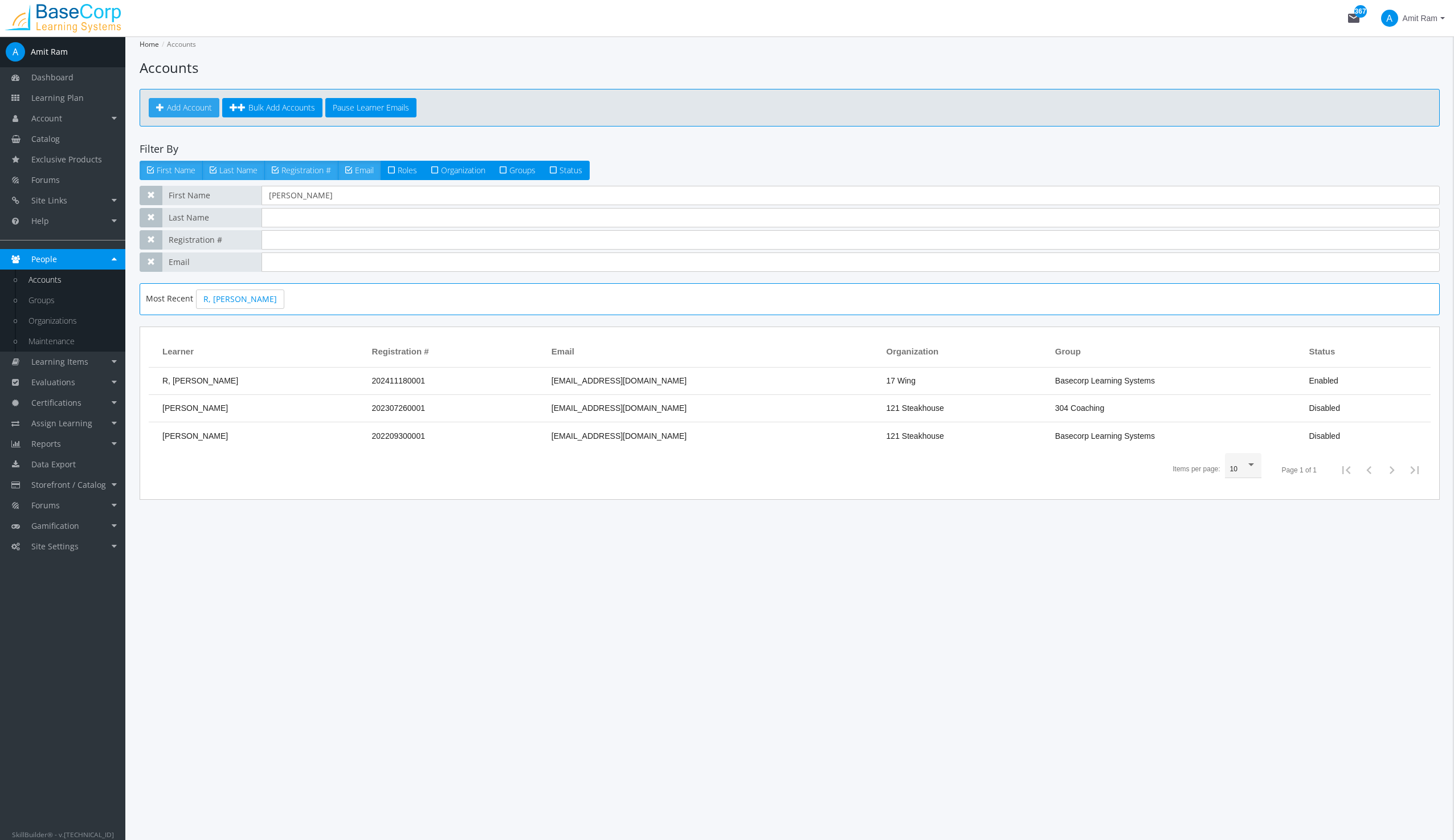
click at [181, 104] on span "Add Account" at bounding box center [190, 107] width 45 height 11
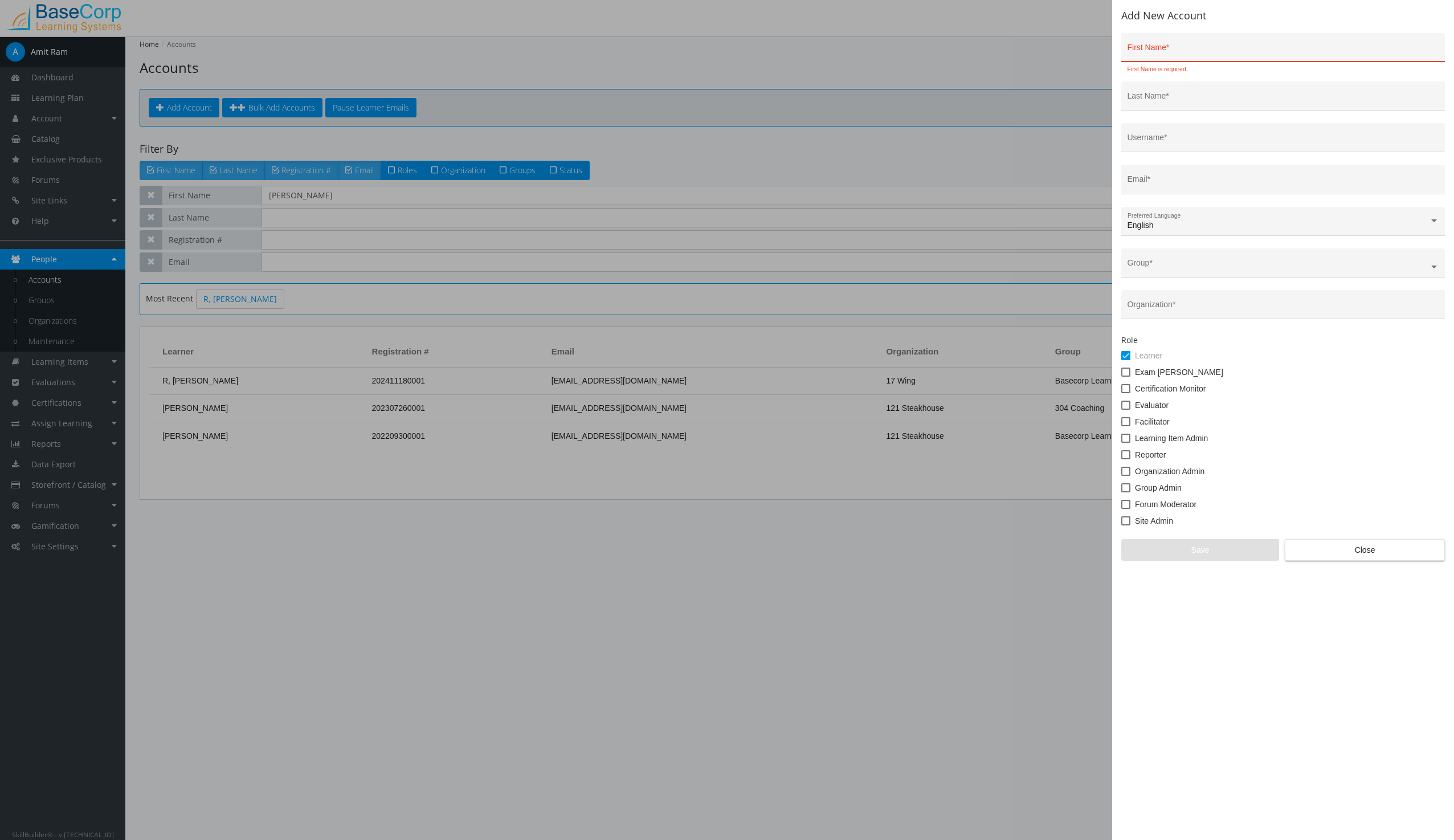
click at [265, 611] on div at bounding box center [727, 420] width 1454 height 840
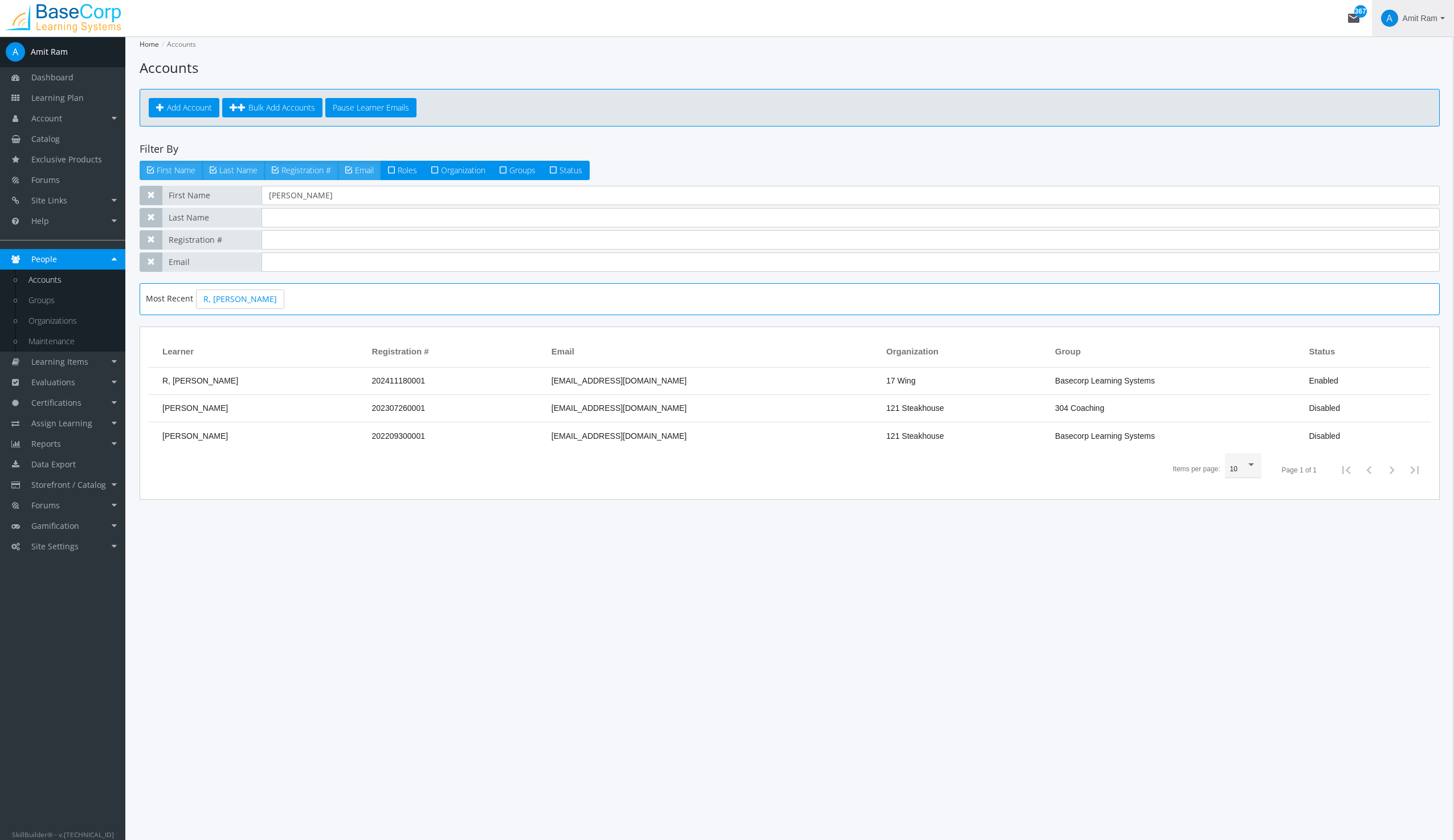
click at [1416, 13] on span "Amit Ram" at bounding box center [1420, 18] width 35 height 21
click at [1397, 95] on link "Sign Out" at bounding box center [1398, 101] width 103 height 12
